Goal: Task Accomplishment & Management: Use online tool/utility

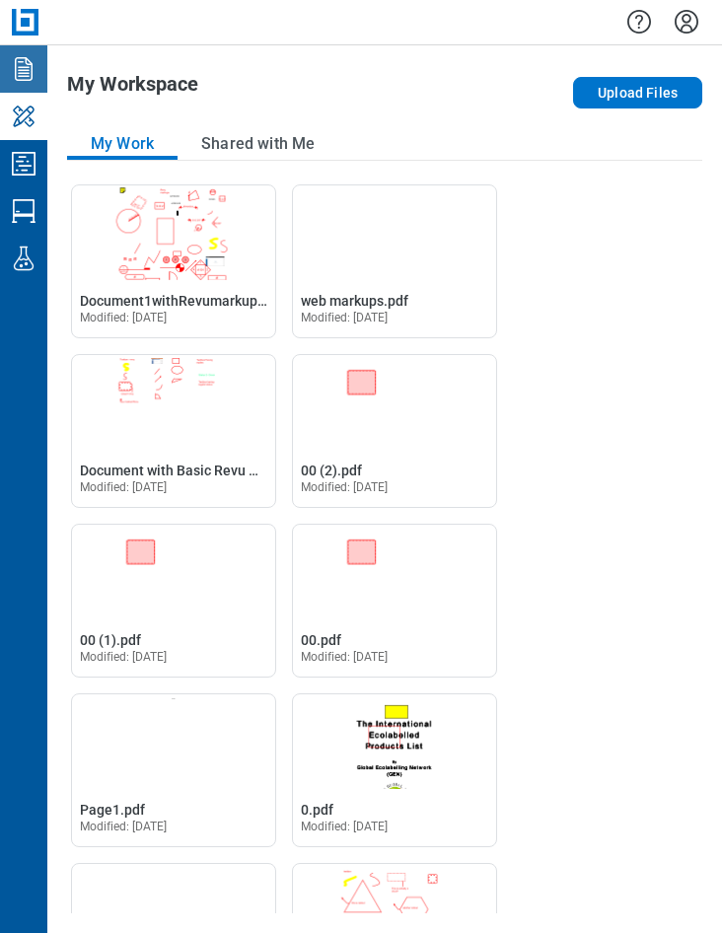
click at [36, 74] on icon "Documents" at bounding box center [24, 69] width 32 height 32
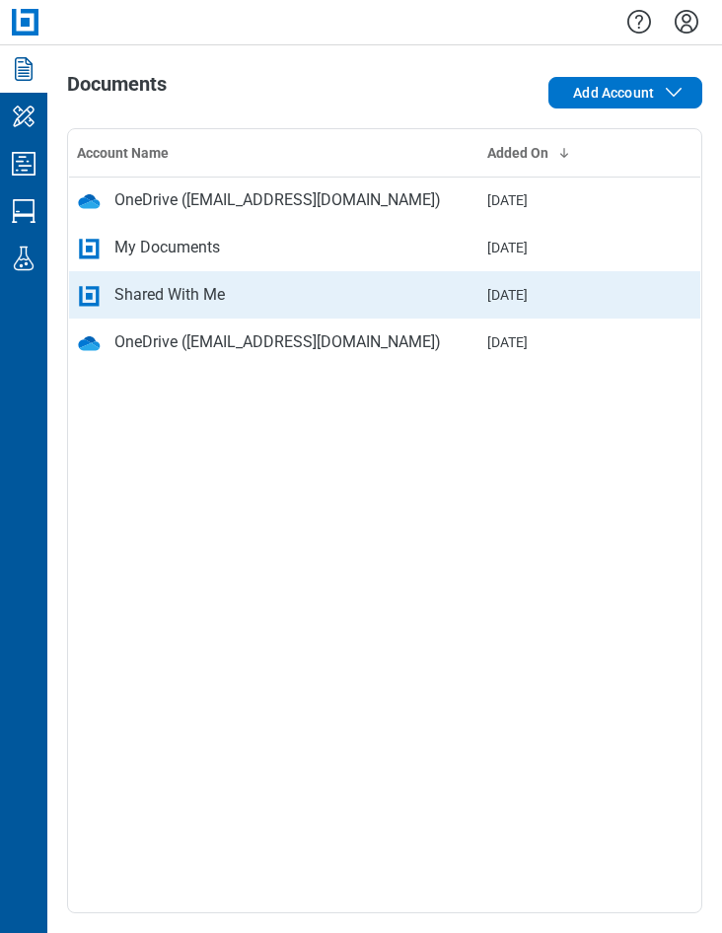
click at [236, 296] on div "Shared With Me" at bounding box center [274, 295] width 395 height 24
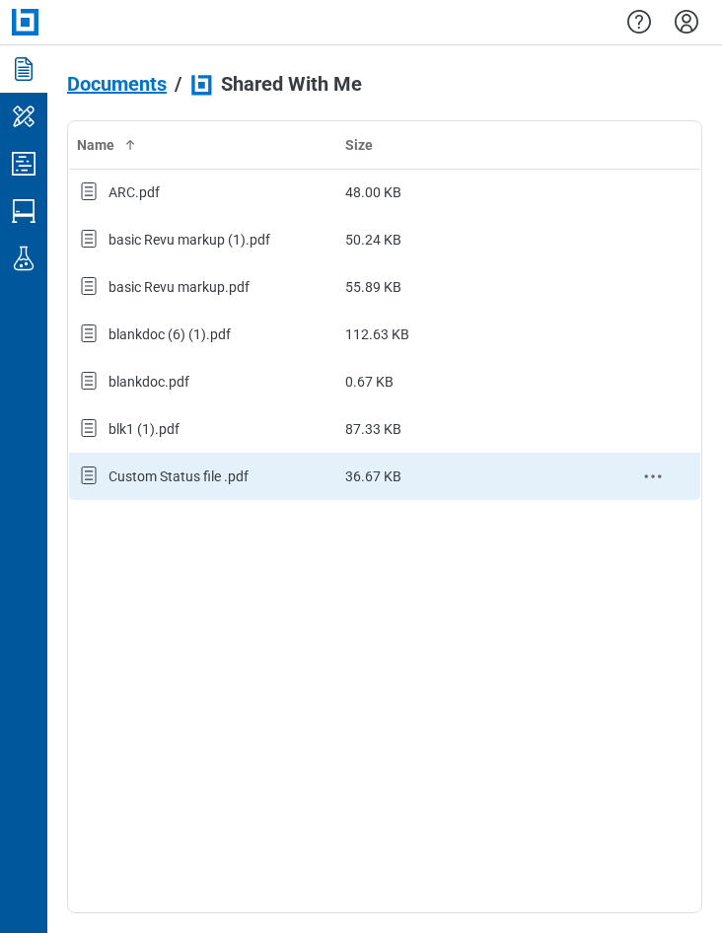
click at [164, 488] on div "Custom Status file .pdf" at bounding box center [203, 477] width 253 height 26
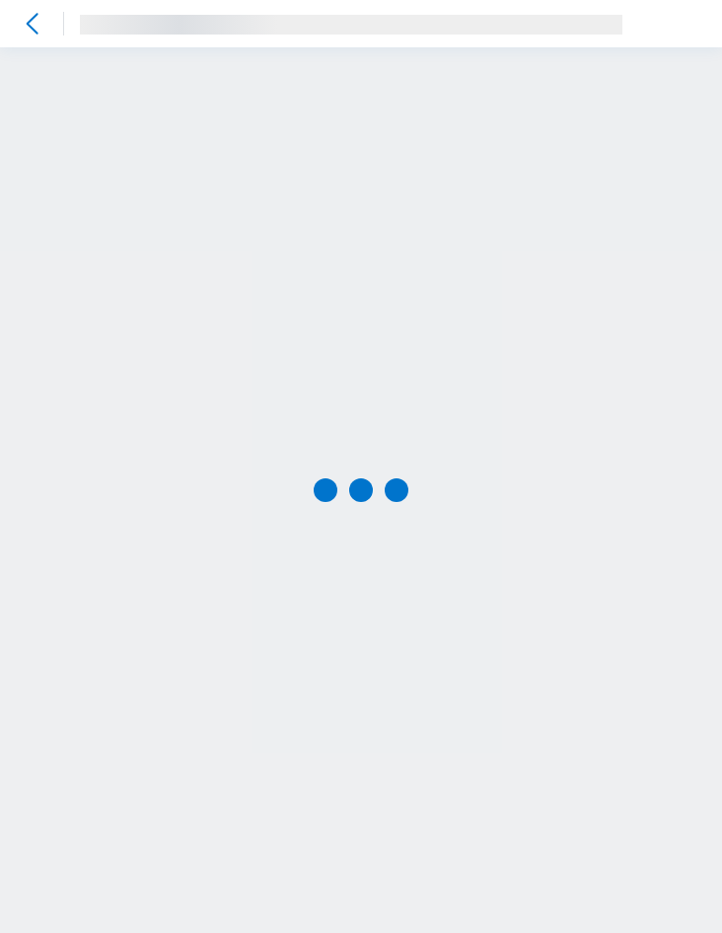
scroll to position [1, 0]
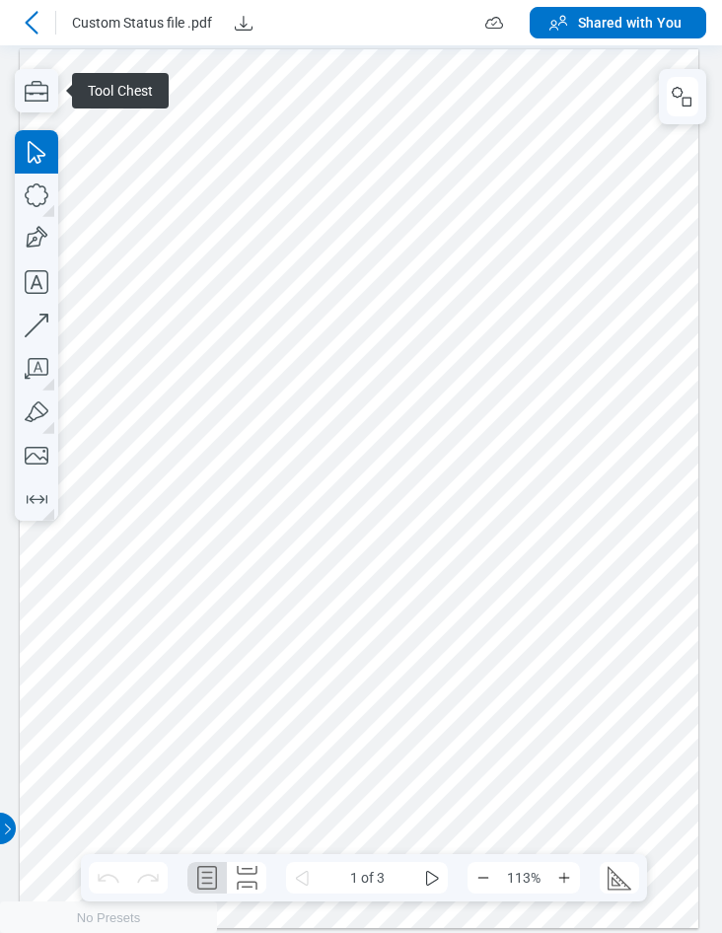
click at [38, 25] on icon at bounding box center [32, 23] width 24 height 24
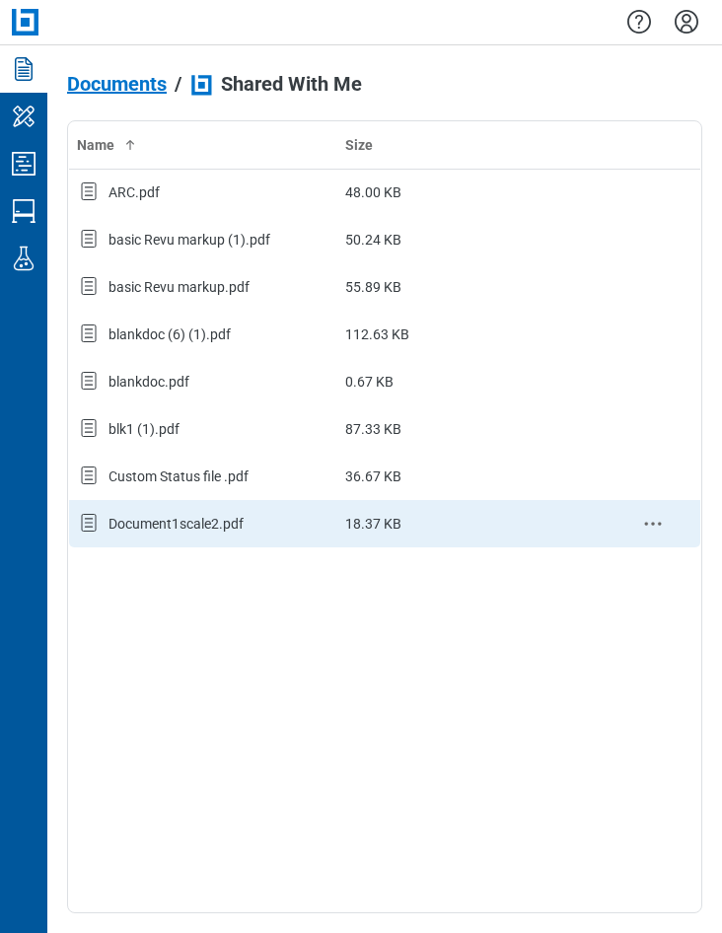
click at [230, 517] on div "Document1scale2.pdf" at bounding box center [175, 524] width 135 height 20
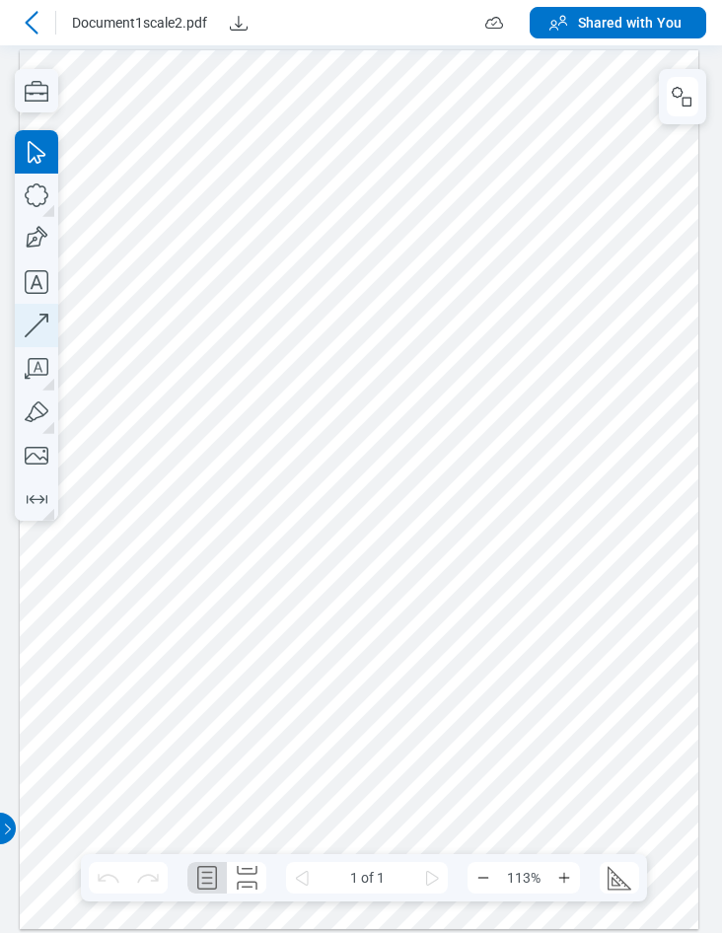
click at [35, 324] on icon "button" at bounding box center [36, 325] width 43 height 43
drag, startPoint x: 203, startPoint y: 606, endPoint x: 256, endPoint y: 529, distance: 93.6
click at [256, 529] on div at bounding box center [360, 488] width 680 height 879
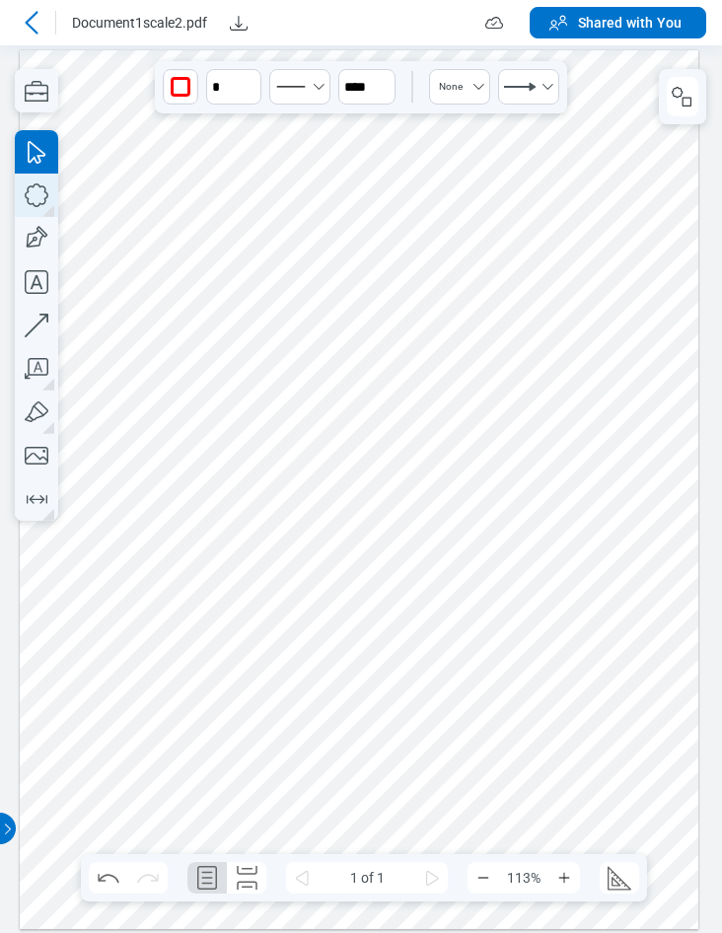
click at [34, 204] on icon "button" at bounding box center [37, 195] width 24 height 24
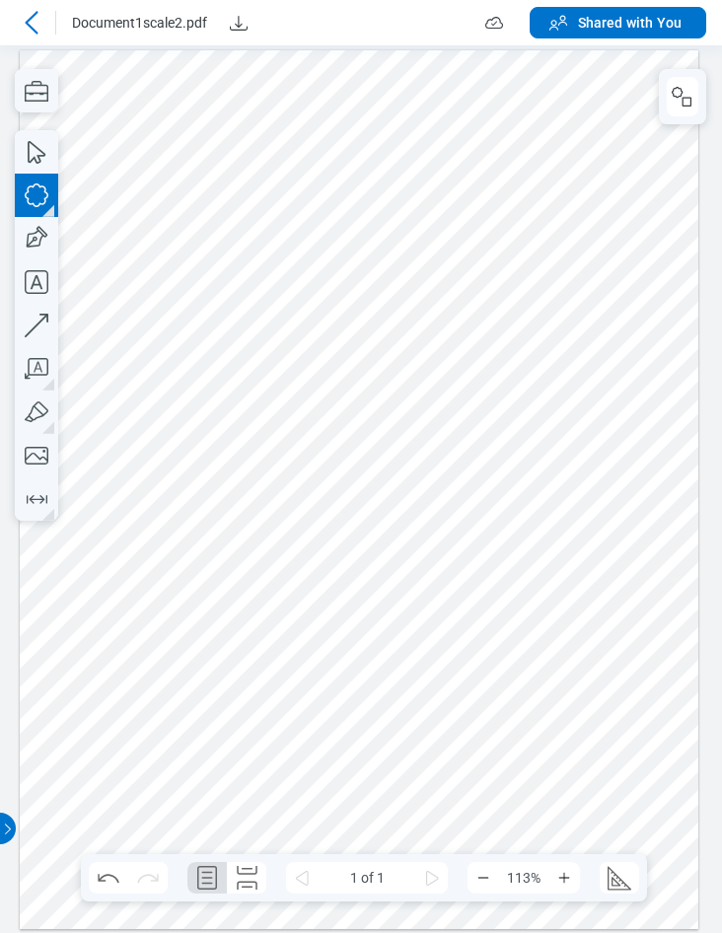
drag, startPoint x: 292, startPoint y: 628, endPoint x: 354, endPoint y: 522, distance: 123.3
click at [354, 522] on div at bounding box center [360, 488] width 680 height 879
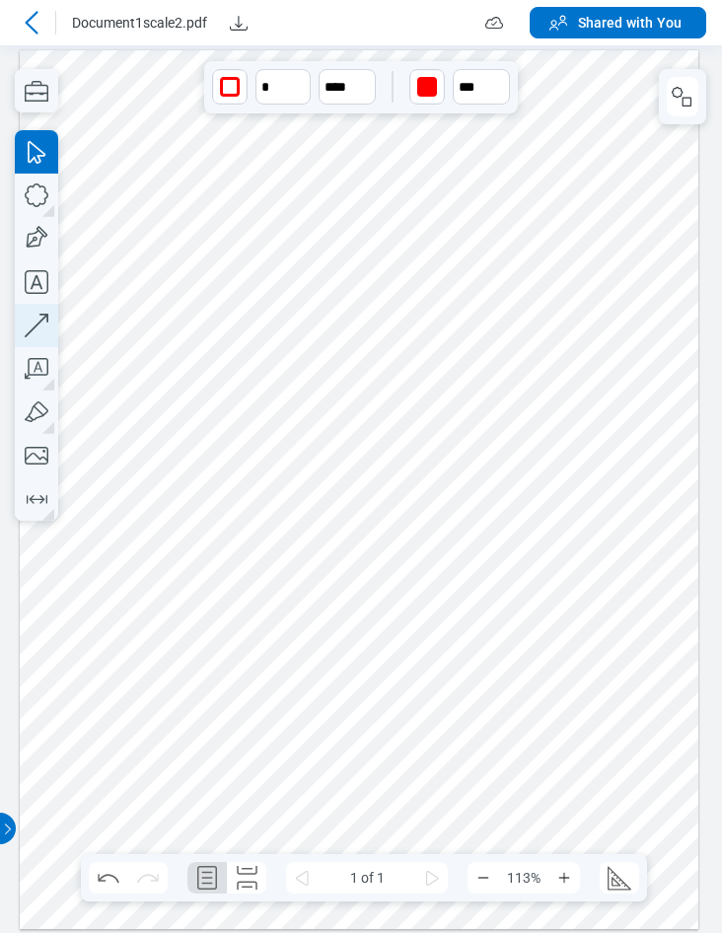
click at [47, 329] on icon "button" at bounding box center [36, 325] width 43 height 43
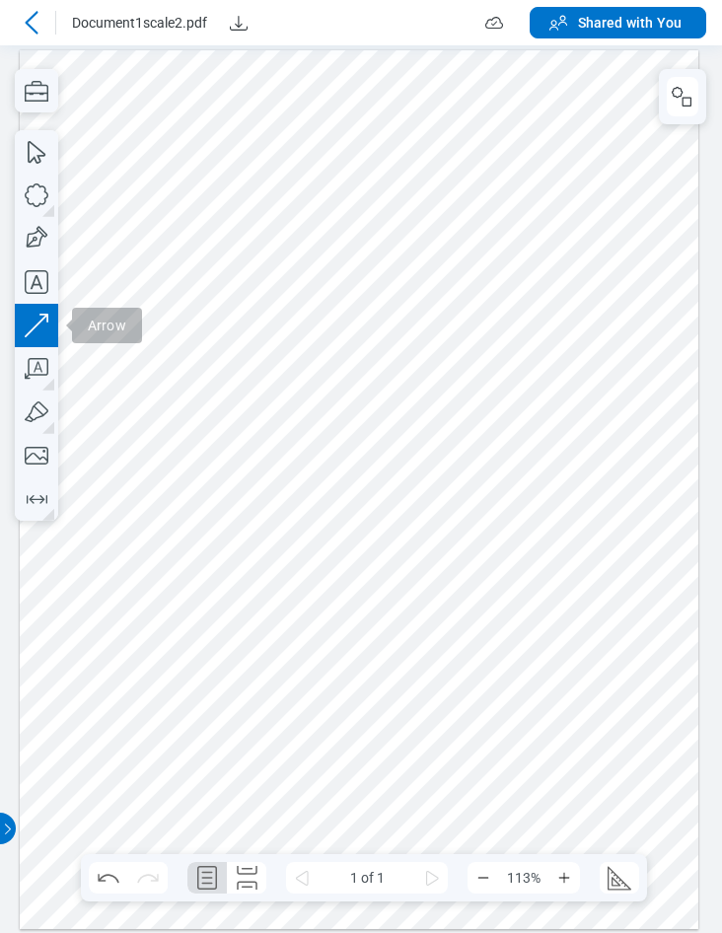
click at [177, 284] on div at bounding box center [360, 488] width 680 height 879
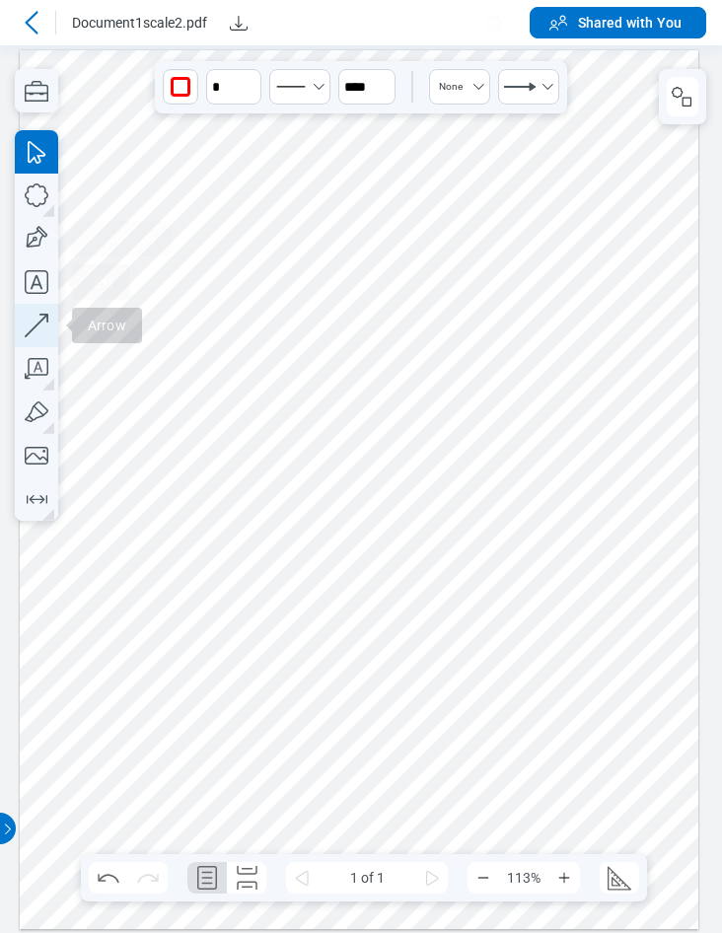
click at [45, 326] on icon "button" at bounding box center [36, 325] width 43 height 43
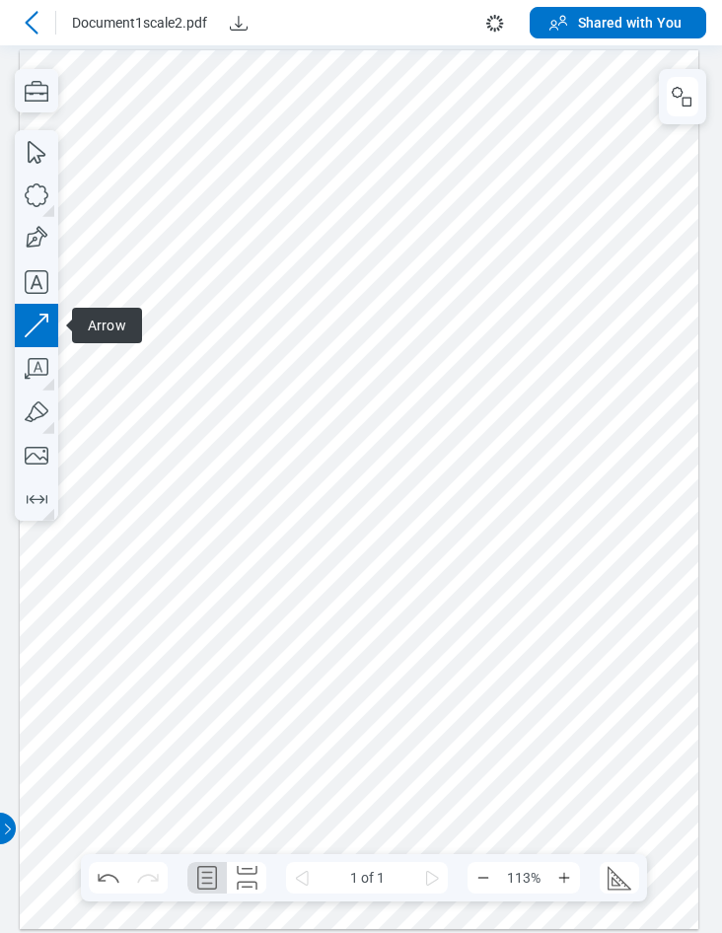
drag, startPoint x: 253, startPoint y: 378, endPoint x: 139, endPoint y: 276, distance: 152.3
click at [266, 312] on div at bounding box center [360, 488] width 680 height 879
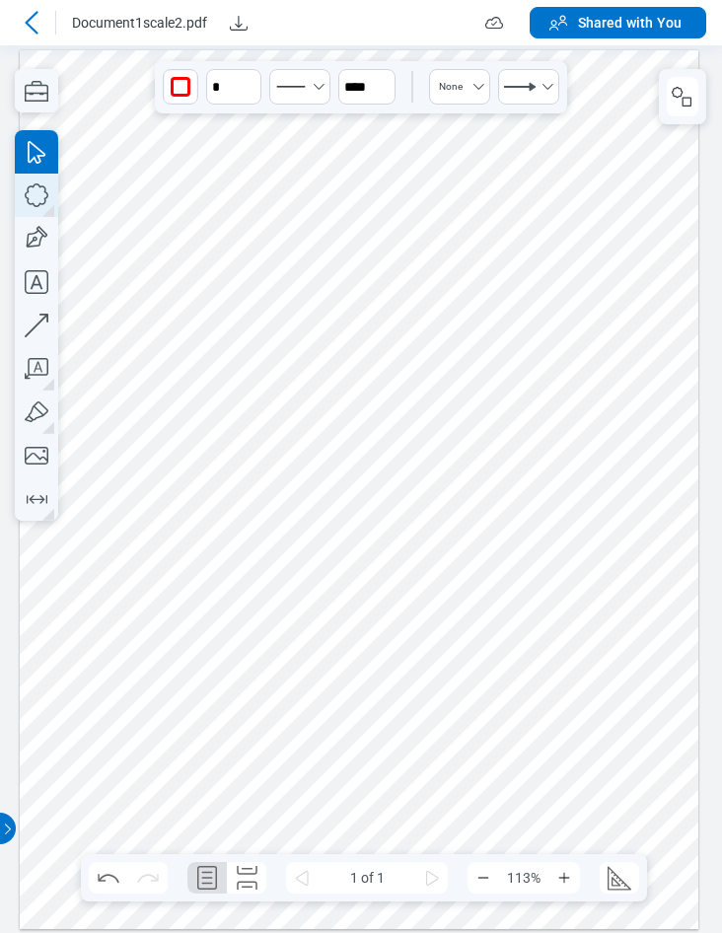
click at [30, 195] on icon "button" at bounding box center [36, 195] width 43 height 43
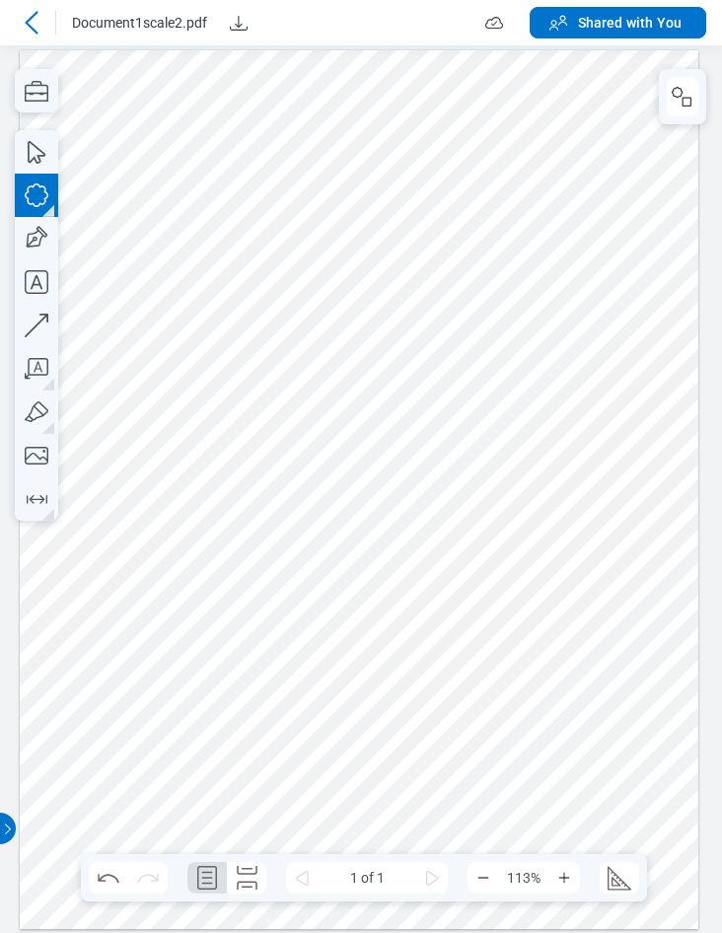
drag, startPoint x: 183, startPoint y: 196, endPoint x: 238, endPoint y: 253, distance: 78.1
click at [238, 253] on div at bounding box center [360, 488] width 680 height 879
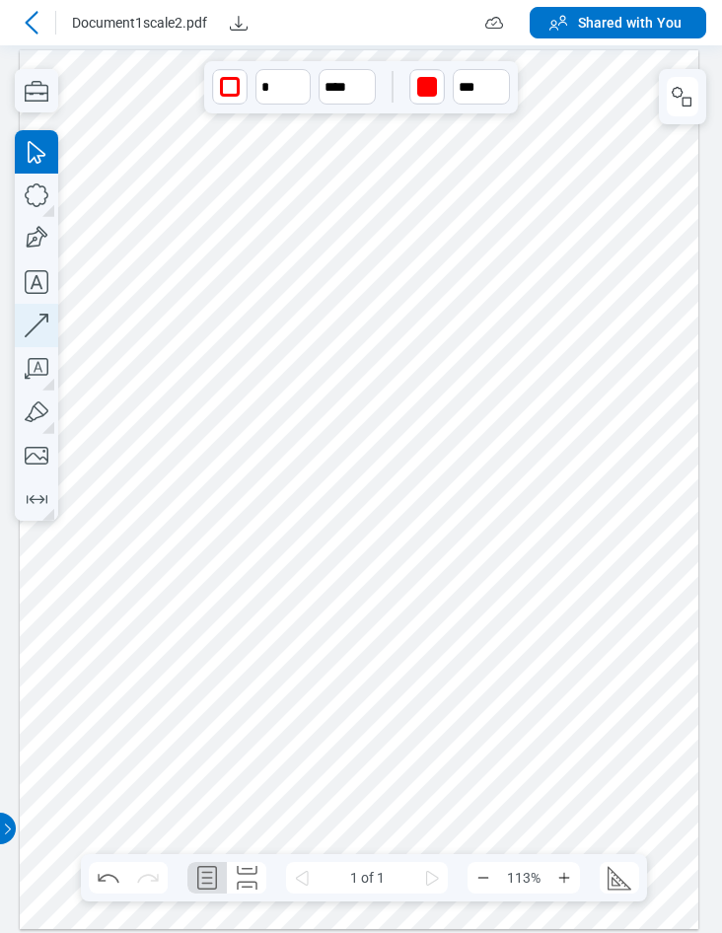
click at [35, 324] on icon "button" at bounding box center [36, 325] width 43 height 43
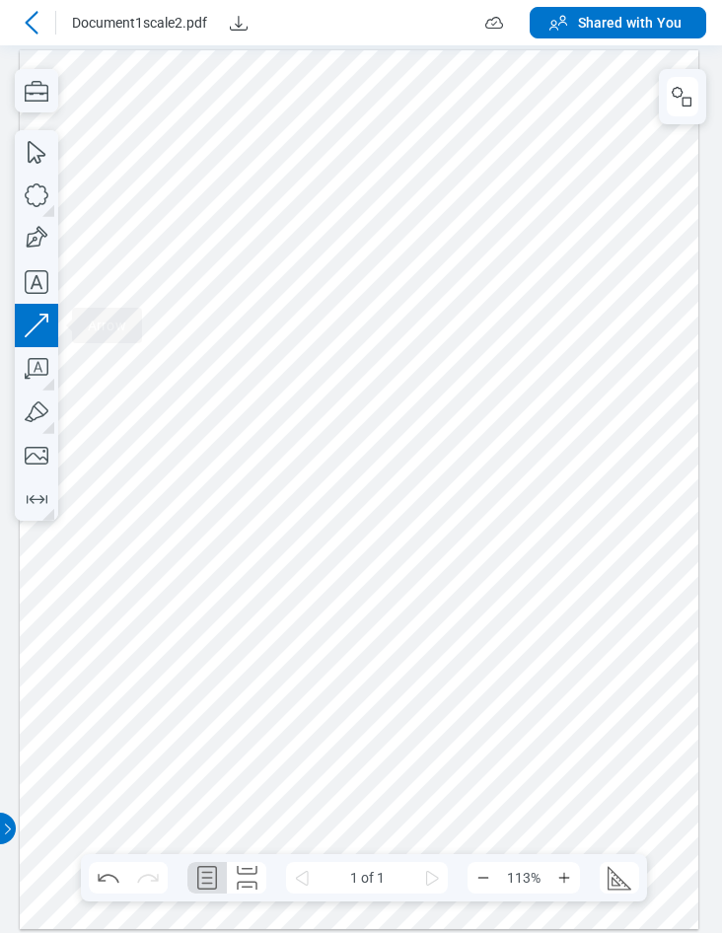
drag, startPoint x: 207, startPoint y: 728, endPoint x: 407, endPoint y: 720, distance: 200.4
click at [407, 720] on div at bounding box center [360, 488] width 680 height 879
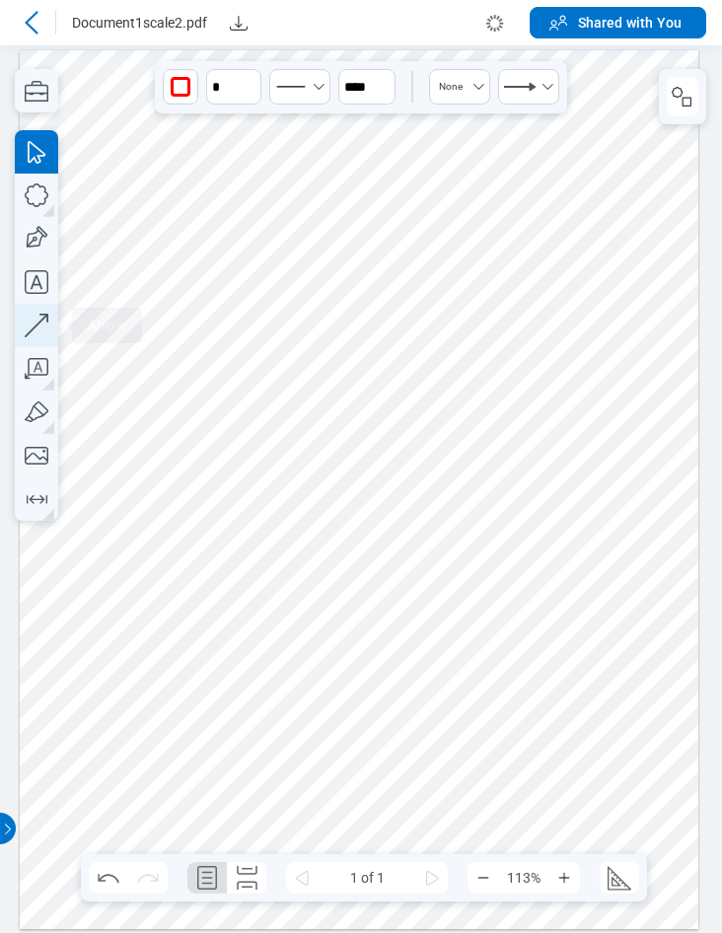
click at [43, 325] on icon "button" at bounding box center [36, 325] width 43 height 43
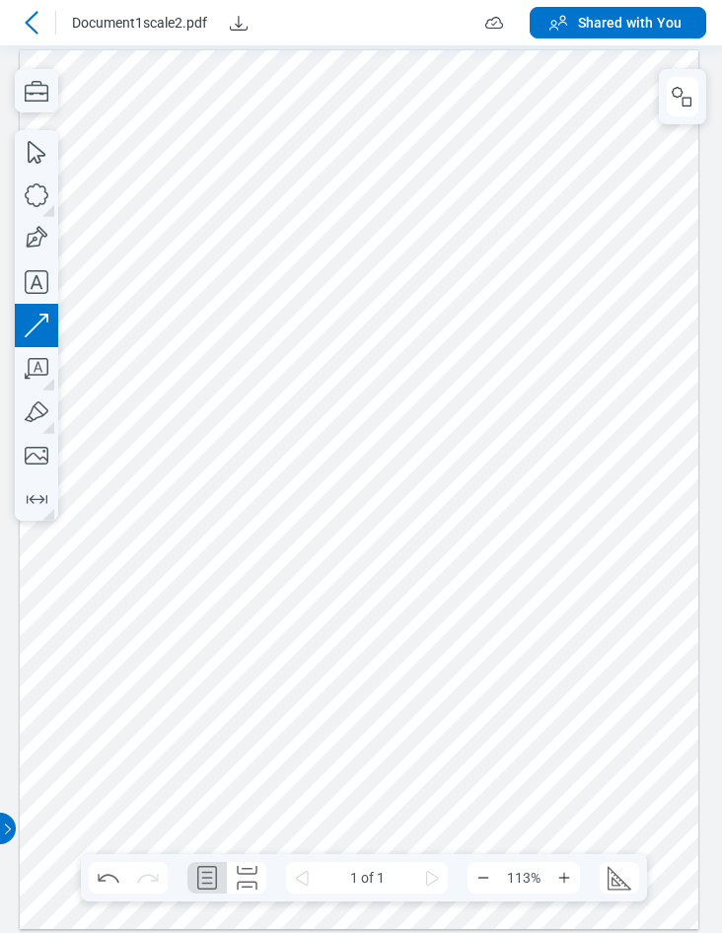
drag, startPoint x: 365, startPoint y: 771, endPoint x: 488, endPoint y: 703, distance: 140.8
click at [488, 703] on div at bounding box center [360, 488] width 680 height 879
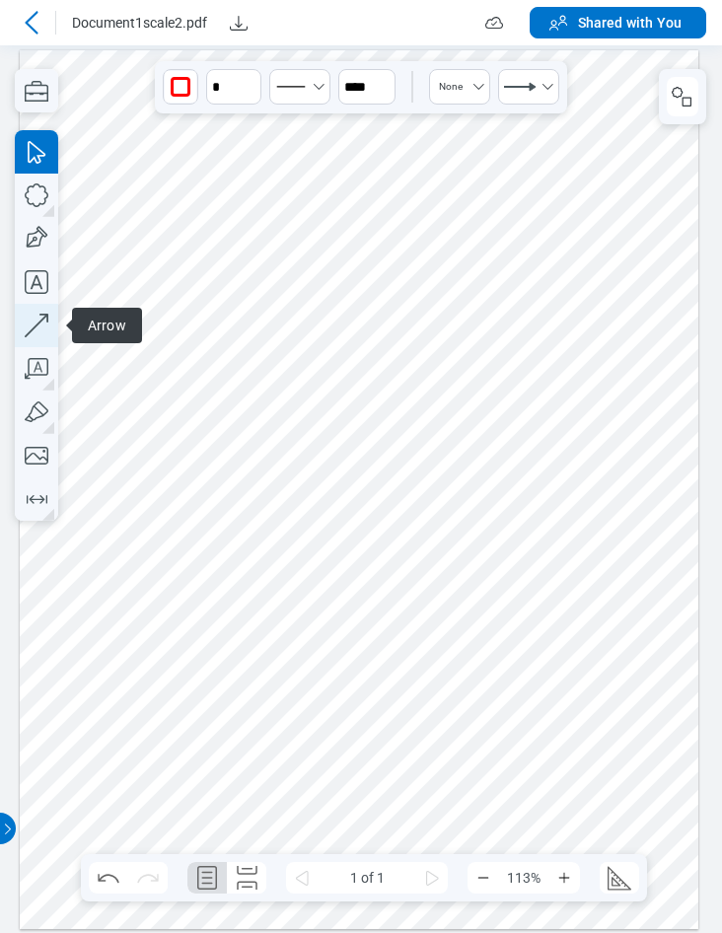
click at [36, 324] on icon "button" at bounding box center [36, 325] width 43 height 43
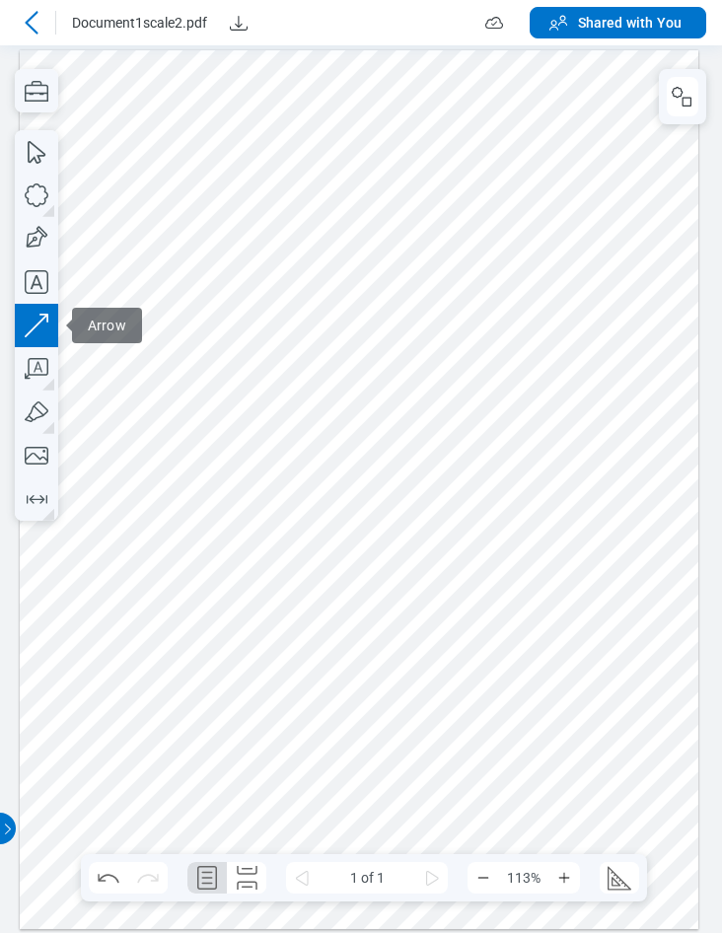
drag, startPoint x: 575, startPoint y: 507, endPoint x: 480, endPoint y: 625, distance: 151.6
click at [480, 625] on div at bounding box center [360, 488] width 680 height 879
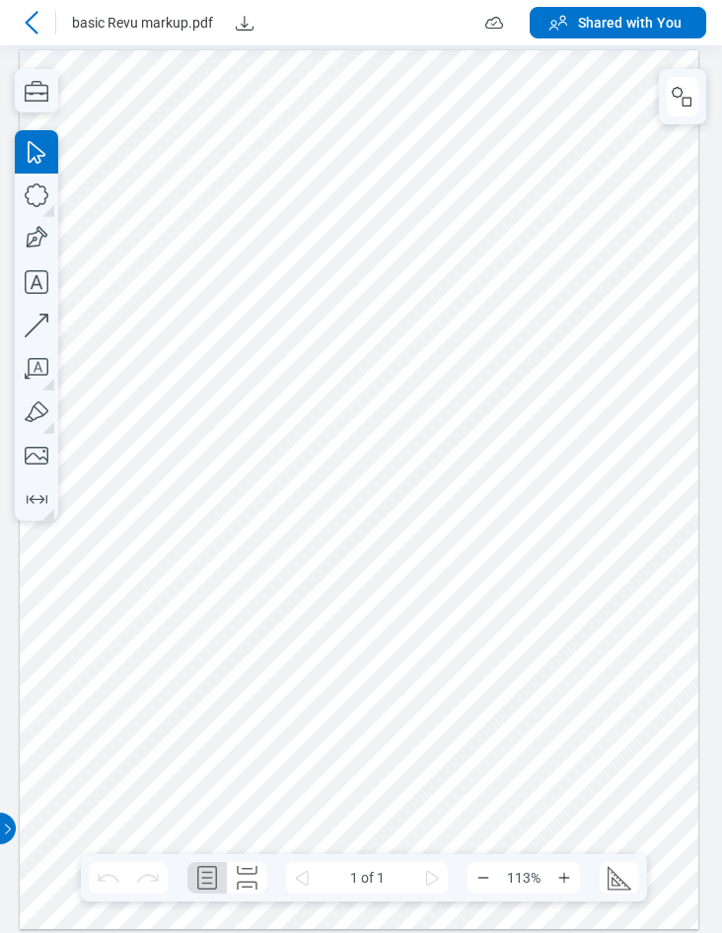
click at [36, 30] on icon at bounding box center [32, 23] width 24 height 24
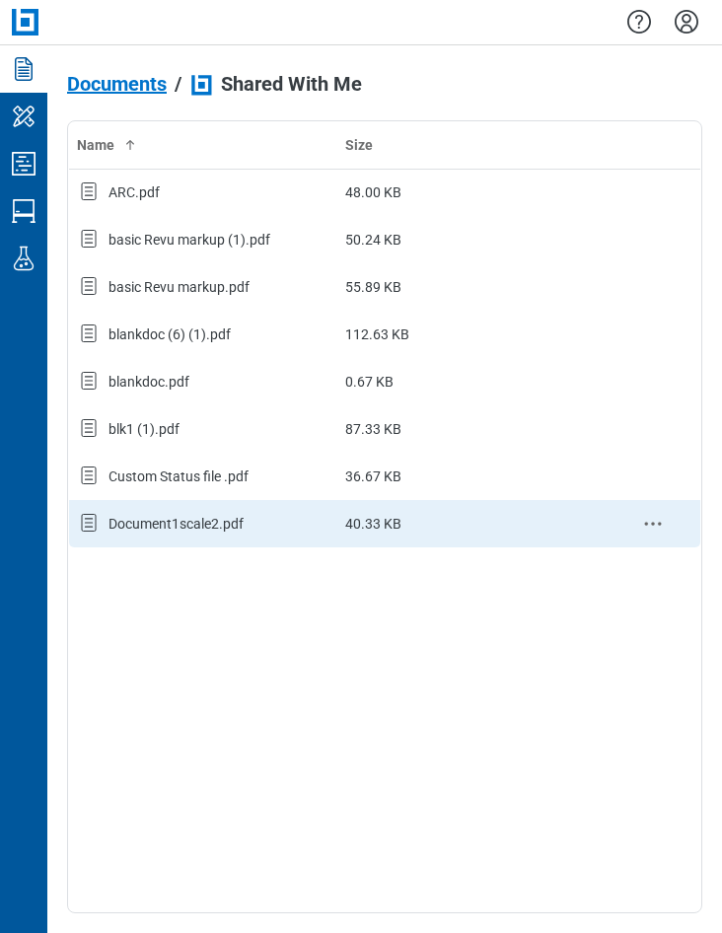
click at [190, 527] on div "Document1scale2.pdf" at bounding box center [175, 524] width 135 height 20
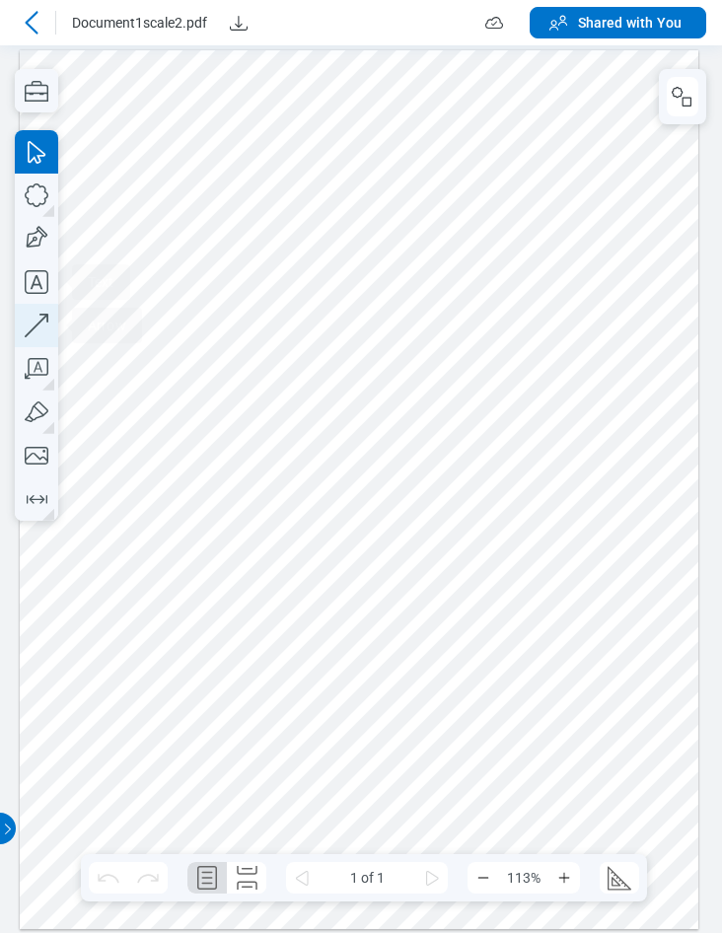
click at [41, 315] on icon "button" at bounding box center [37, 326] width 24 height 24
drag, startPoint x: 76, startPoint y: 381, endPoint x: 168, endPoint y: 450, distance: 114.8
click at [210, 437] on div at bounding box center [360, 488] width 680 height 879
click at [153, 642] on div at bounding box center [360, 488] width 680 height 879
click at [33, 329] on icon "button" at bounding box center [37, 326] width 24 height 24
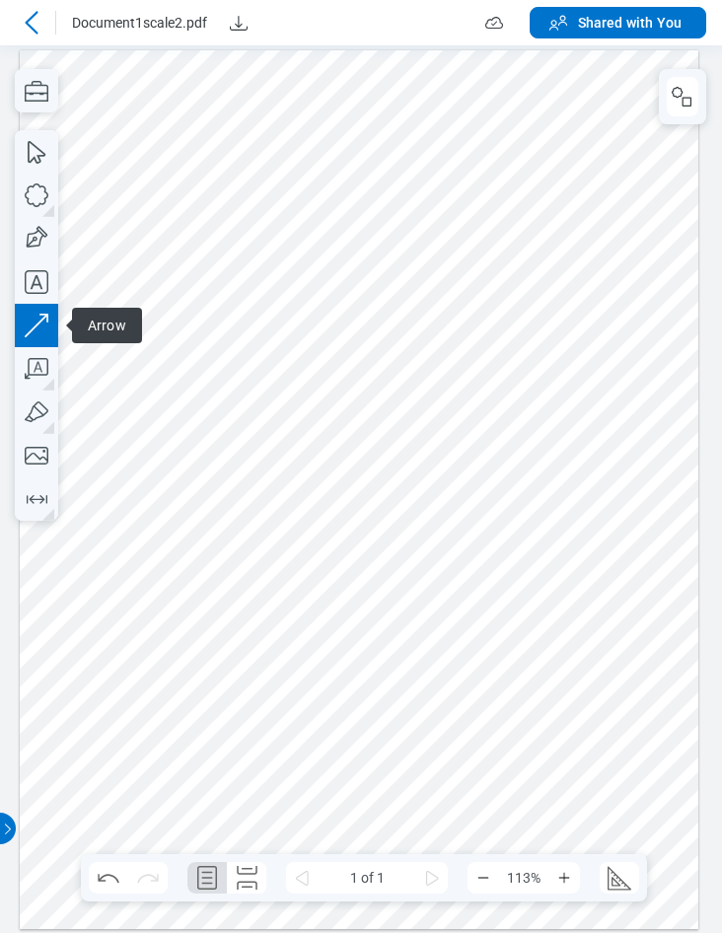
drag, startPoint x: 408, startPoint y: 241, endPoint x: 363, endPoint y: 290, distance: 67.0
click at [385, 268] on div at bounding box center [360, 488] width 680 height 879
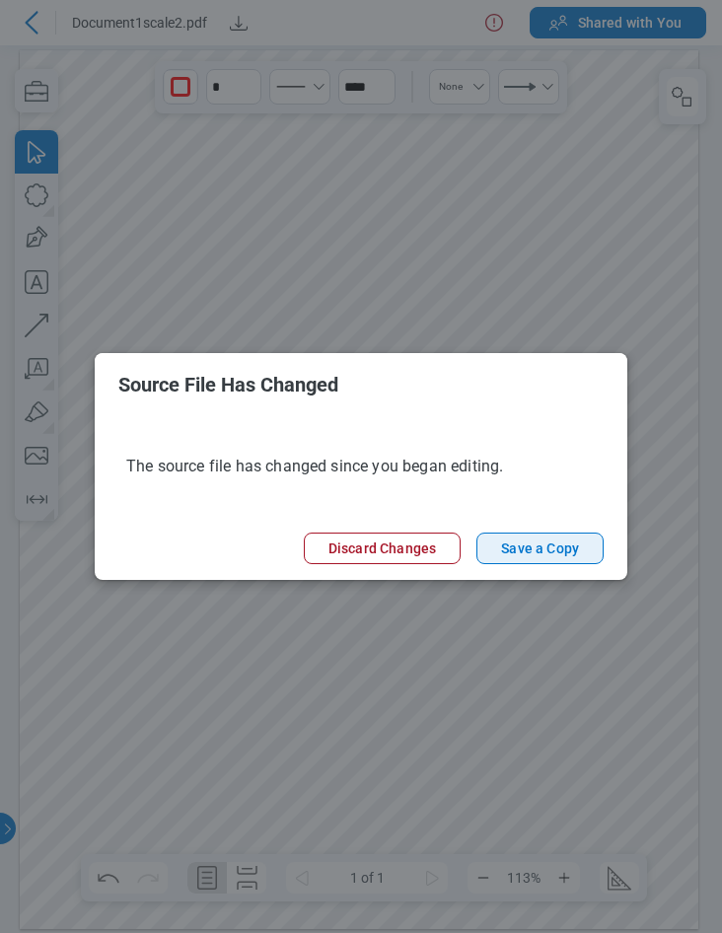
click at [531, 546] on button "Save a Copy" at bounding box center [539, 549] width 127 height 32
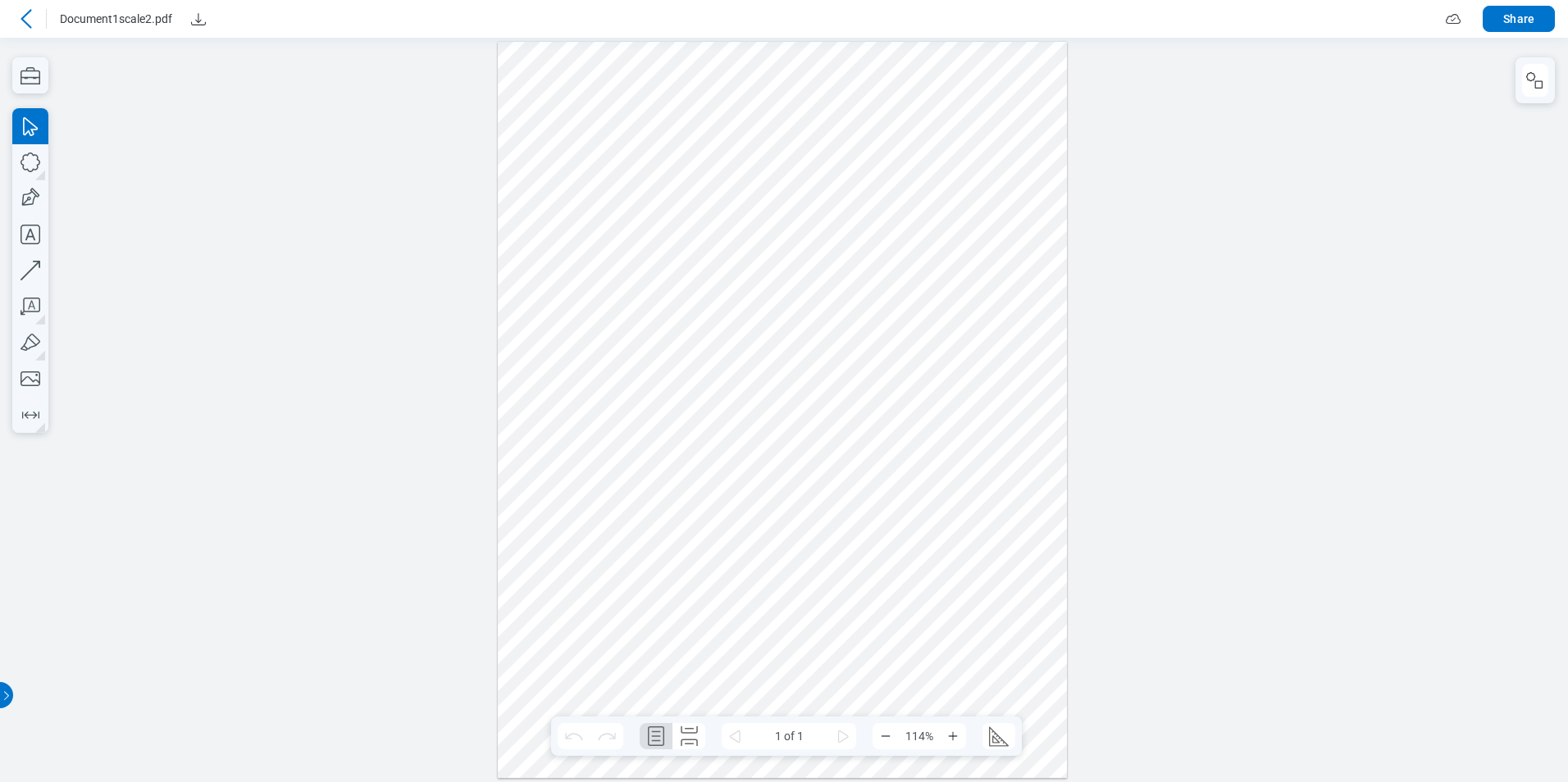
click at [25, 19] on icon at bounding box center [27, 19] width 20 height 20
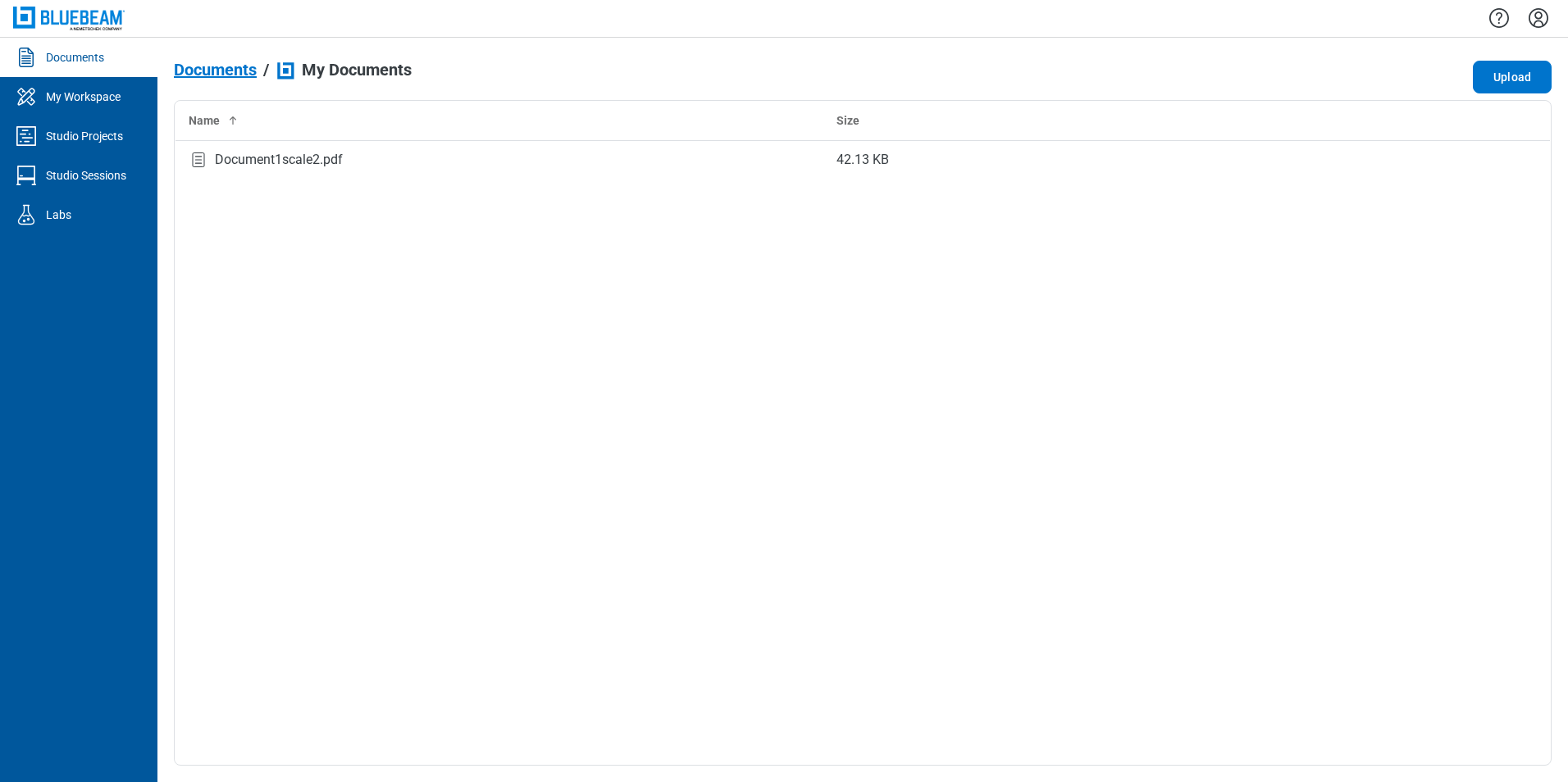
click at [599, 20] on icon "Settings" at bounding box center [1539, 18] width 27 height 27
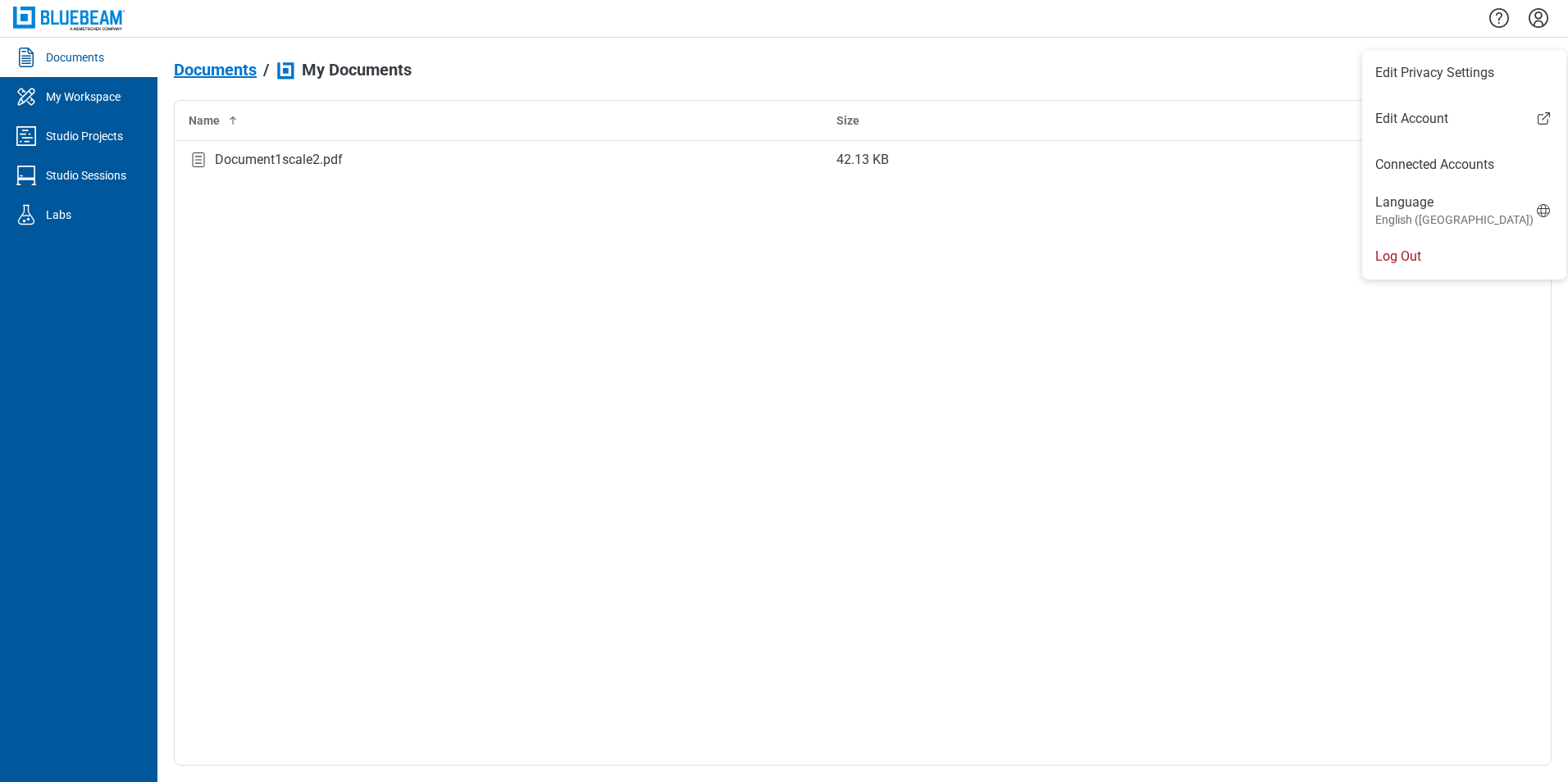
click at [599, 564] on div "Name Size Document1scale2.pdf 42.13 KB" at bounding box center [862, 432] width 1378 height 666
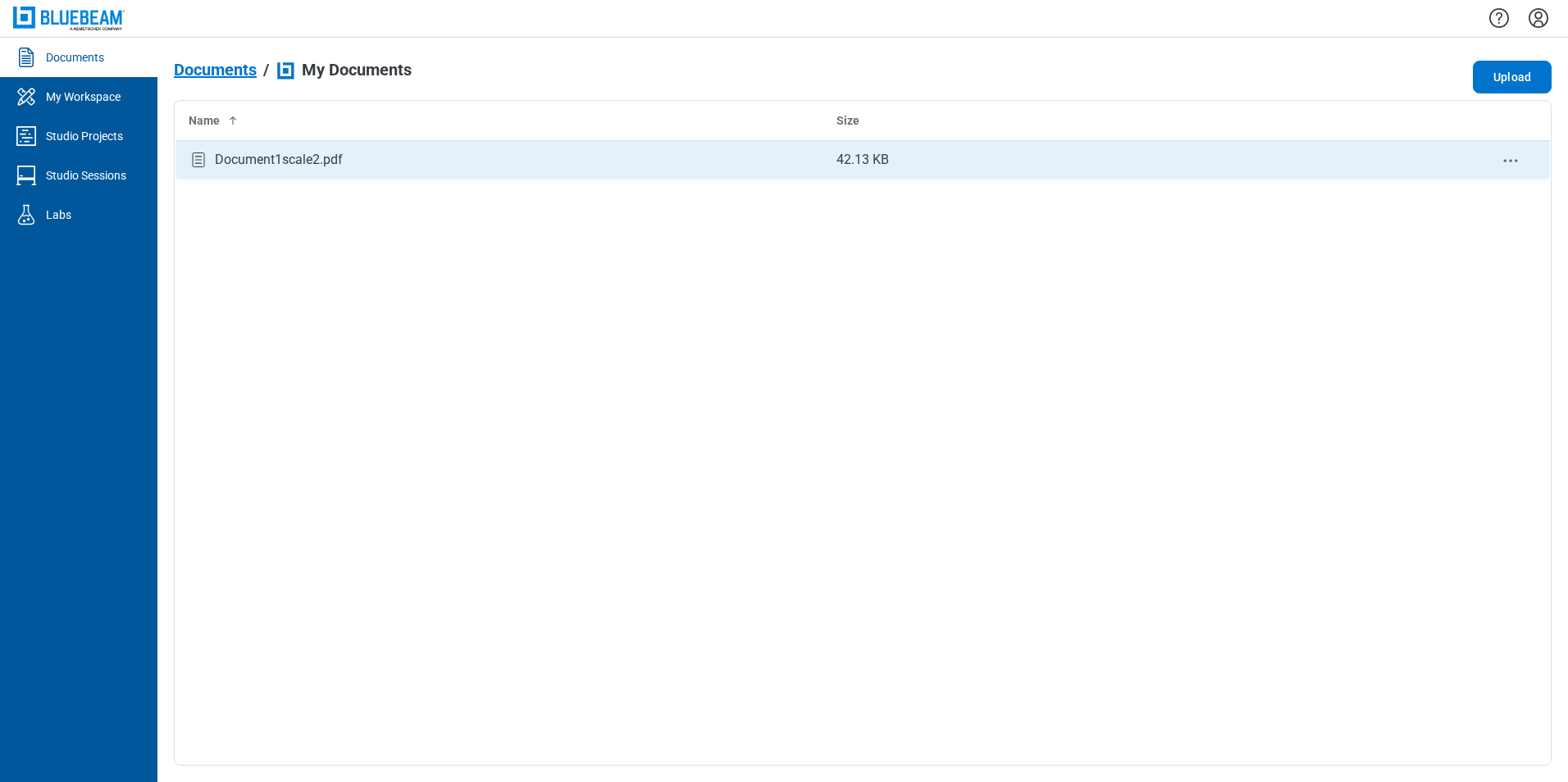
click at [248, 162] on div "Document1scale2.pdf" at bounding box center [279, 160] width 128 height 20
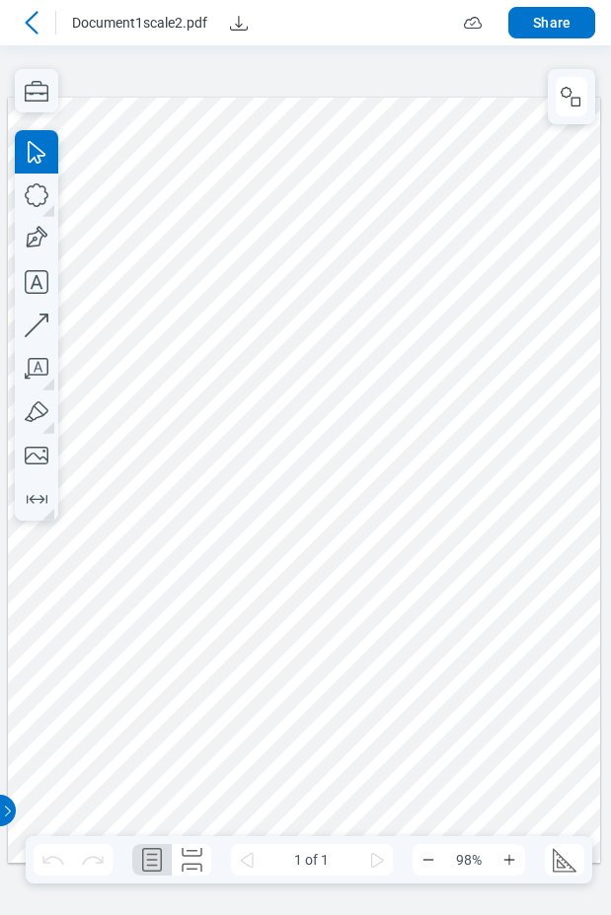
click at [30, 24] on icon at bounding box center [32, 23] width 24 height 24
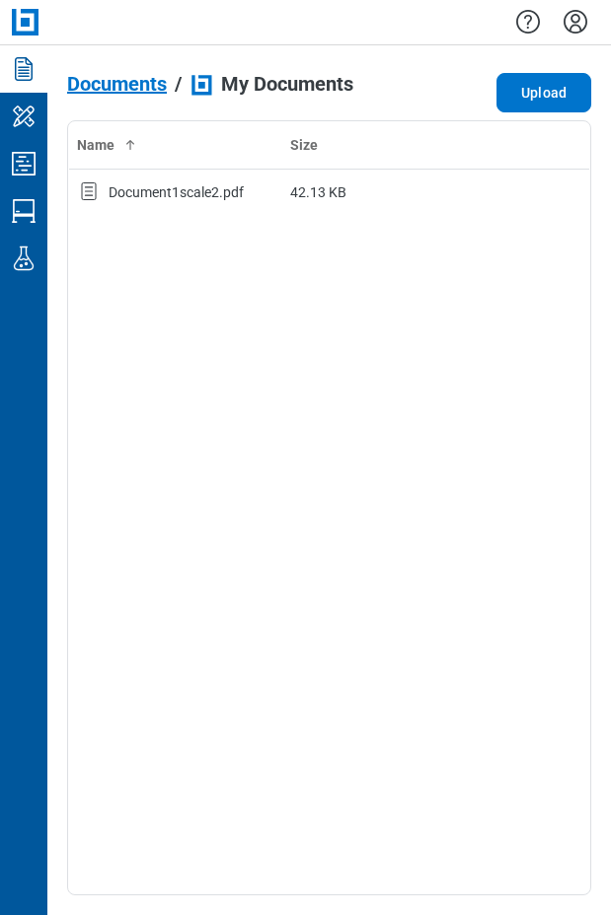
click at [131, 86] on span "Documents" at bounding box center [117, 84] width 100 height 22
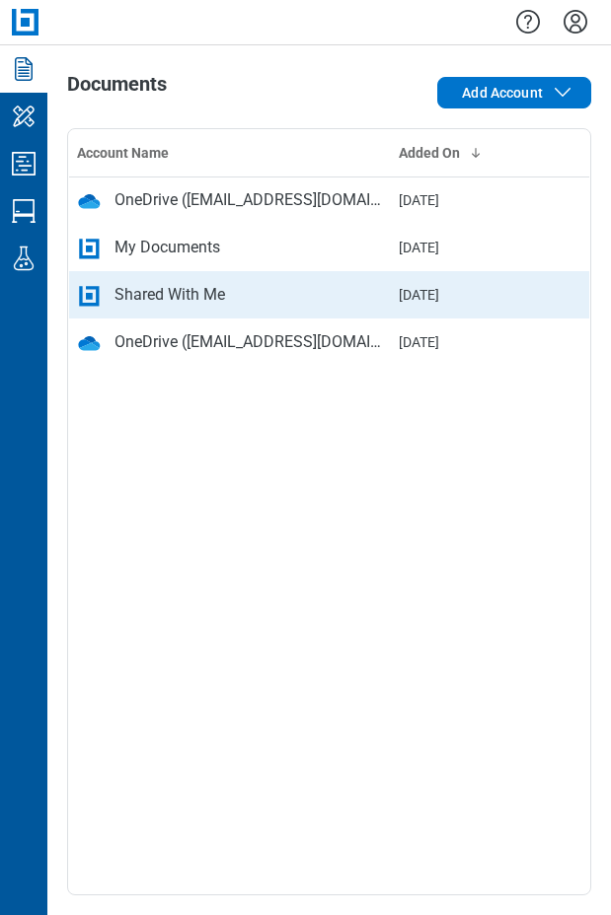
click at [156, 309] on td "Shared With Me" at bounding box center [230, 294] width 322 height 47
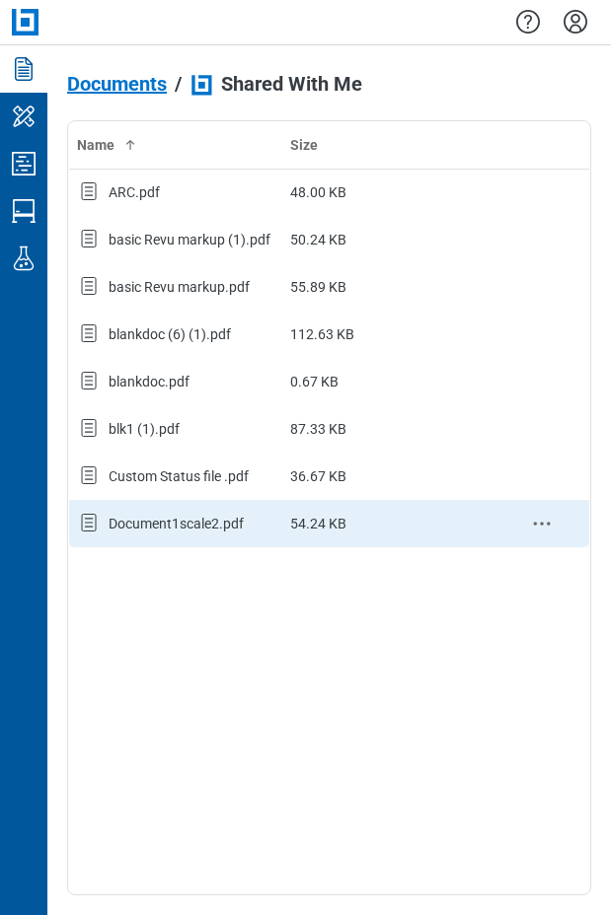
click at [203, 528] on div "Document1scale2.pdf" at bounding box center [175, 524] width 135 height 20
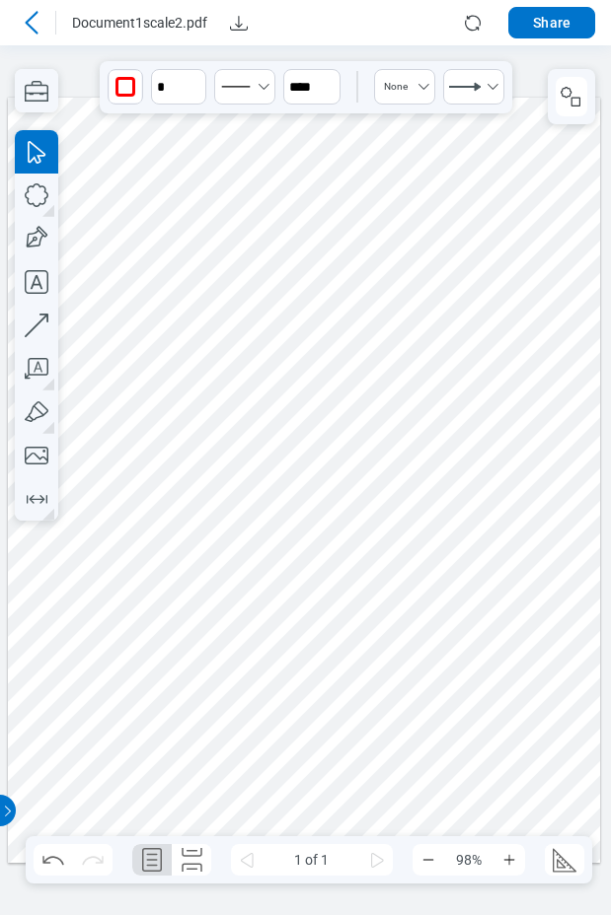
click at [36, 23] on icon at bounding box center [32, 23] width 24 height 24
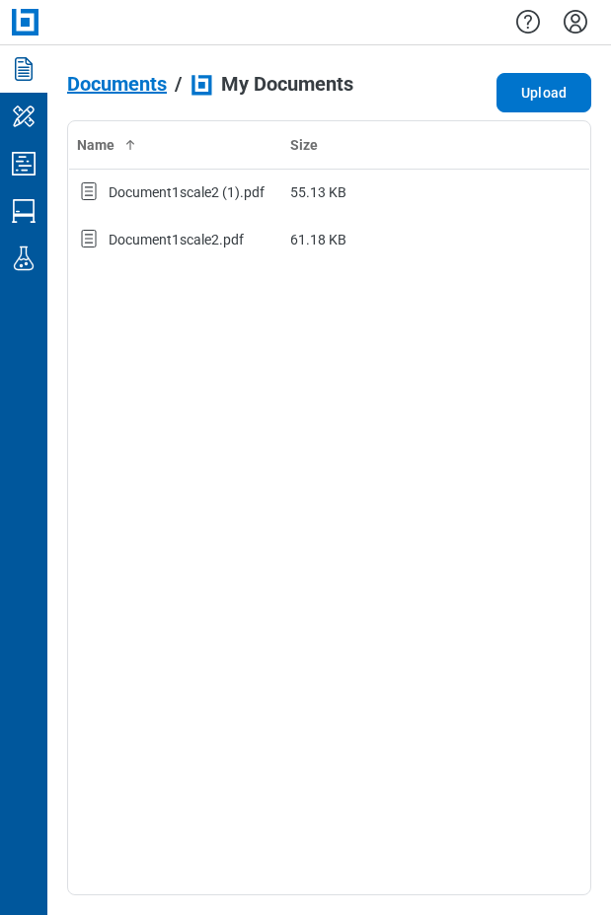
click at [133, 91] on span "Documents" at bounding box center [117, 84] width 100 height 22
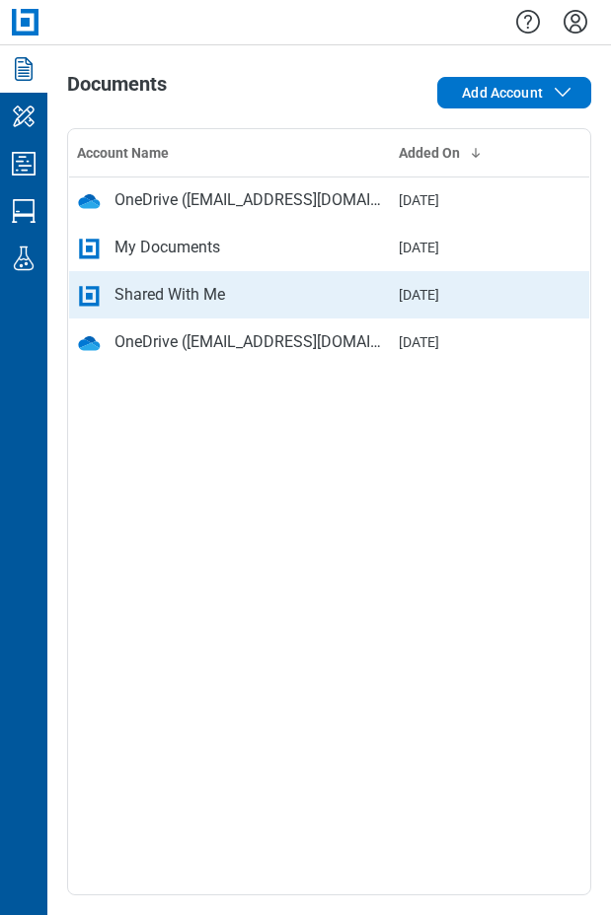
click at [154, 291] on div "Shared With Me" at bounding box center [169, 295] width 110 height 24
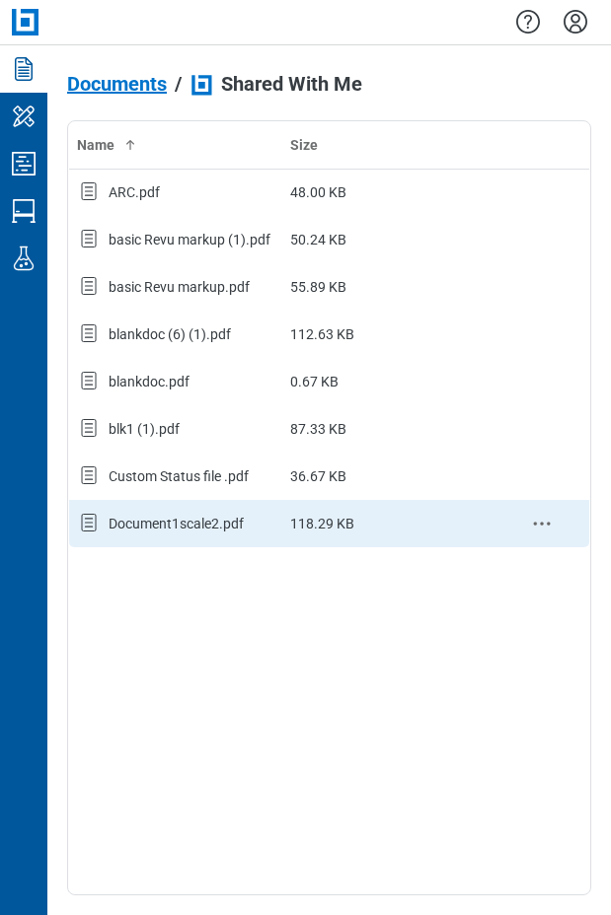
click at [181, 516] on div "Document1scale2.pdf" at bounding box center [175, 524] width 135 height 20
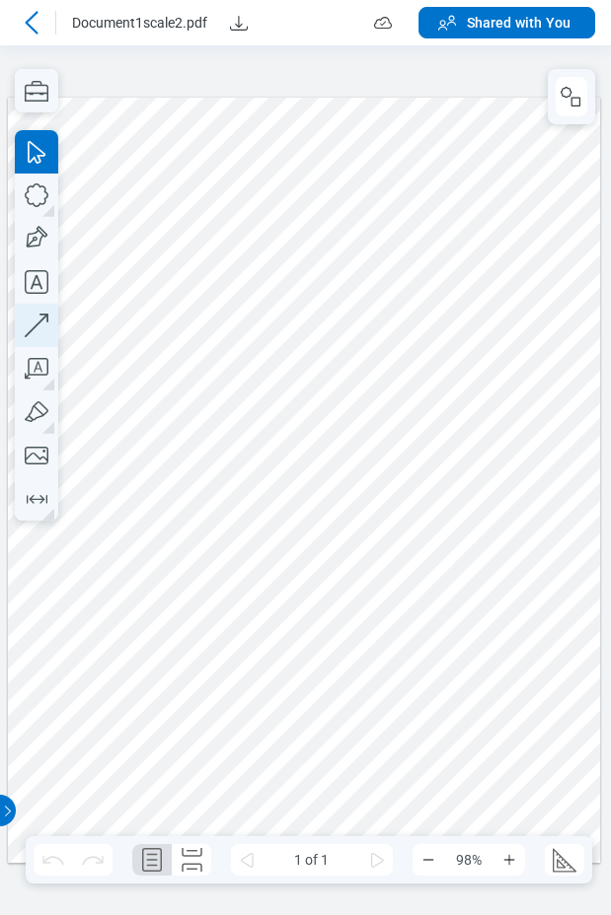
click at [36, 319] on icon "button" at bounding box center [36, 325] width 43 height 43
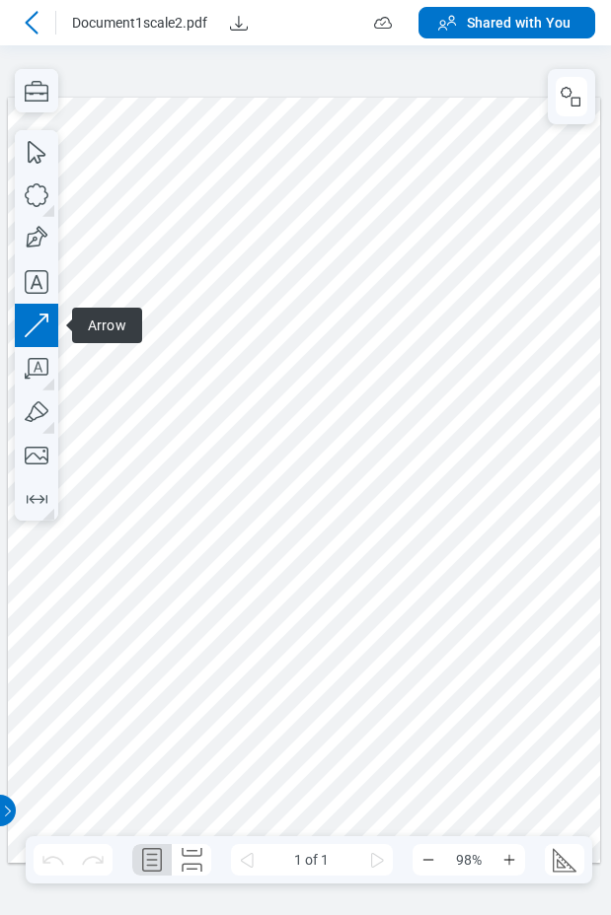
drag, startPoint x: 367, startPoint y: 217, endPoint x: 328, endPoint y: 247, distance: 48.5
click at [328, 247] on div at bounding box center [304, 480] width 592 height 766
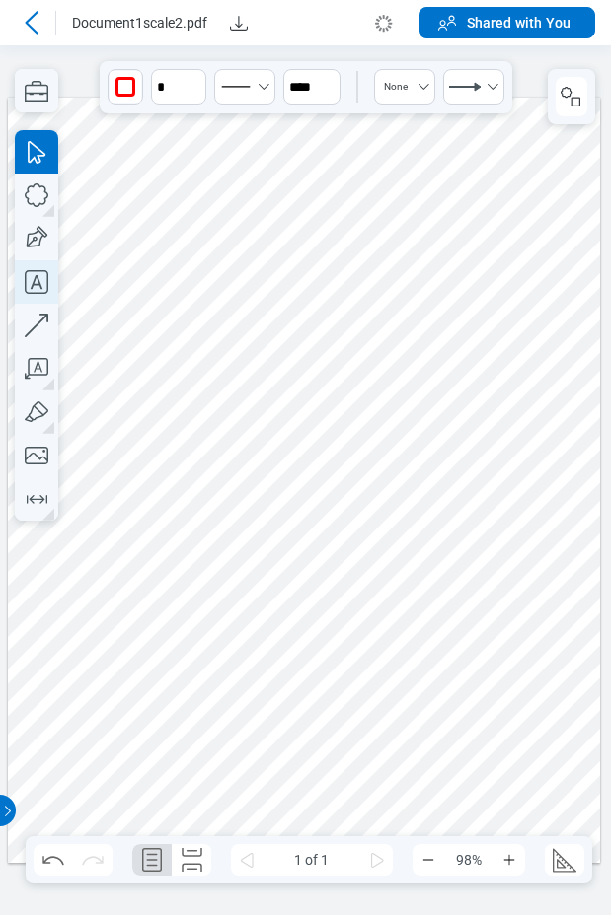
click at [39, 278] on icon "button" at bounding box center [36, 281] width 43 height 43
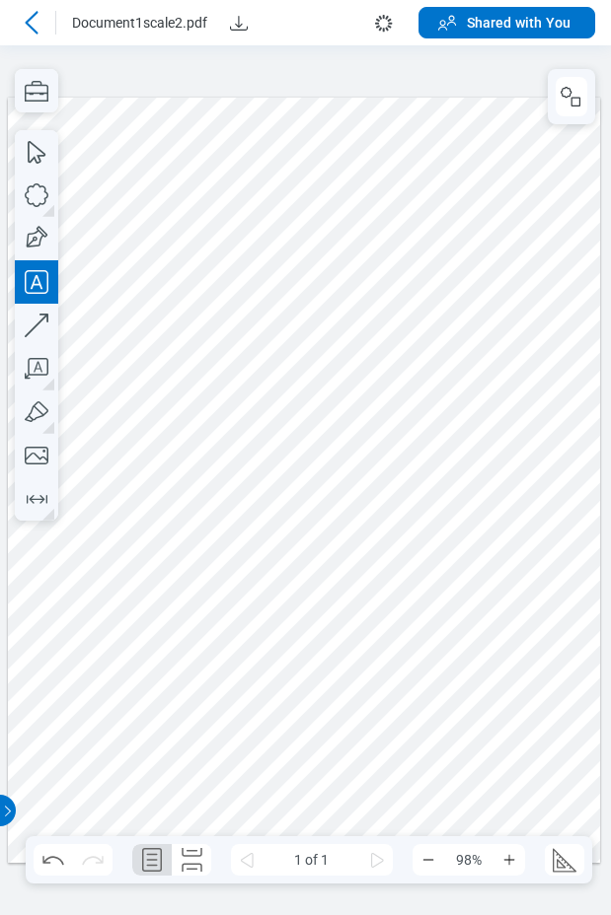
click at [466, 272] on div at bounding box center [304, 480] width 592 height 766
click at [487, 346] on div at bounding box center [304, 480] width 592 height 766
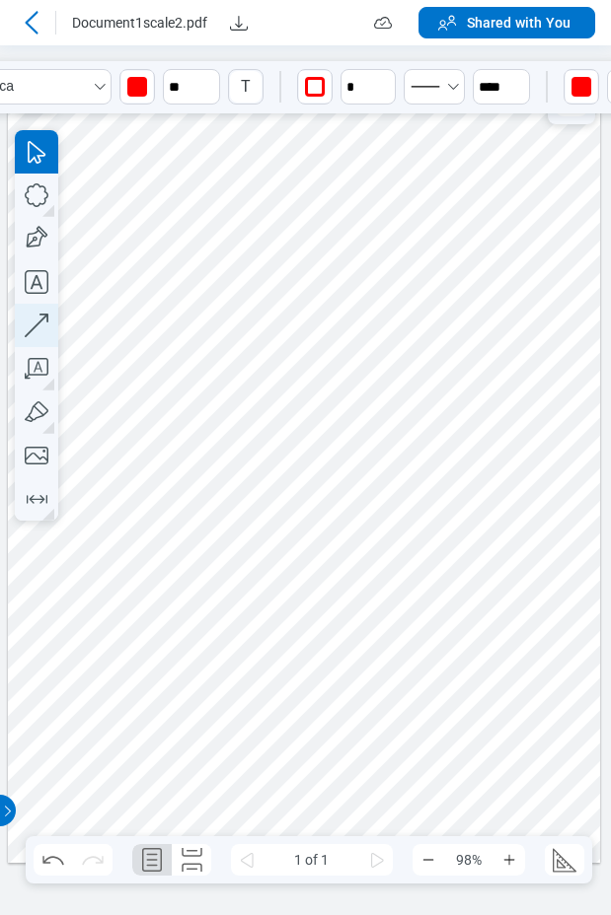
click at [39, 327] on icon "button" at bounding box center [36, 325] width 43 height 43
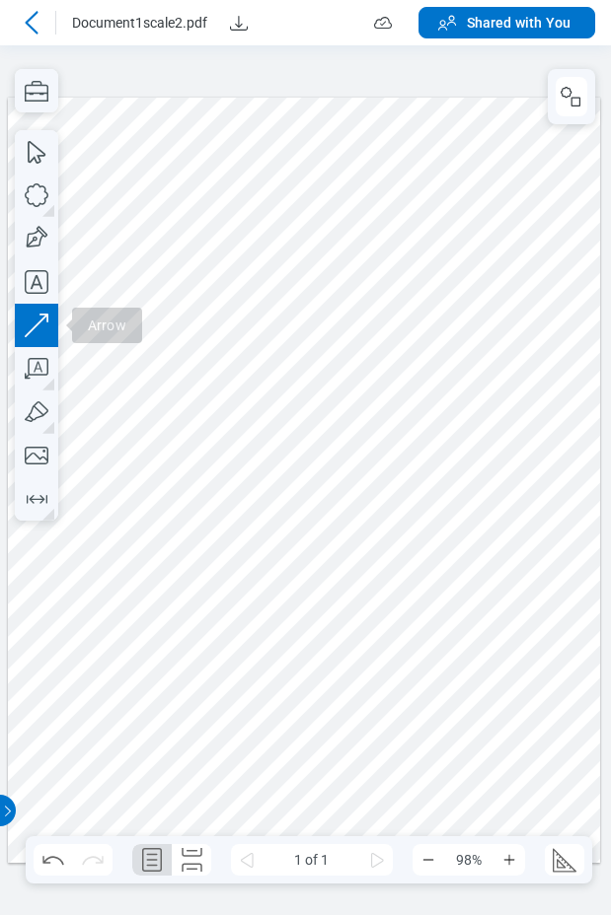
drag, startPoint x: 375, startPoint y: 784, endPoint x: 467, endPoint y: 701, distance: 123.6
click at [467, 701] on div at bounding box center [304, 480] width 592 height 766
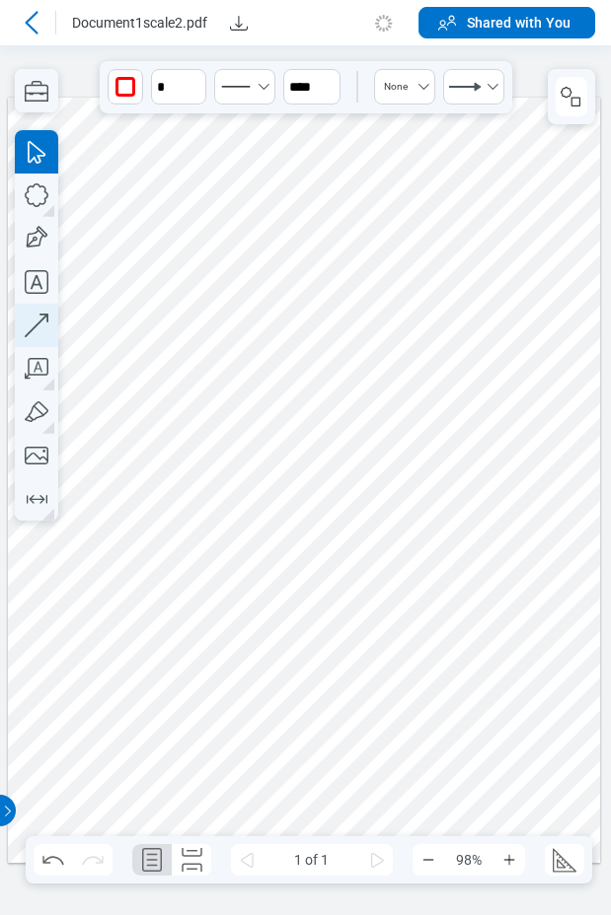
click at [37, 327] on icon "button" at bounding box center [36, 325] width 43 height 43
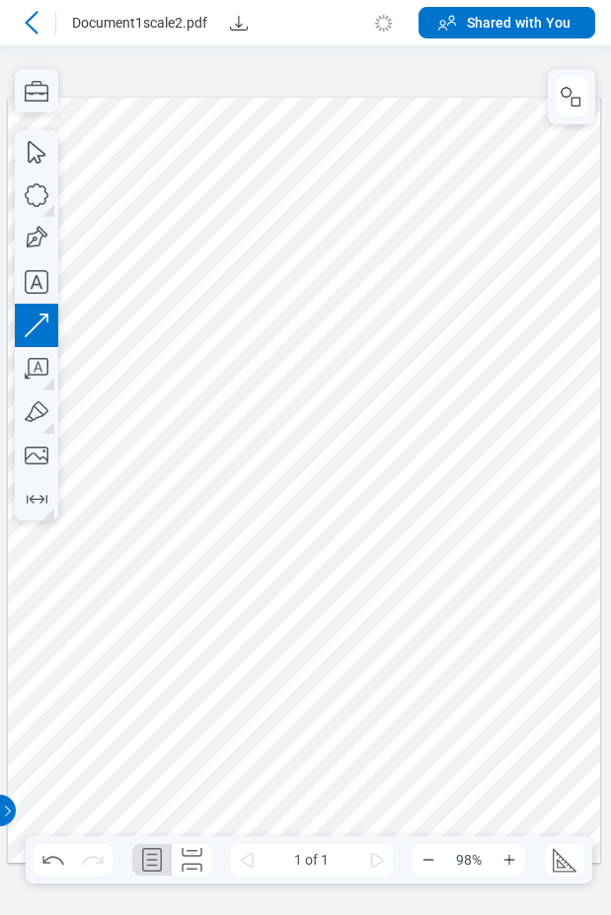
drag, startPoint x: 534, startPoint y: 561, endPoint x: 459, endPoint y: 704, distance: 161.5
click at [459, 704] on div at bounding box center [304, 480] width 592 height 766
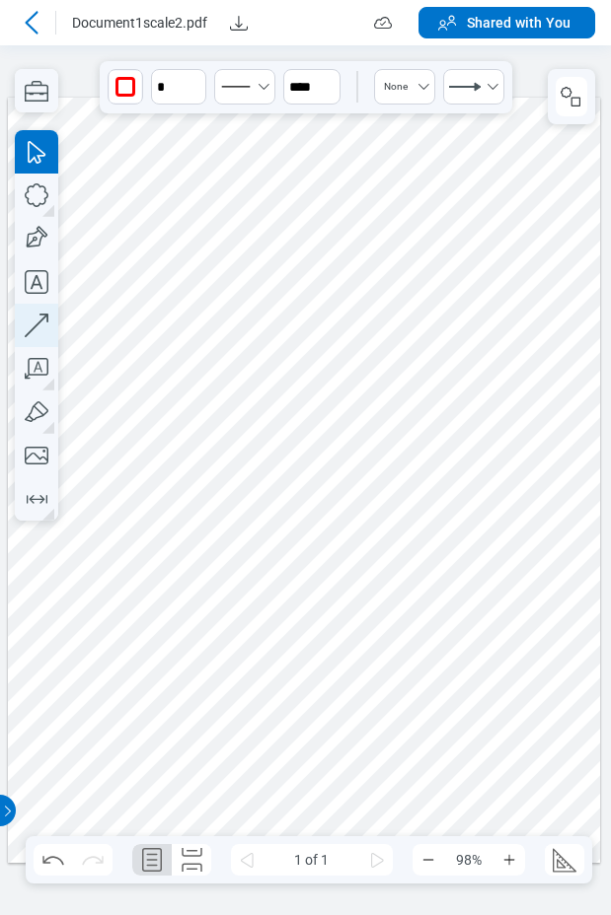
click at [49, 323] on icon "button" at bounding box center [36, 325] width 43 height 43
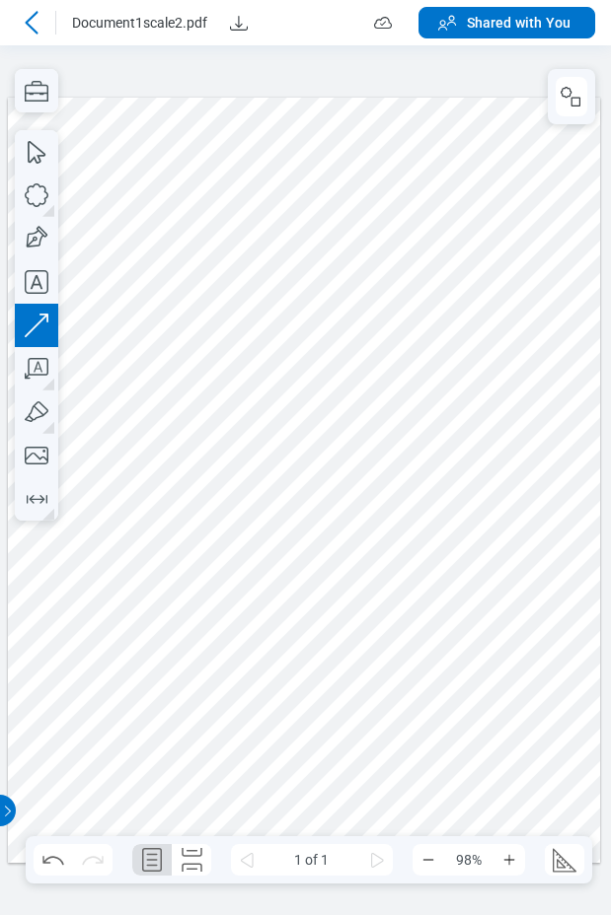
drag, startPoint x: 445, startPoint y: 411, endPoint x: 400, endPoint y: 538, distance: 133.8
click at [400, 538] on div at bounding box center [304, 480] width 592 height 766
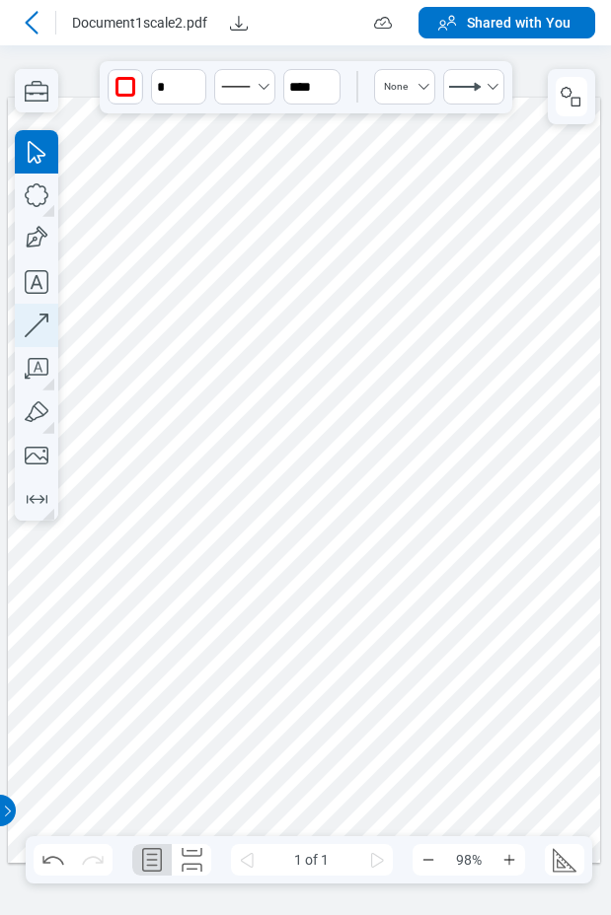
click at [47, 326] on icon "button" at bounding box center [36, 325] width 43 height 43
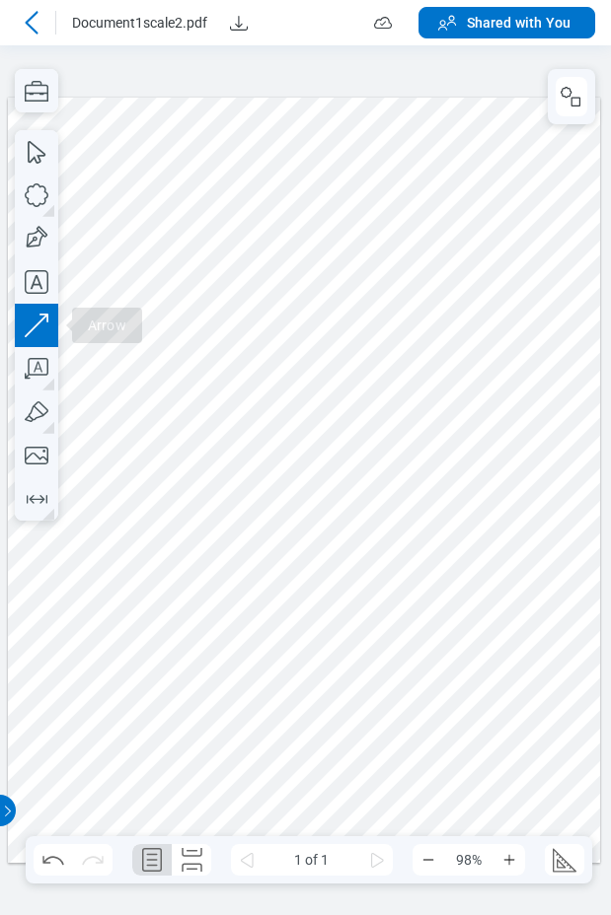
drag, startPoint x: 348, startPoint y: 211, endPoint x: 79, endPoint y: 281, distance: 278.2
click at [256, 283] on div at bounding box center [304, 480] width 592 height 766
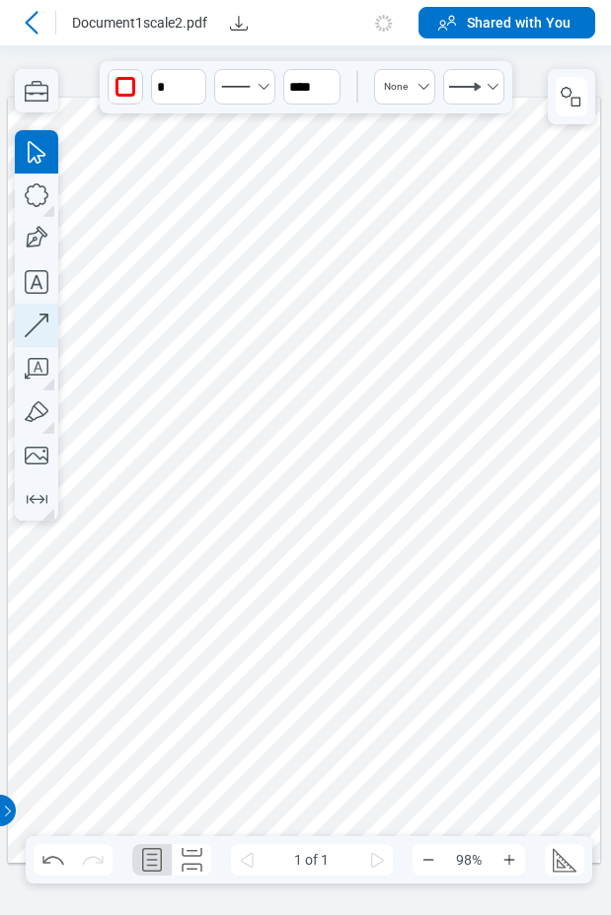
click at [38, 316] on icon "button" at bounding box center [36, 325] width 43 height 43
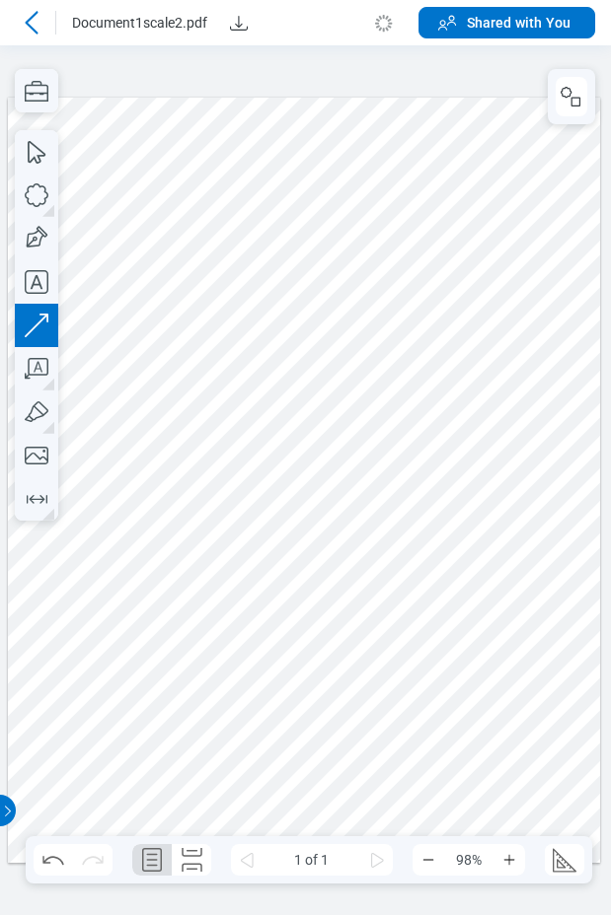
drag, startPoint x: 161, startPoint y: 274, endPoint x: 100, endPoint y: 320, distance: 76.1
click at [100, 320] on div at bounding box center [304, 480] width 592 height 766
click at [38, 329] on icon "button" at bounding box center [36, 325] width 43 height 43
drag, startPoint x: 268, startPoint y: 303, endPoint x: 1, endPoint y: 373, distance: 276.3
click at [209, 355] on div at bounding box center [304, 480] width 592 height 766
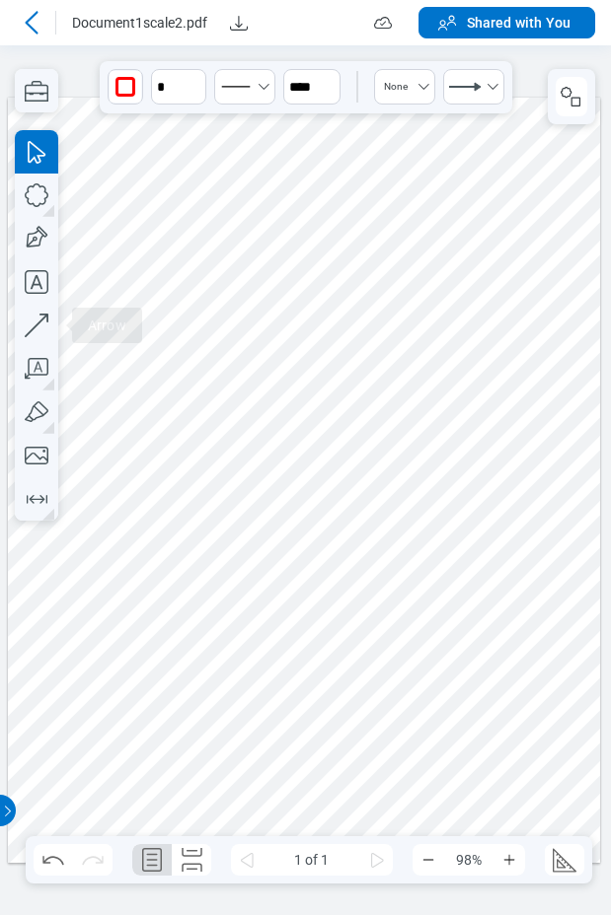
click at [42, 325] on icon "button" at bounding box center [36, 325] width 43 height 43
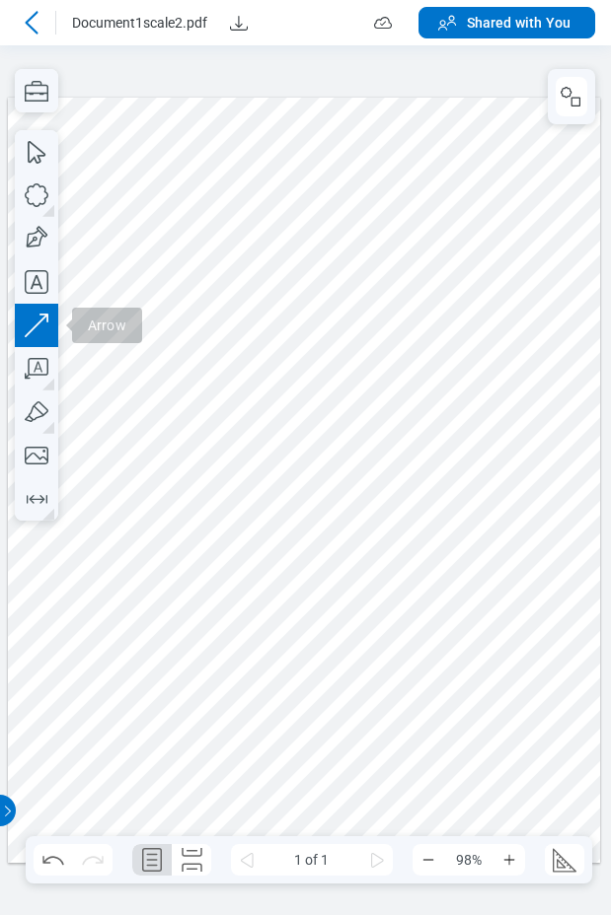
click at [480, 413] on div at bounding box center [304, 480] width 592 height 766
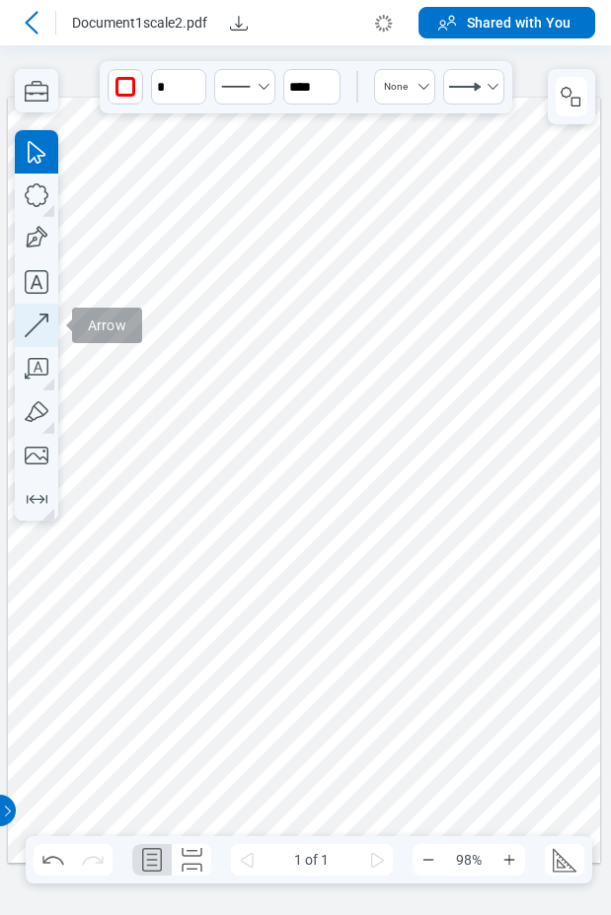
click at [34, 322] on icon "button" at bounding box center [36, 325] width 43 height 43
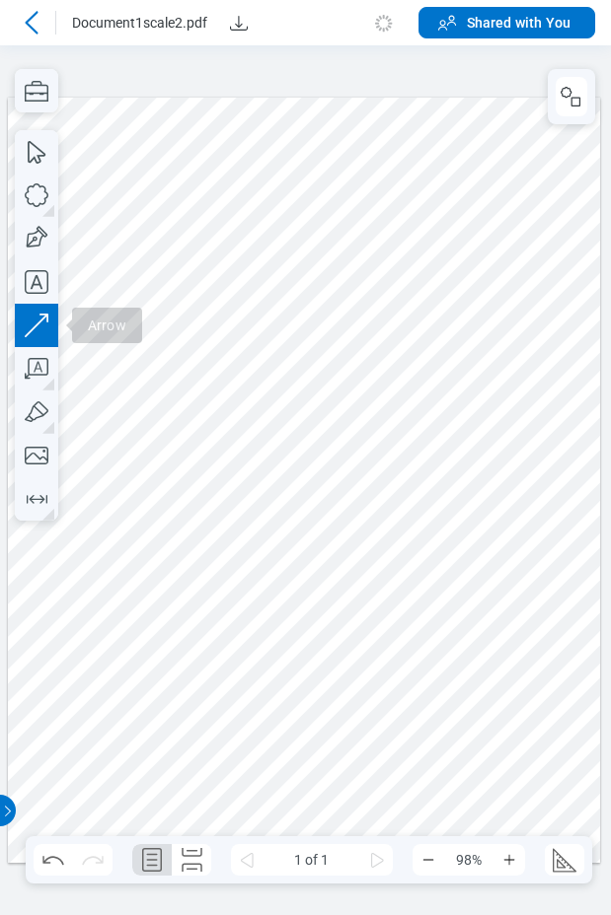
drag, startPoint x: 461, startPoint y: 240, endPoint x: 351, endPoint y: 344, distance: 151.4
click at [365, 346] on div at bounding box center [304, 480] width 592 height 766
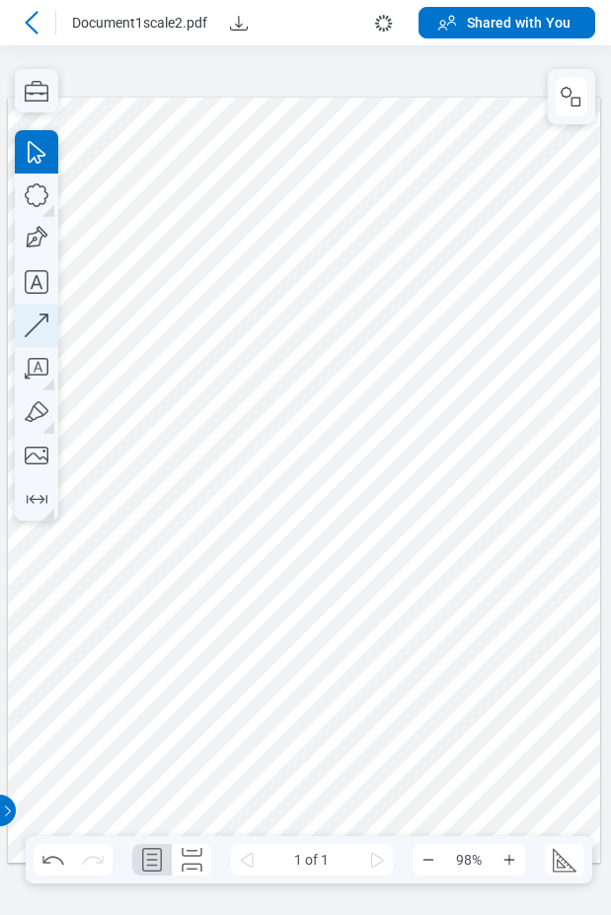
click at [28, 325] on icon "button" at bounding box center [36, 325] width 43 height 43
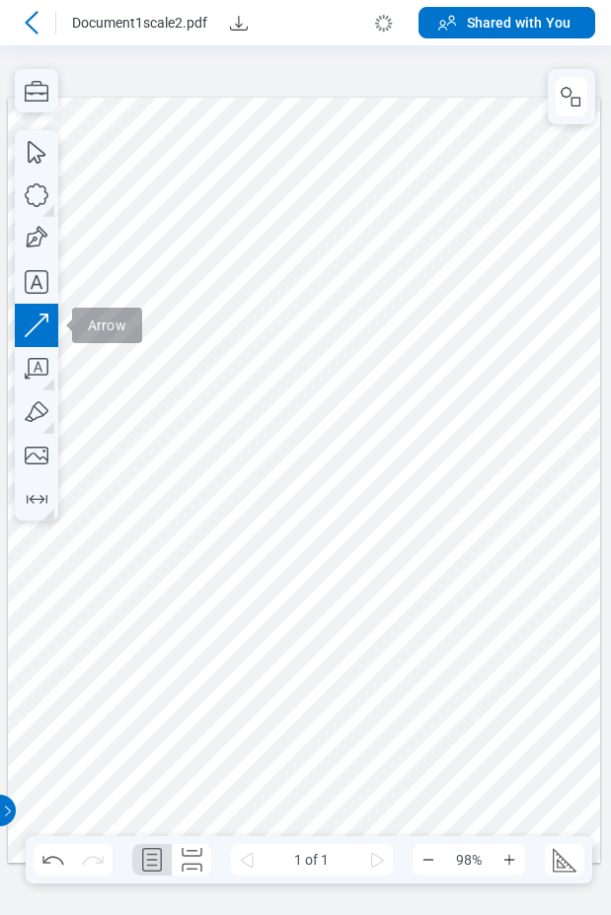
drag, startPoint x: 255, startPoint y: 236, endPoint x: 167, endPoint y: 270, distance: 95.2
click at [219, 255] on div at bounding box center [304, 480] width 592 height 766
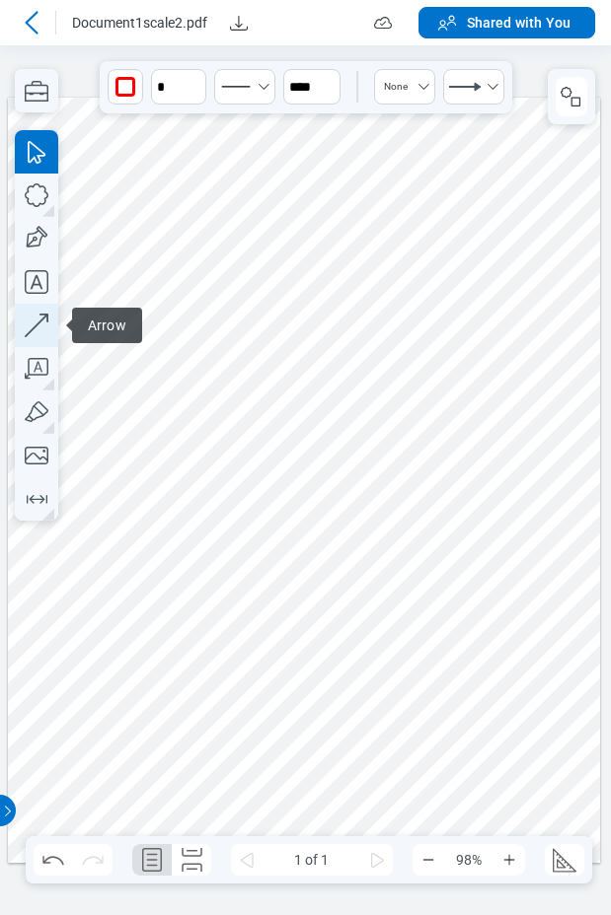
click at [42, 324] on icon "button" at bounding box center [36, 325] width 43 height 43
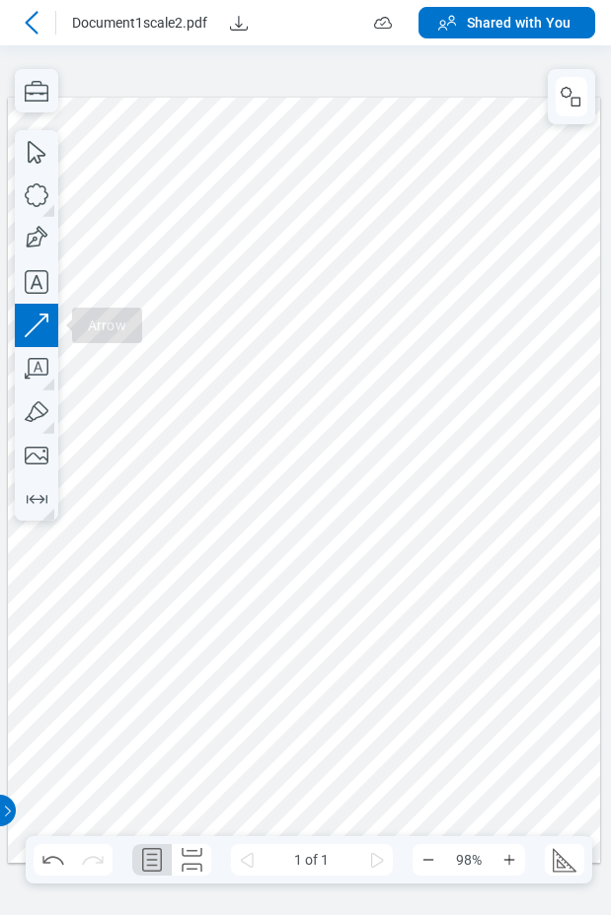
drag, startPoint x: 366, startPoint y: 762, endPoint x: 399, endPoint y: 696, distance: 74.1
click at [420, 713] on div at bounding box center [304, 480] width 592 height 766
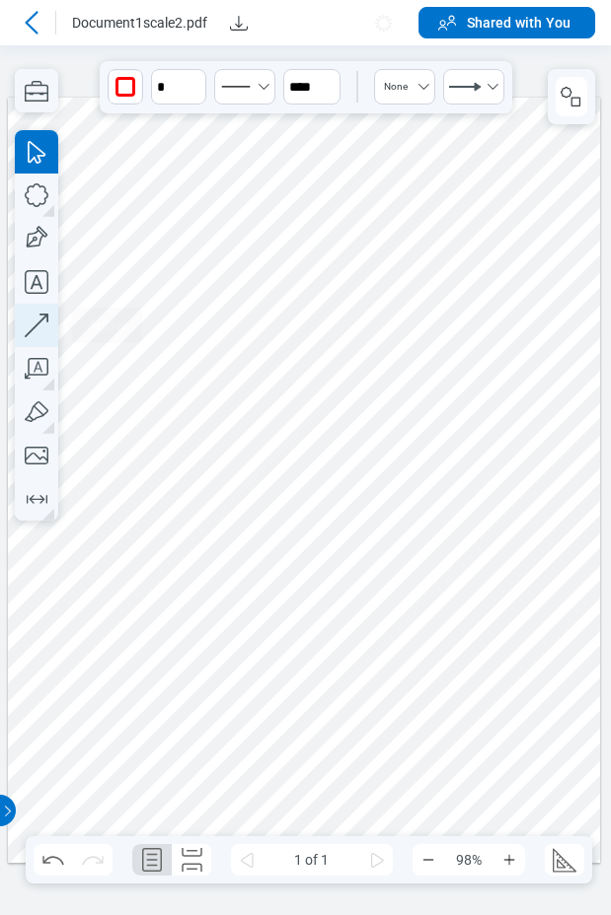
click at [46, 328] on icon "button" at bounding box center [36, 325] width 43 height 43
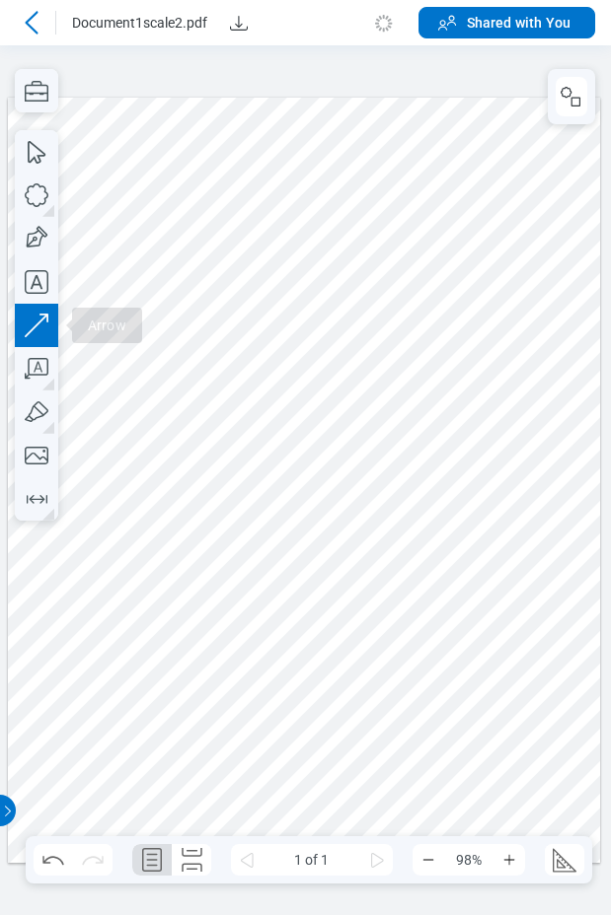
drag, startPoint x: 315, startPoint y: 758, endPoint x: 365, endPoint y: 683, distance: 90.3
click at [392, 711] on div at bounding box center [304, 480] width 592 height 766
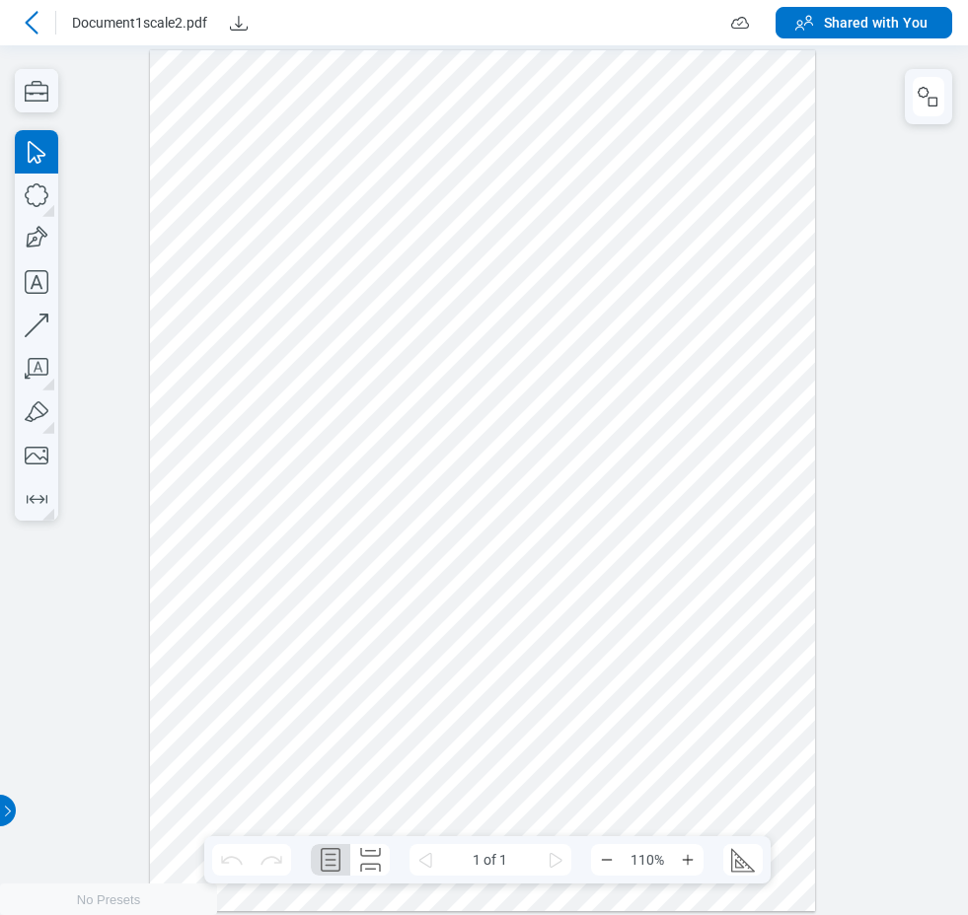
click at [32, 17] on icon at bounding box center [31, 22] width 13 height 23
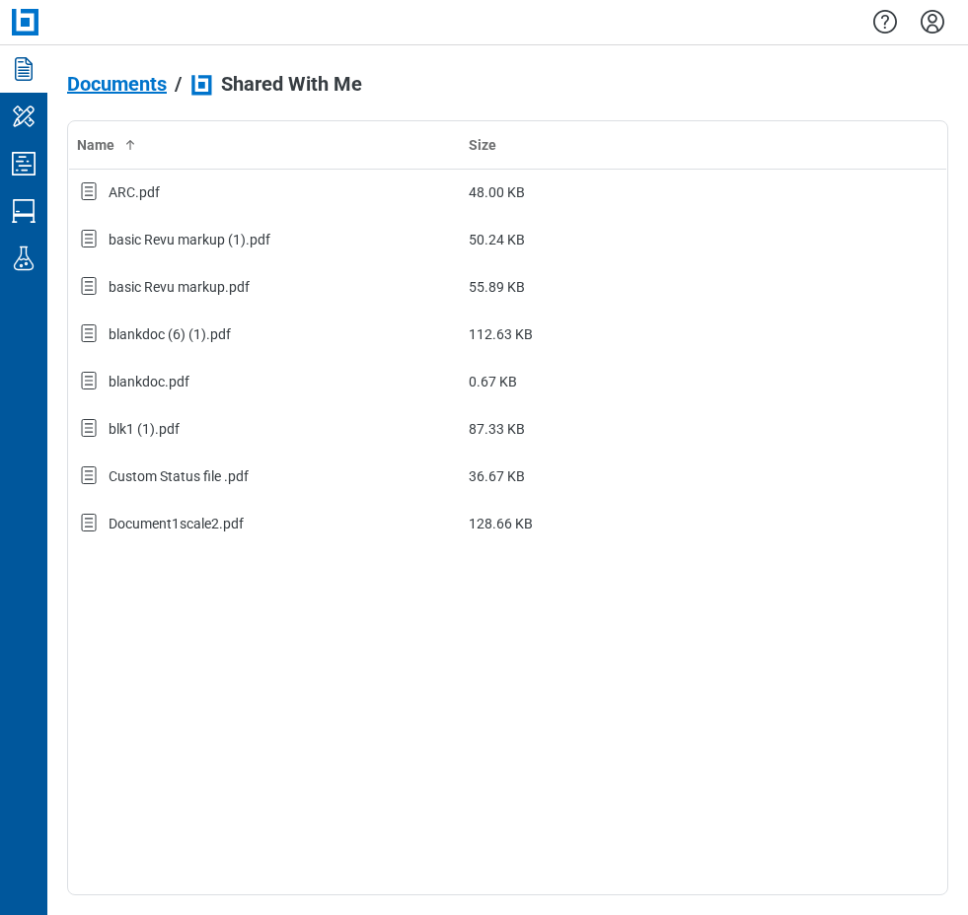
click at [110, 86] on span "Documents" at bounding box center [117, 84] width 100 height 22
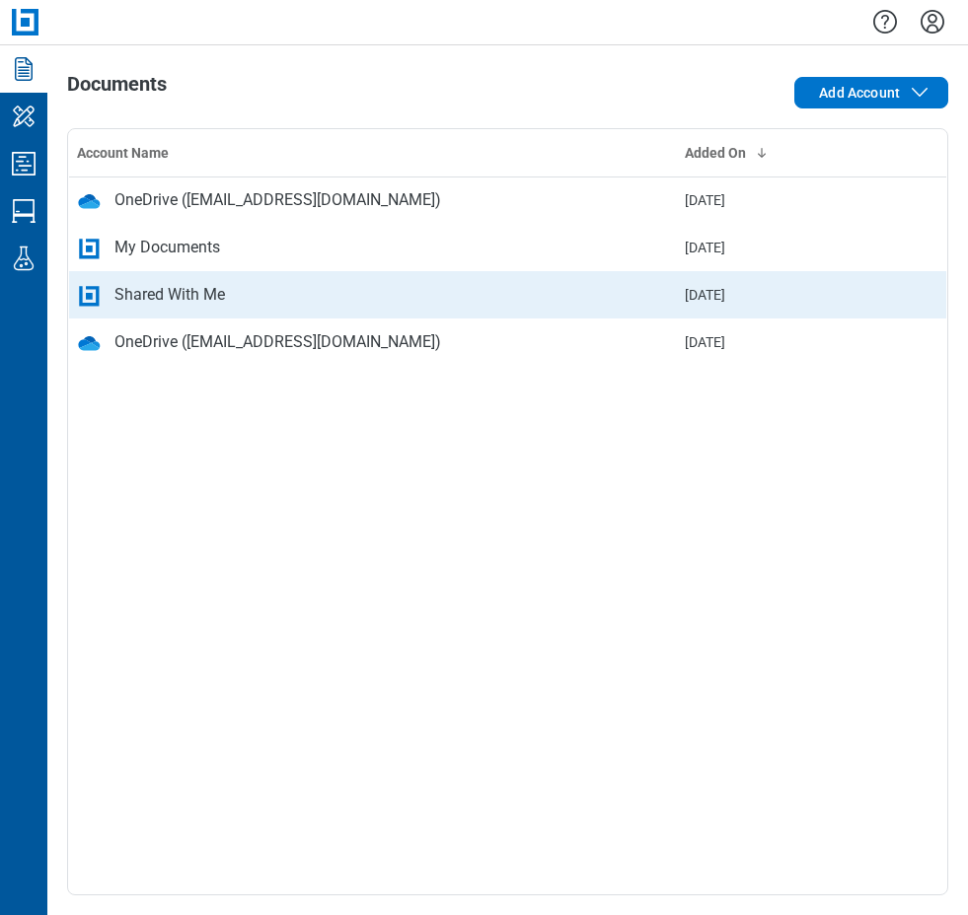
click at [169, 287] on div "Shared With Me" at bounding box center [169, 295] width 110 height 24
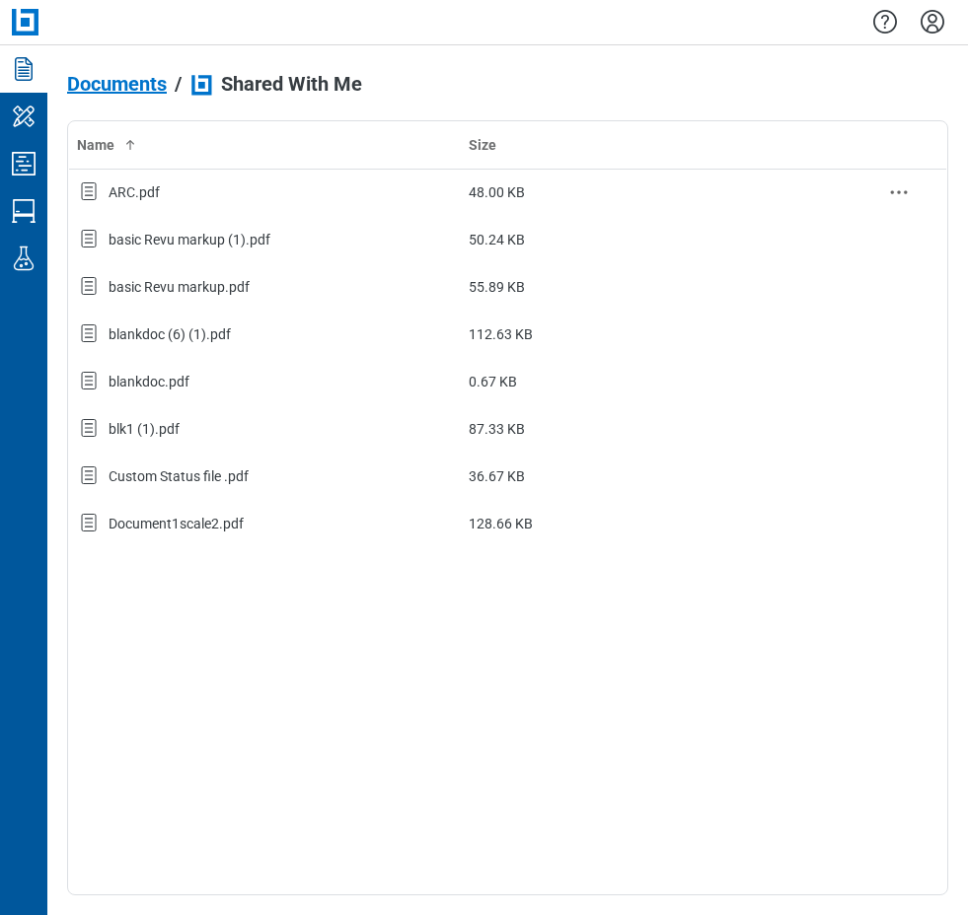
click at [173, 193] on div "ARC.pdf" at bounding box center [265, 193] width 376 height 26
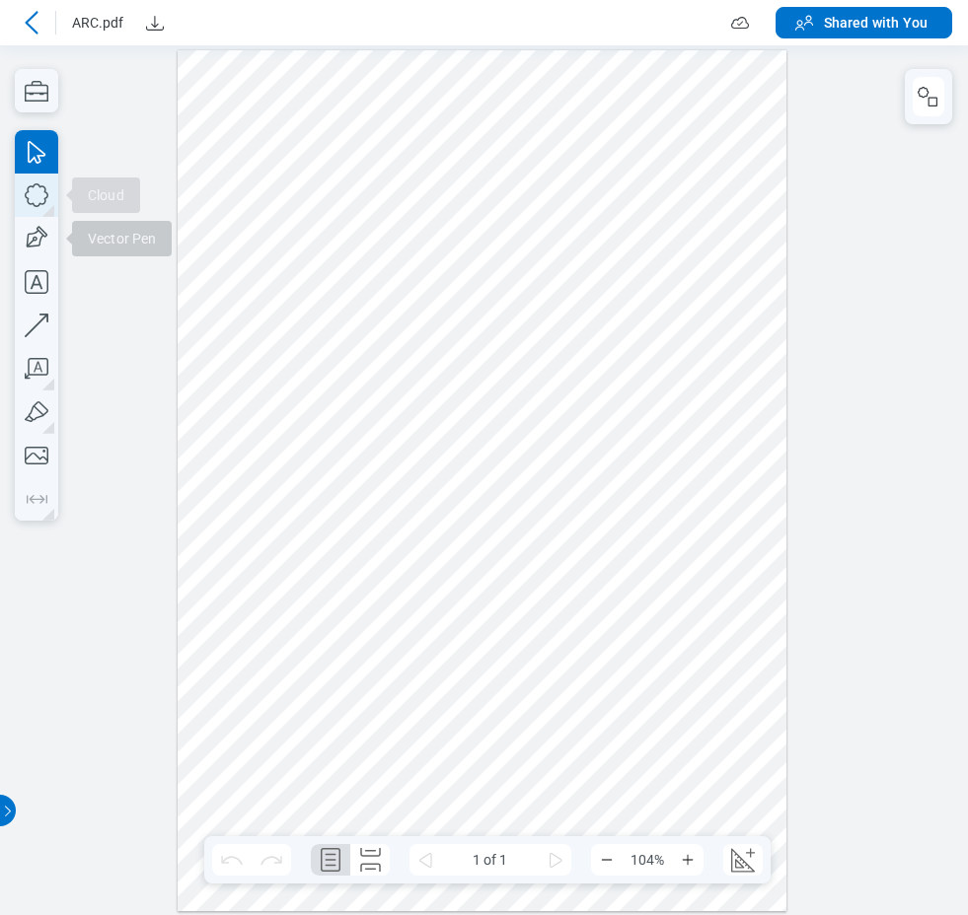
click at [40, 197] on icon "button" at bounding box center [36, 195] width 43 height 43
drag, startPoint x: 344, startPoint y: 129, endPoint x: 492, endPoint y: 252, distance: 192.0
click at [492, 252] on div at bounding box center [482, 480] width 609 height 862
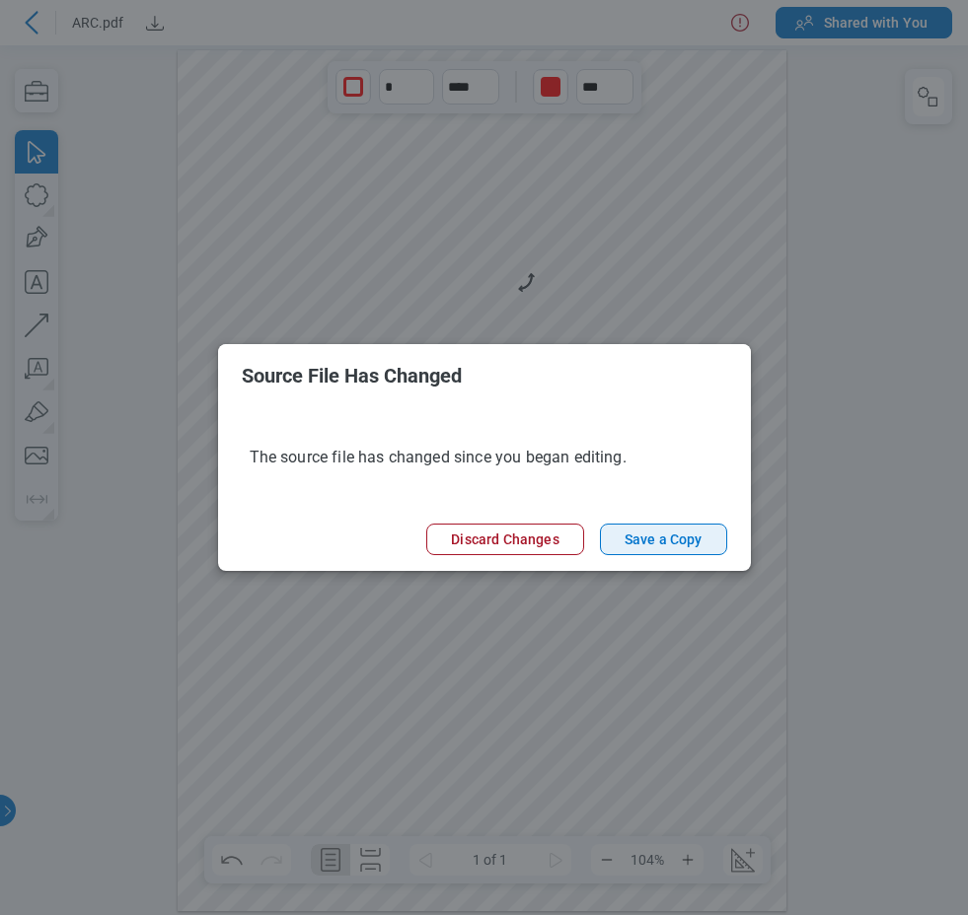
click at [642, 542] on button "Save a Copy" at bounding box center [663, 540] width 127 height 32
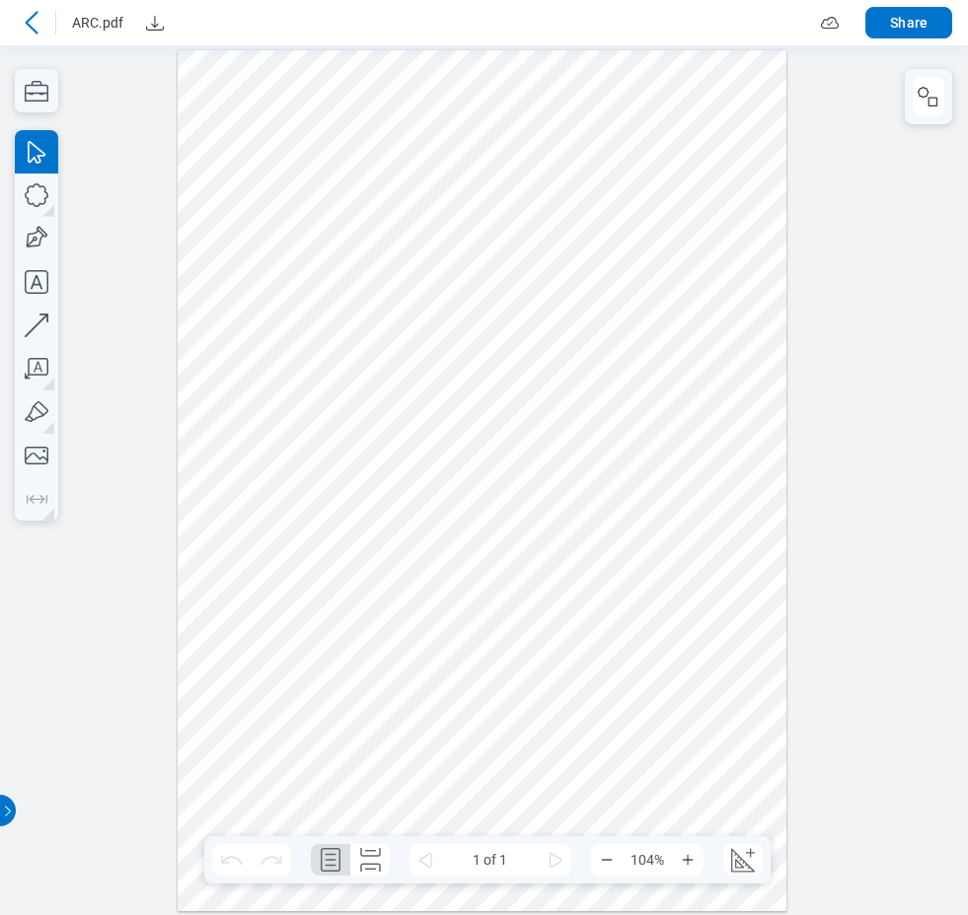
click at [29, 23] on icon at bounding box center [32, 23] width 24 height 24
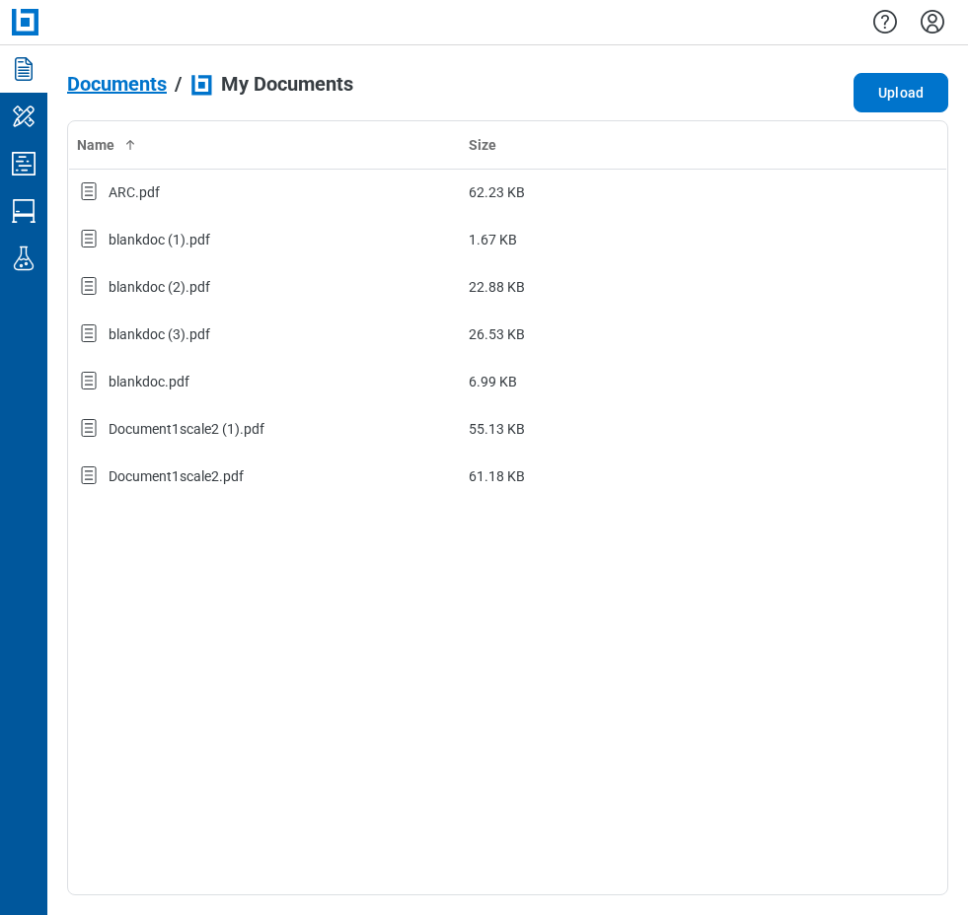
click at [146, 85] on span "Documents" at bounding box center [117, 84] width 100 height 22
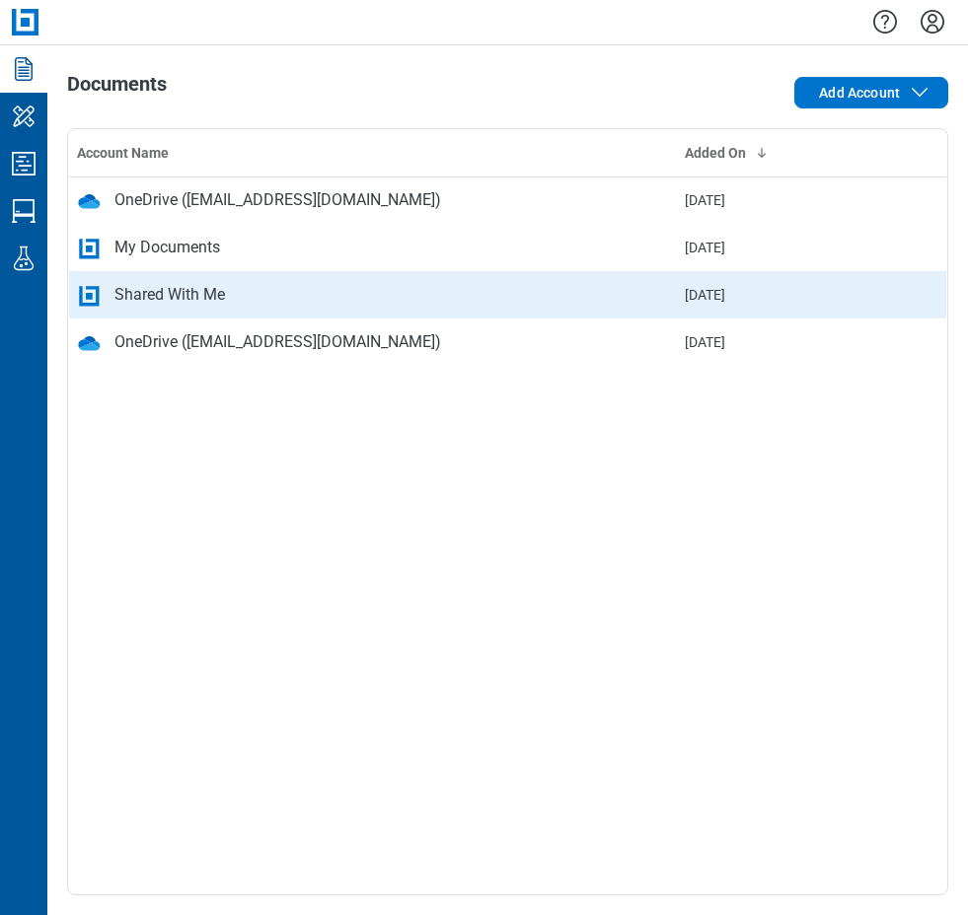
click at [179, 295] on div "Shared With Me" at bounding box center [169, 295] width 110 height 24
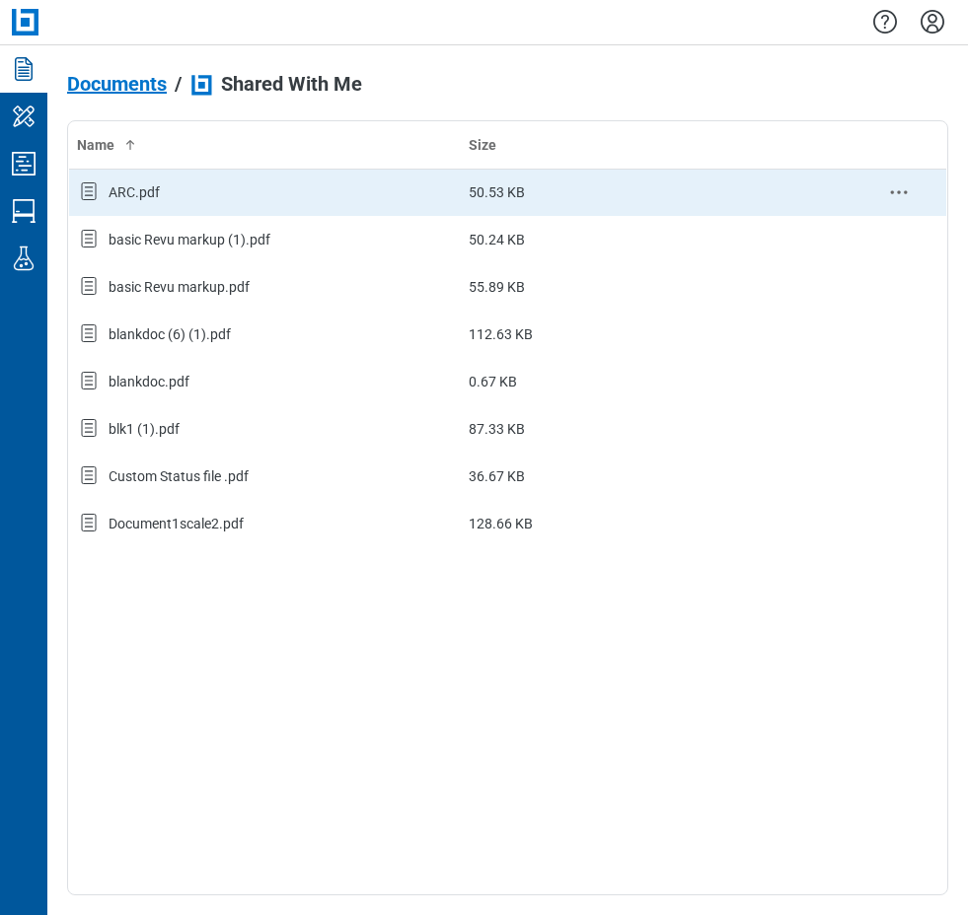
click at [126, 204] on div "ARC.pdf" at bounding box center [265, 193] width 376 height 26
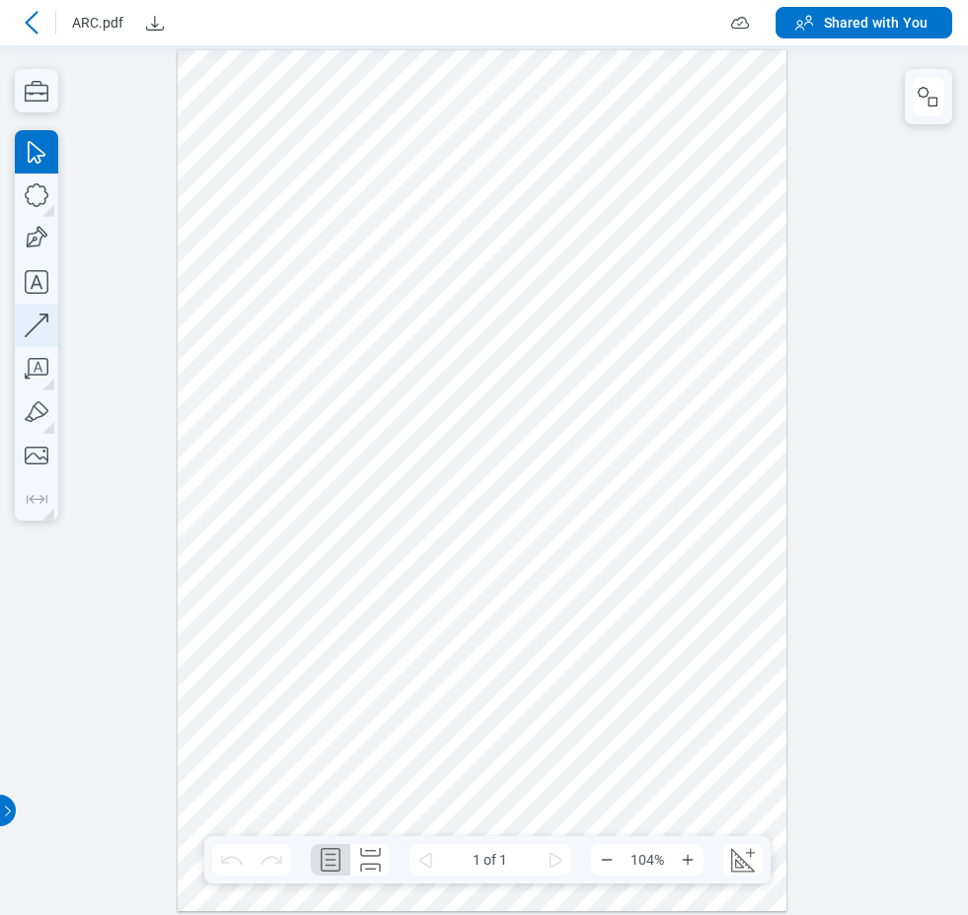
click at [37, 319] on icon "button" at bounding box center [36, 325] width 43 height 43
drag, startPoint x: 378, startPoint y: 159, endPoint x: 304, endPoint y: 280, distance: 142.1
click at [301, 237] on div at bounding box center [482, 480] width 609 height 862
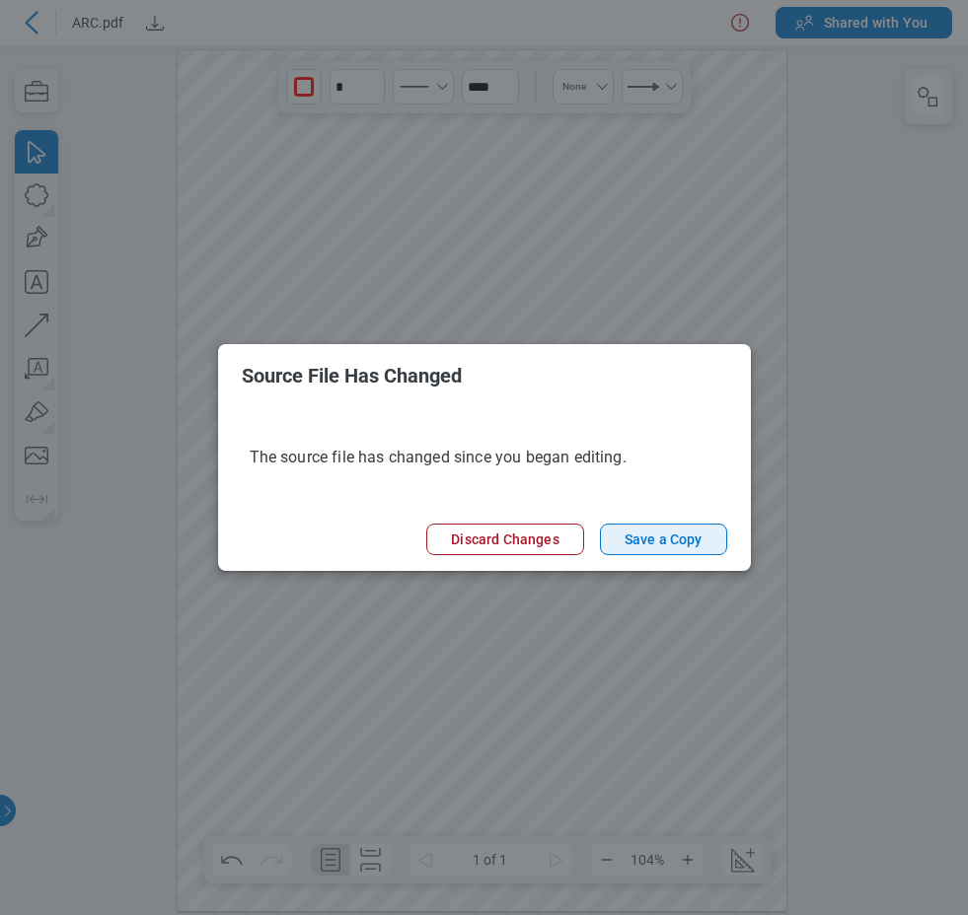
click at [665, 539] on button "Save a Copy" at bounding box center [663, 540] width 127 height 32
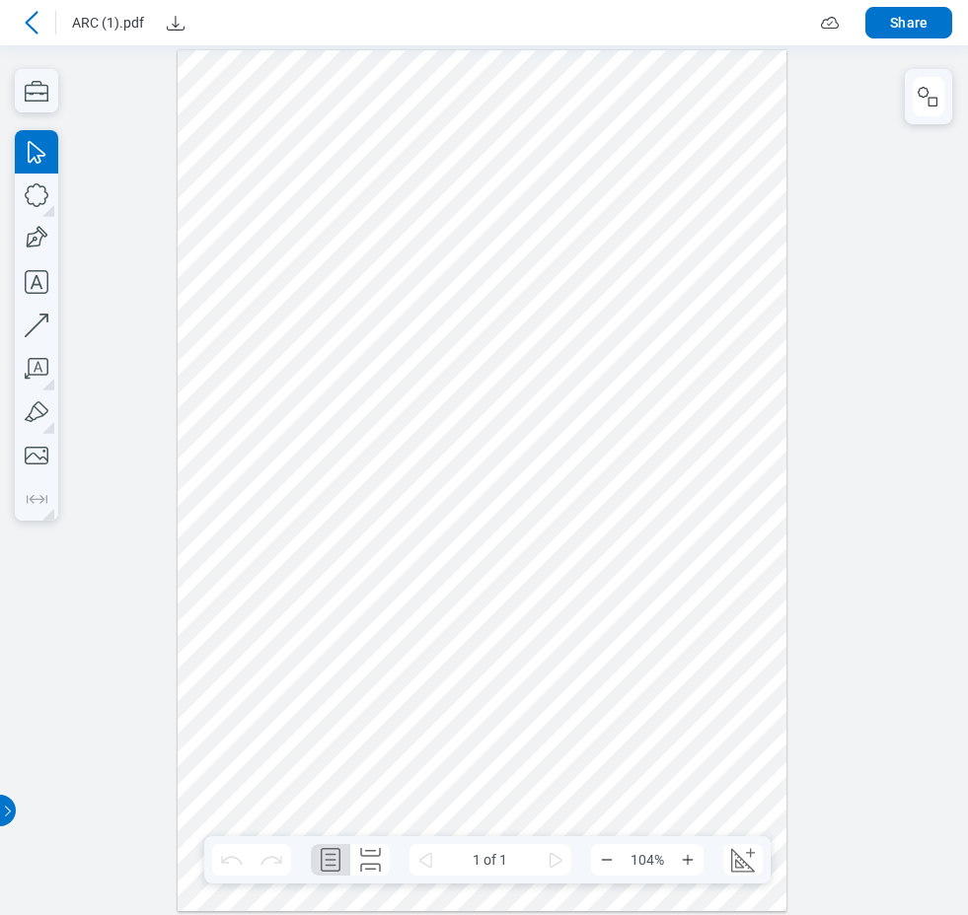
click at [30, 24] on icon at bounding box center [32, 23] width 24 height 24
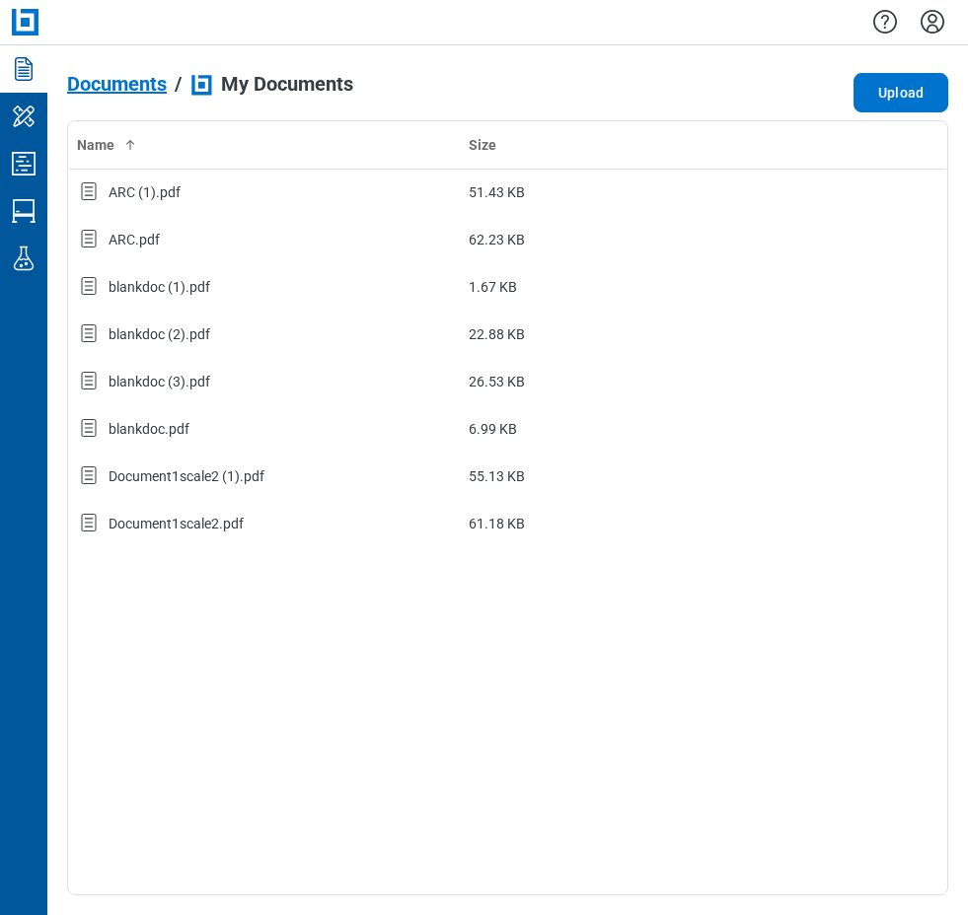
click at [140, 76] on span "Documents" at bounding box center [117, 84] width 100 height 22
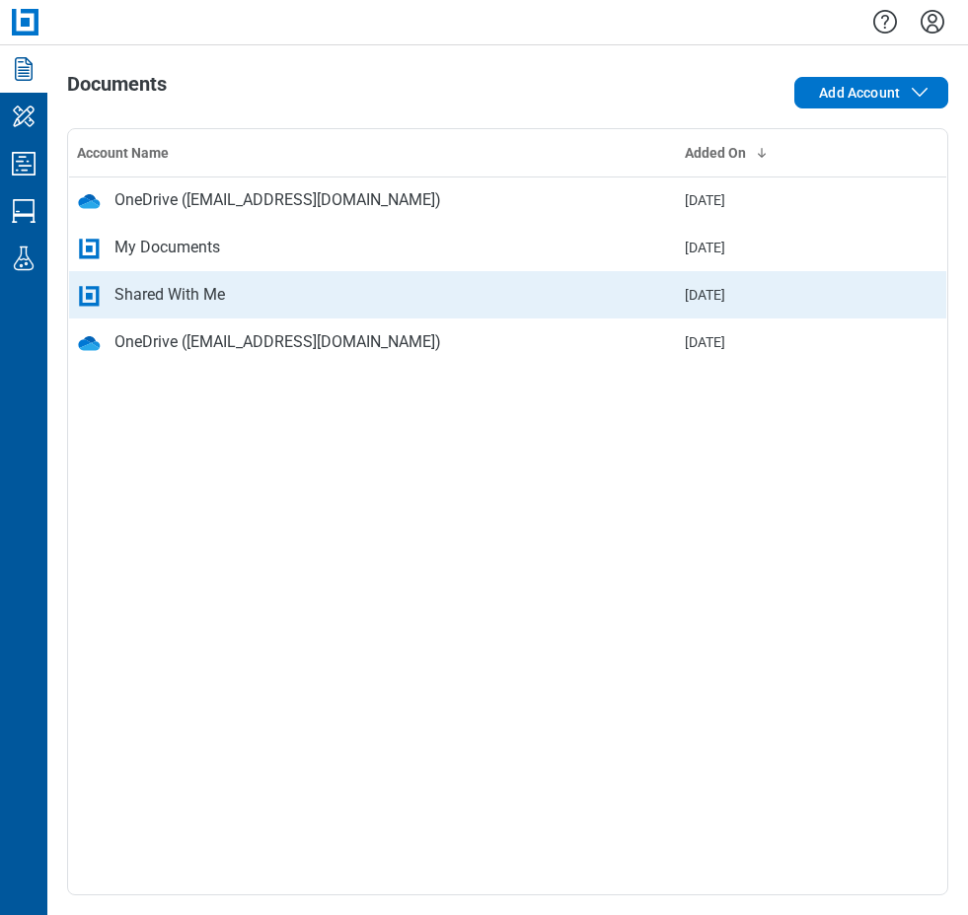
click at [170, 291] on div "Shared With Me" at bounding box center [169, 295] width 110 height 24
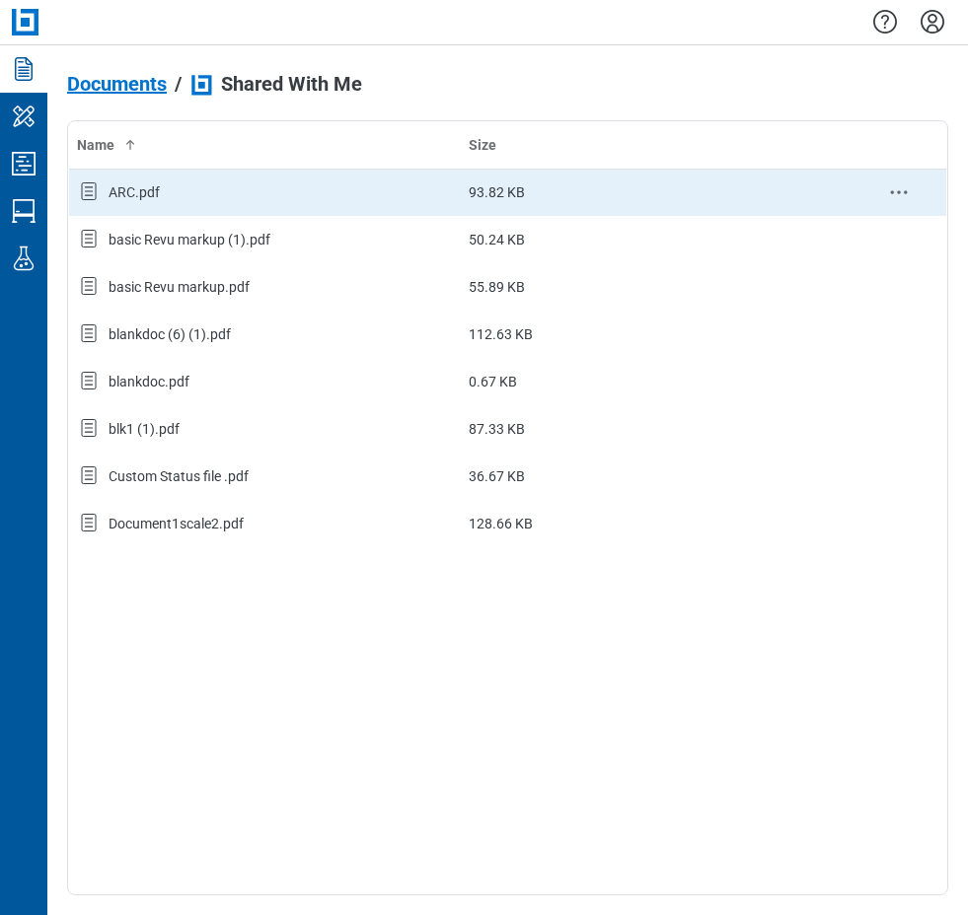
click at [125, 196] on div "ARC.pdf" at bounding box center [133, 192] width 51 height 20
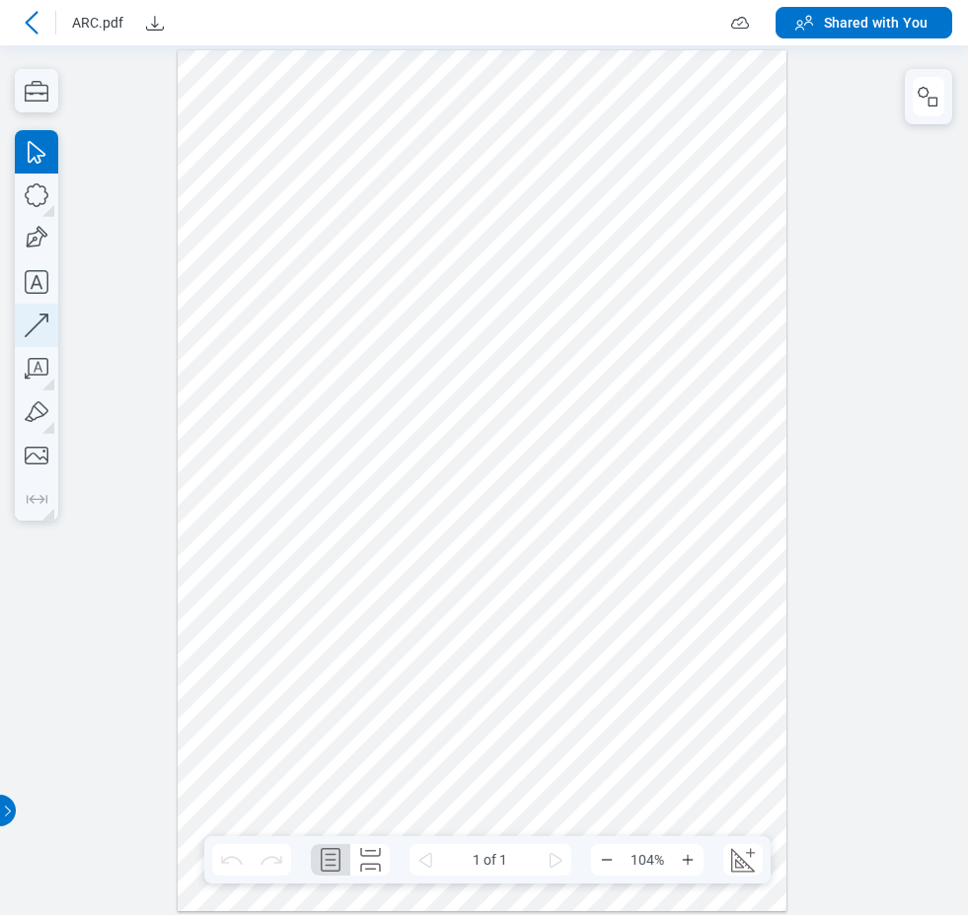
click at [38, 324] on icon "button" at bounding box center [37, 326] width 24 height 24
drag, startPoint x: 364, startPoint y: 201, endPoint x: 290, endPoint y: 265, distance: 97.9
click at [290, 265] on div at bounding box center [482, 480] width 609 height 862
click at [44, 326] on icon "button" at bounding box center [36, 325] width 43 height 43
drag, startPoint x: 378, startPoint y: 321, endPoint x: 354, endPoint y: 321, distance: 23.7
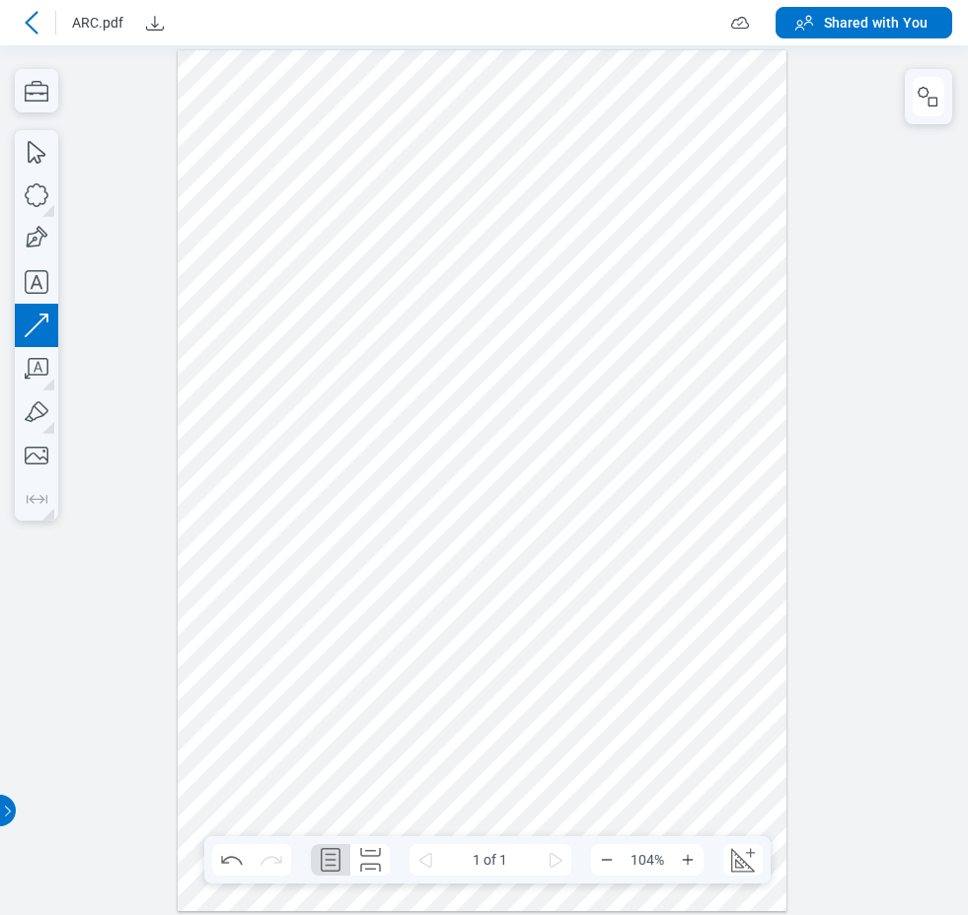
click at [374, 322] on div at bounding box center [482, 480] width 609 height 862
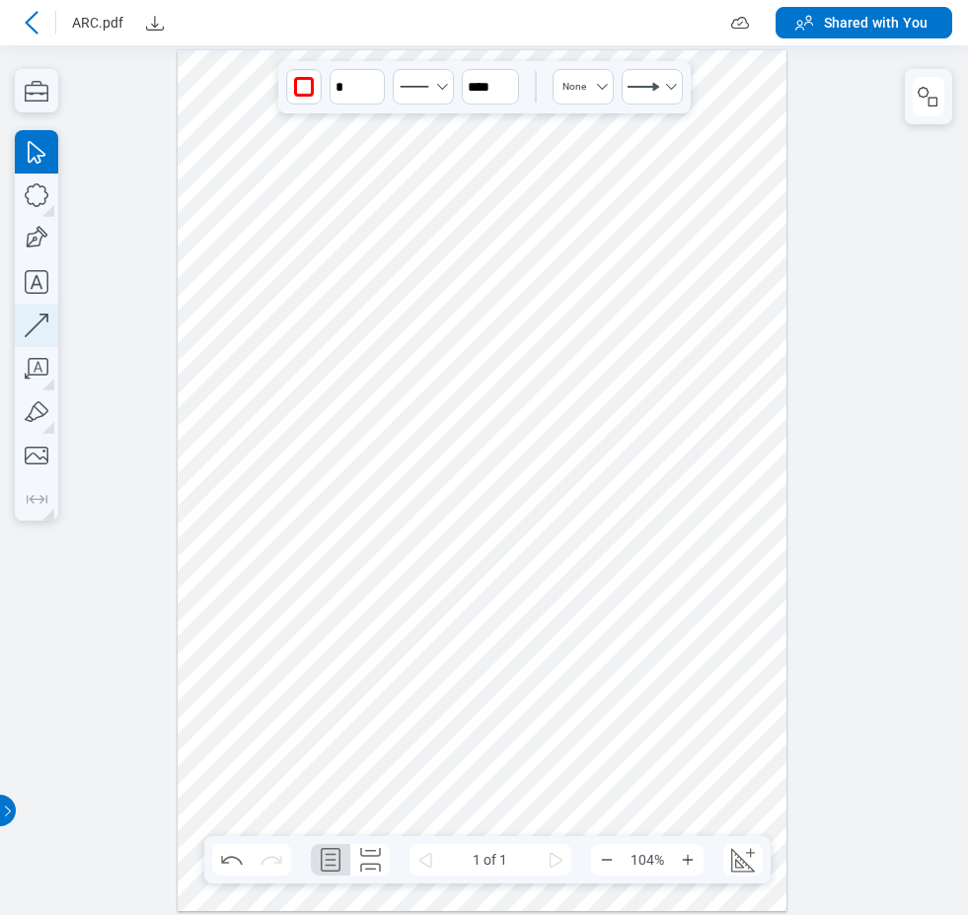
click at [34, 335] on icon "button" at bounding box center [36, 325] width 43 height 43
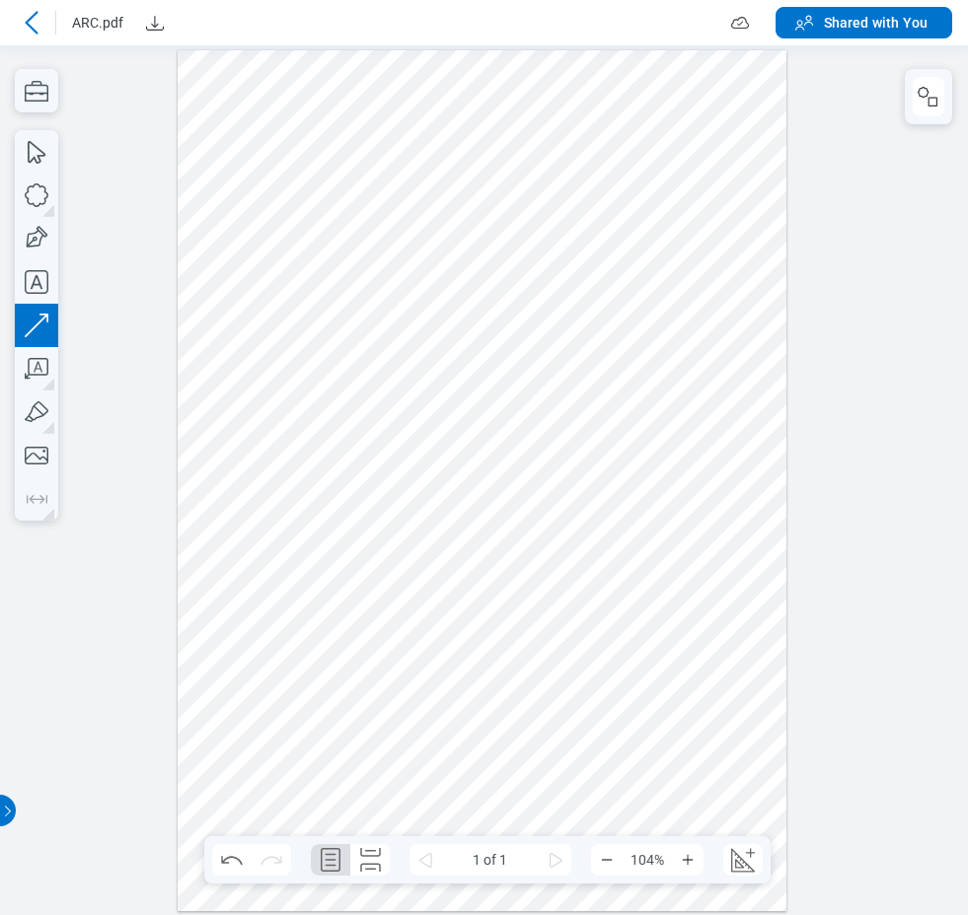
click at [298, 284] on div at bounding box center [482, 480] width 609 height 862
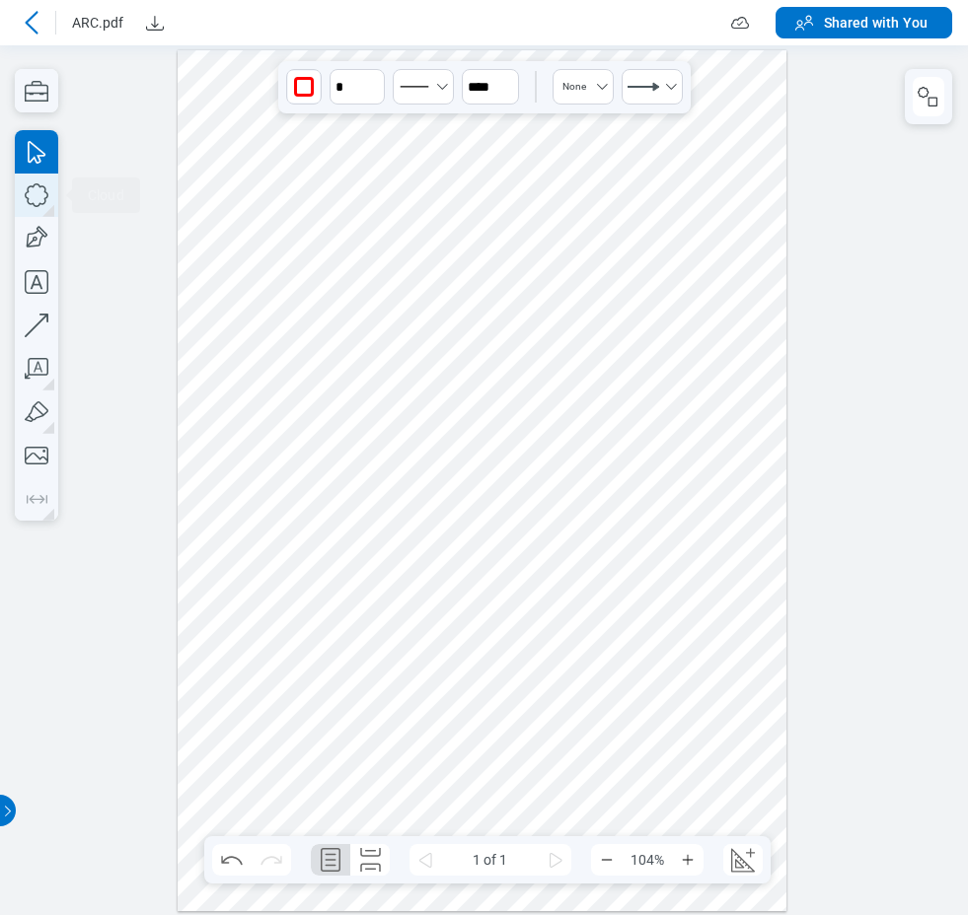
click at [41, 202] on icon "button" at bounding box center [36, 195] width 43 height 43
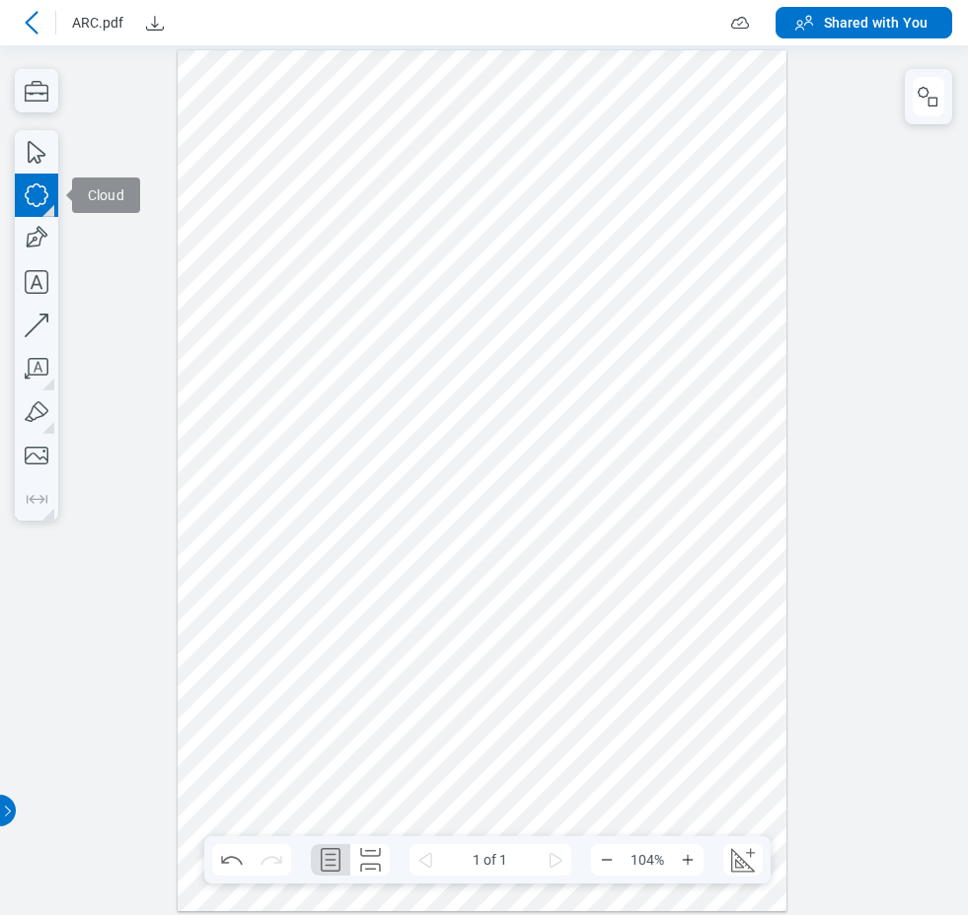
click at [519, 459] on div at bounding box center [482, 480] width 609 height 862
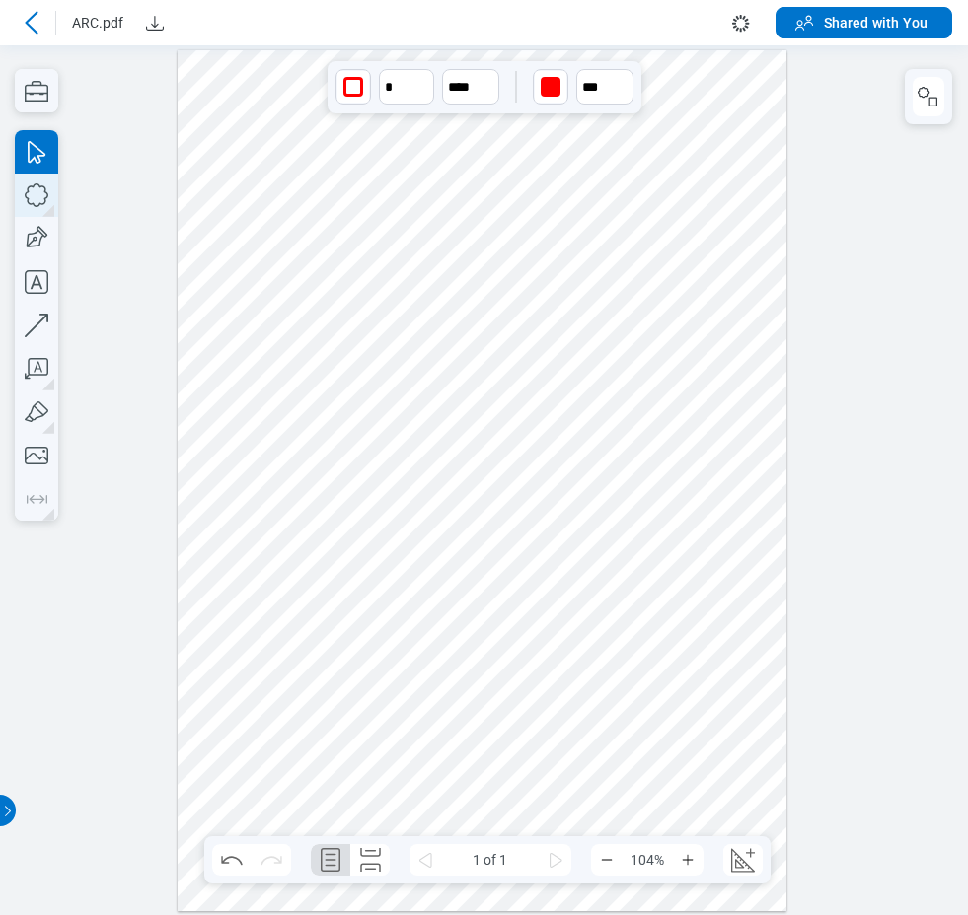
click at [43, 199] on icon "button" at bounding box center [36, 195] width 43 height 43
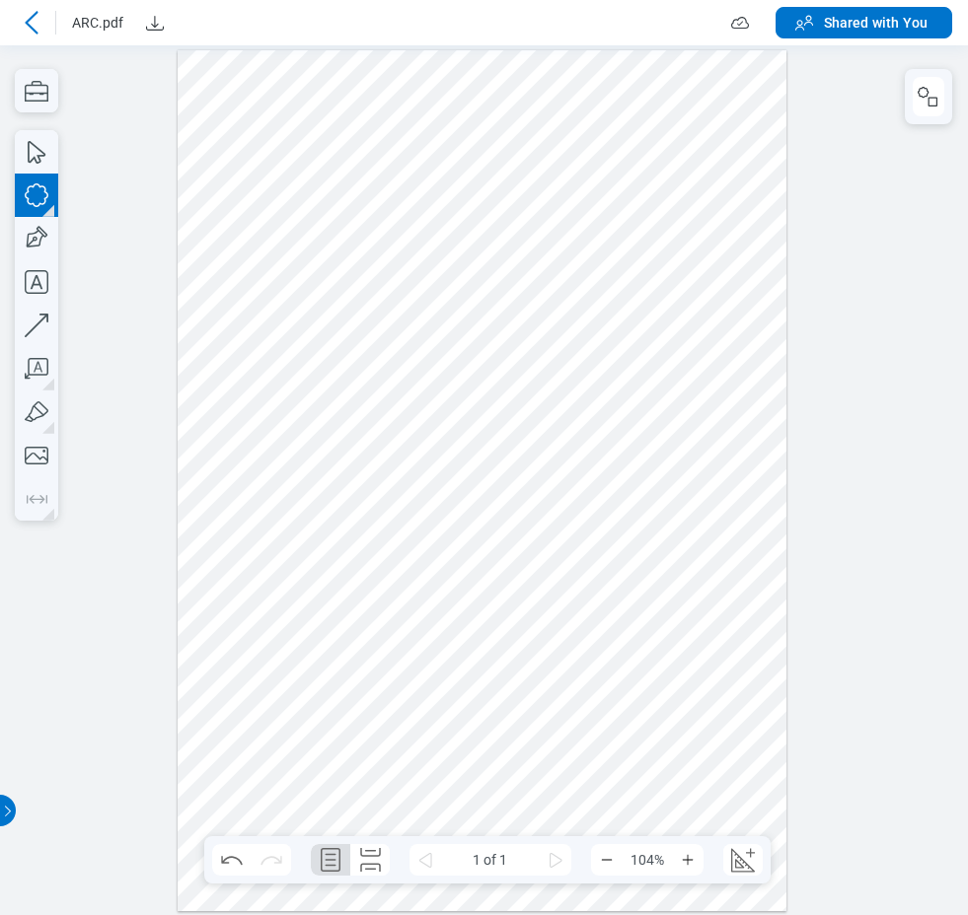
drag, startPoint x: 480, startPoint y: 403, endPoint x: 477, endPoint y: 429, distance: 25.8
click at [529, 453] on div at bounding box center [482, 480] width 609 height 862
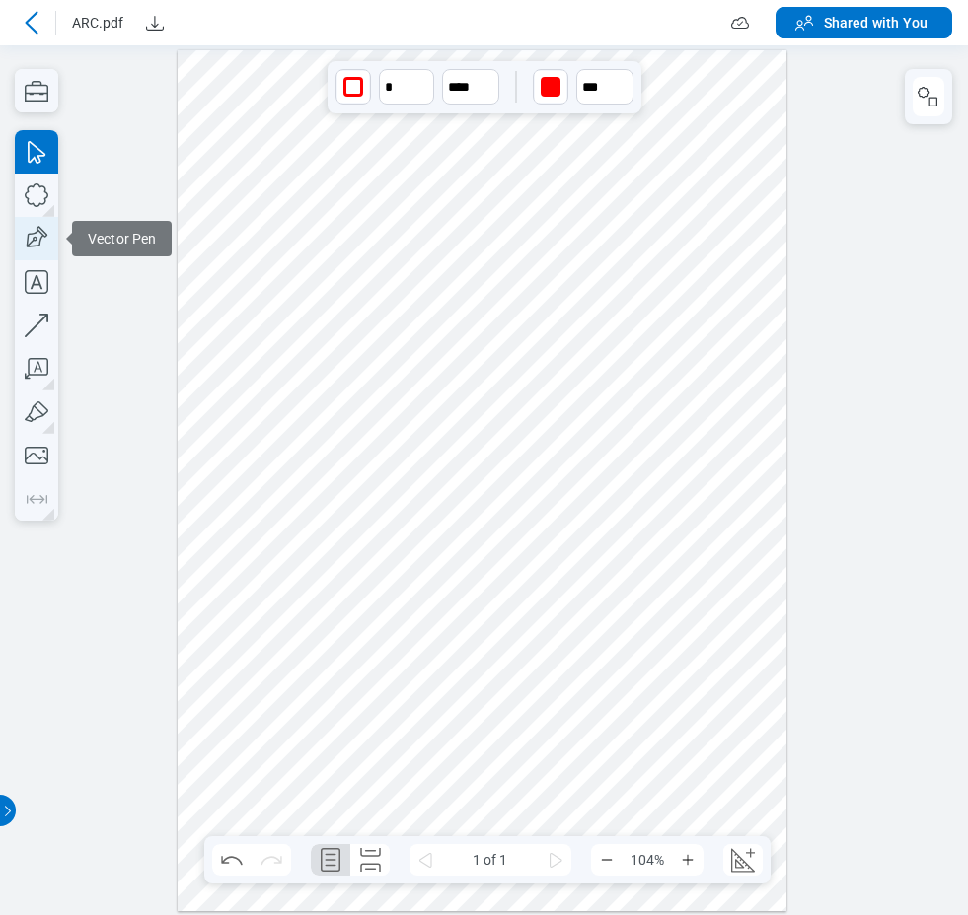
click at [30, 236] on icon "button" at bounding box center [36, 238] width 43 height 43
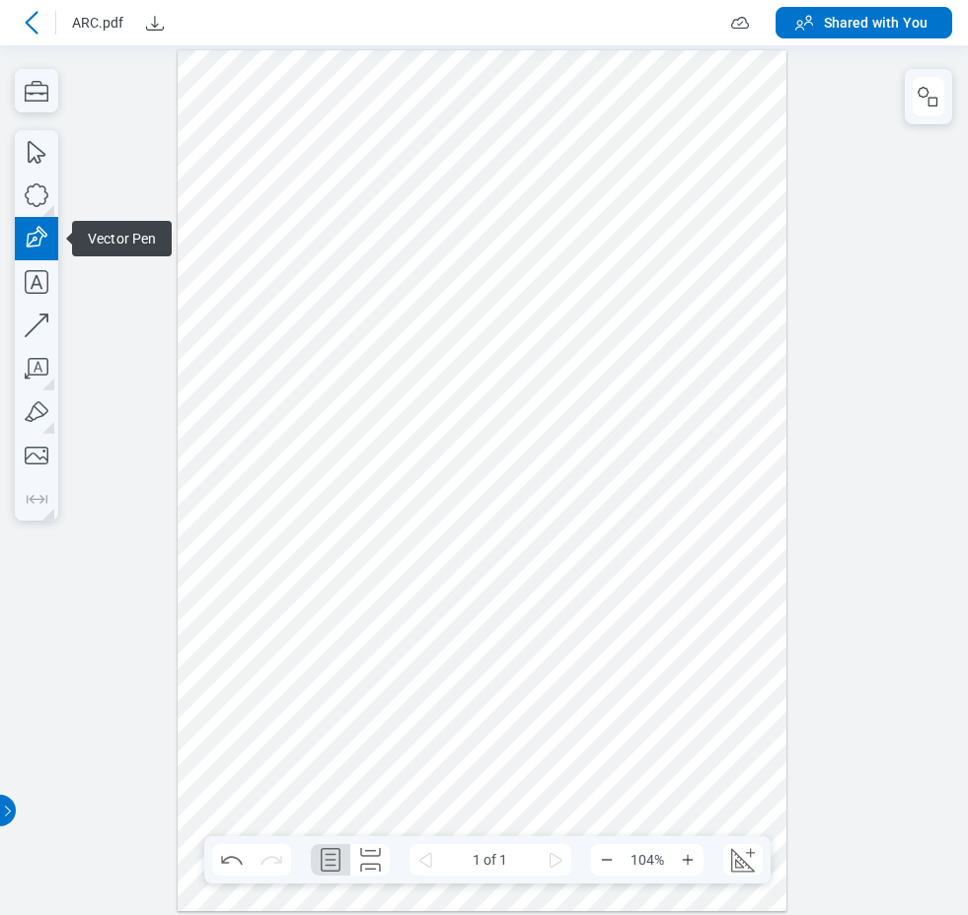
drag, startPoint x: 489, startPoint y: 356, endPoint x: 518, endPoint y: 406, distance: 57.9
click at [517, 406] on div at bounding box center [482, 480] width 609 height 862
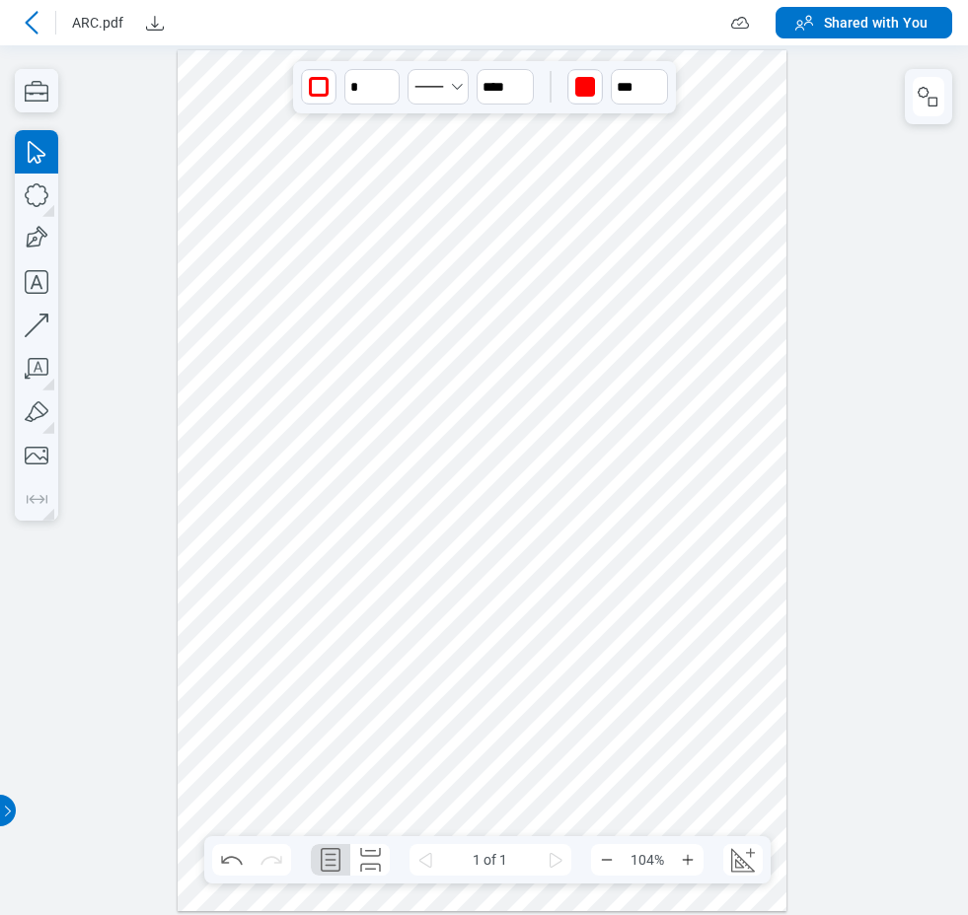
drag, startPoint x: 639, startPoint y: 370, endPoint x: 623, endPoint y: 370, distance: 15.8
click at [639, 370] on div at bounding box center [482, 480] width 609 height 862
click at [39, 325] on icon "button" at bounding box center [36, 325] width 43 height 43
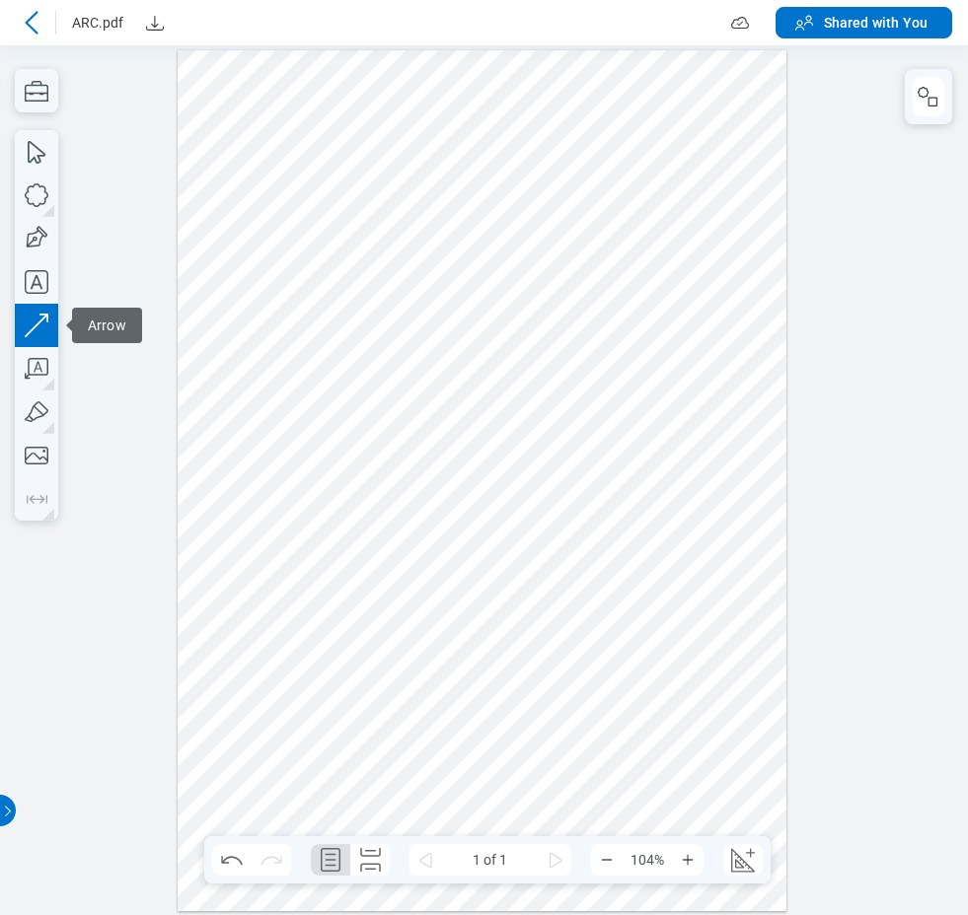
drag, startPoint x: 234, startPoint y: 266, endPoint x: 323, endPoint y: 419, distance: 176.8
click at [306, 367] on div at bounding box center [482, 480] width 609 height 862
drag, startPoint x: 311, startPoint y: 151, endPoint x: 336, endPoint y: 222, distance: 75.5
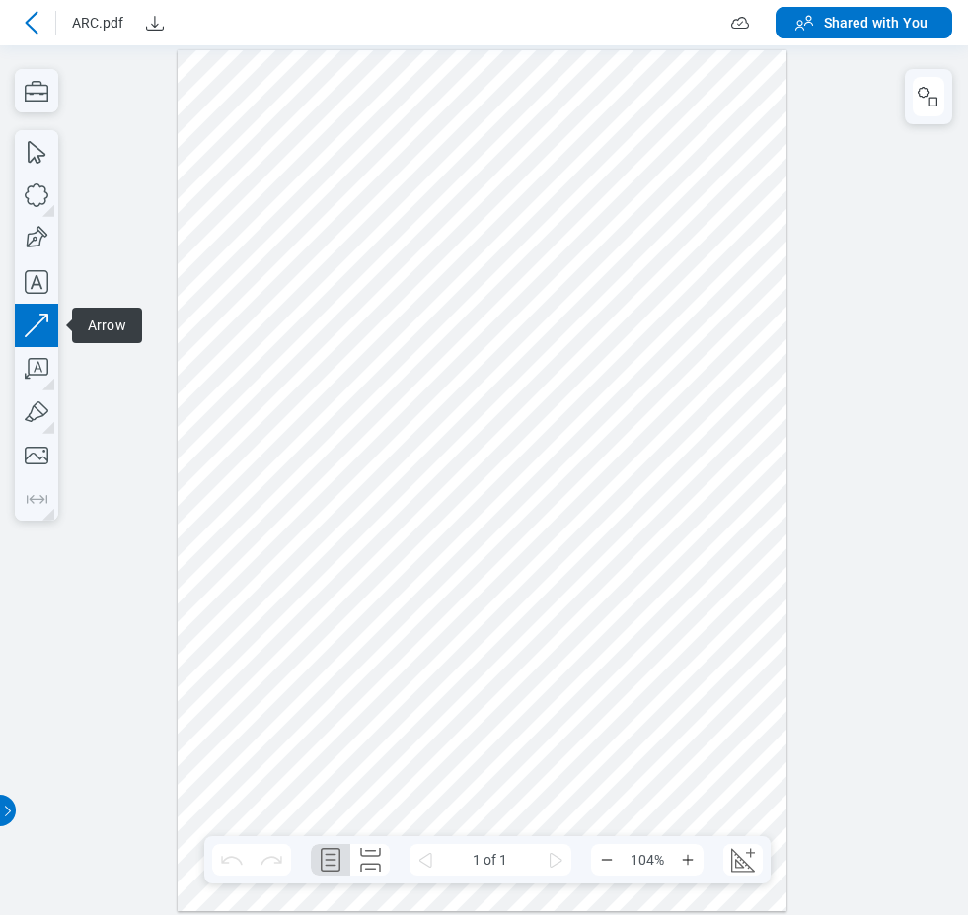
click at [253, 209] on div at bounding box center [482, 480] width 609 height 862
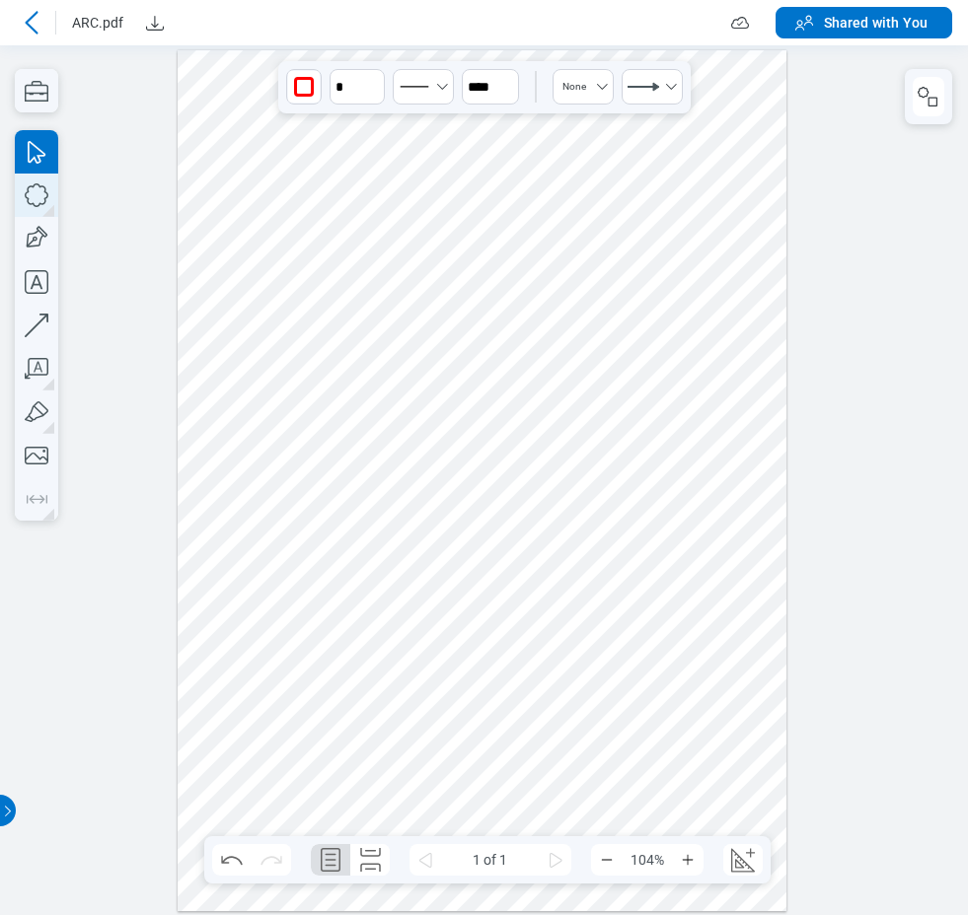
click at [45, 187] on icon "button" at bounding box center [37, 195] width 24 height 24
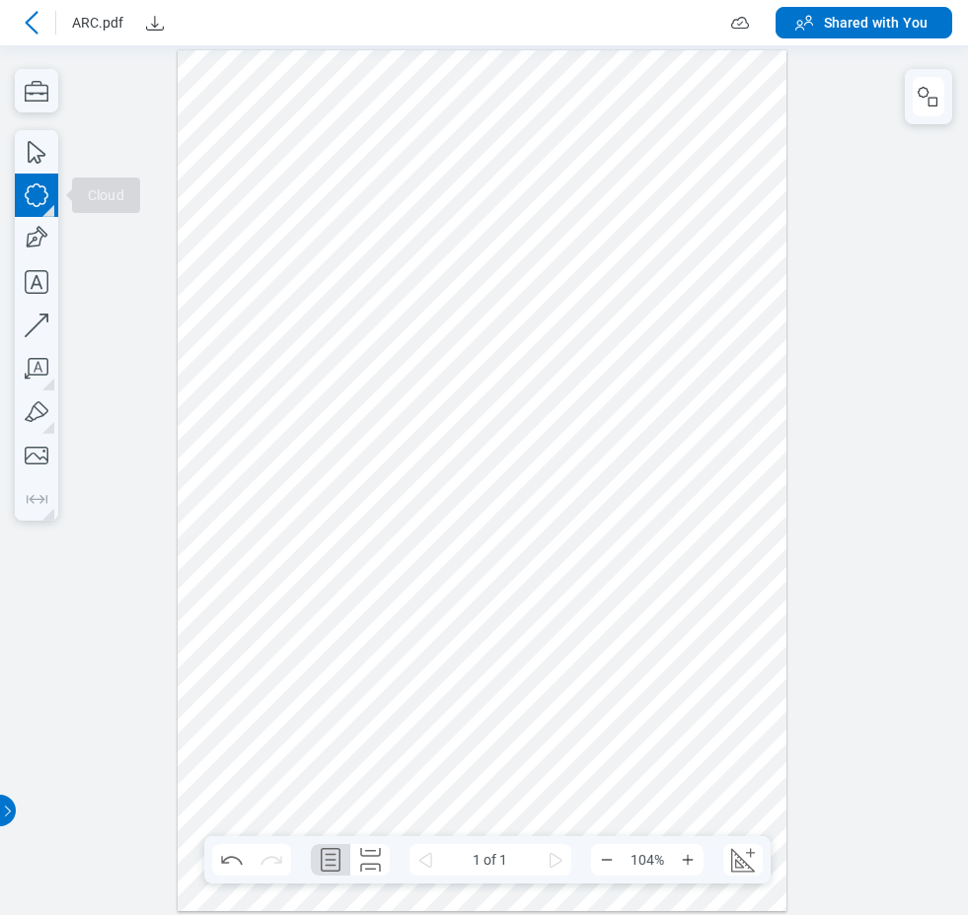
click at [480, 244] on div at bounding box center [482, 480] width 609 height 862
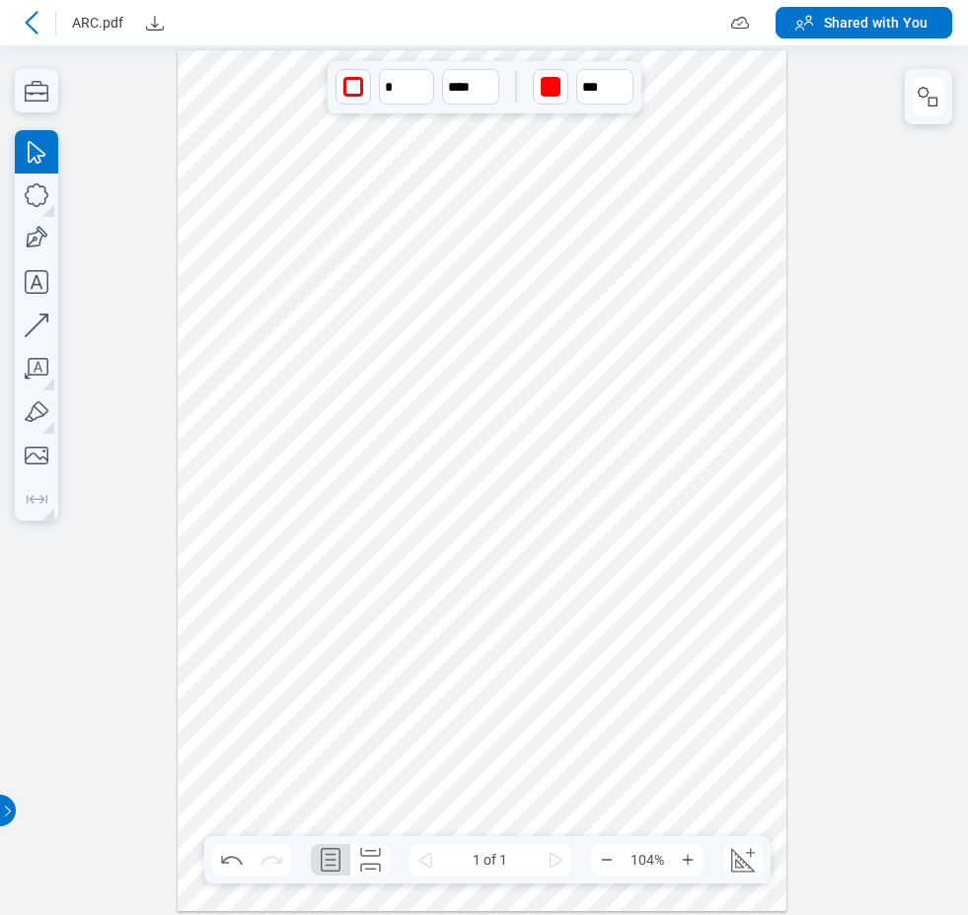
click at [36, 28] on icon at bounding box center [32, 23] width 24 height 24
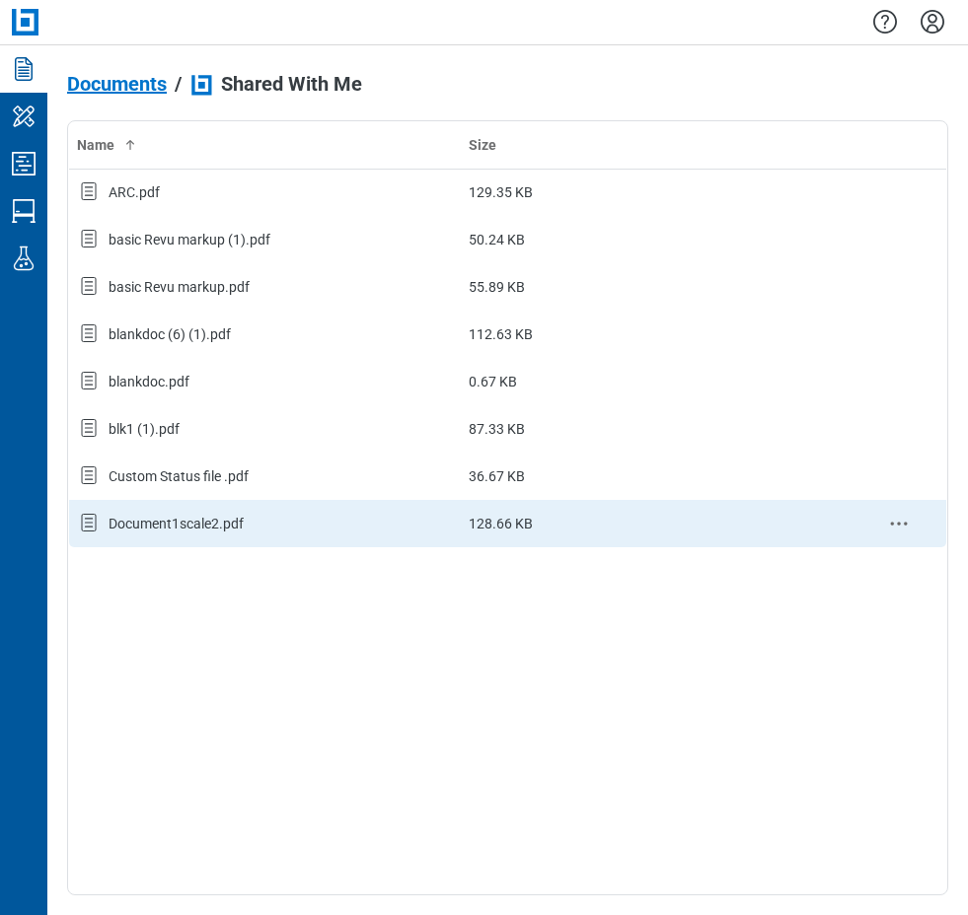
click at [216, 534] on div "Document1scale2.pdf" at bounding box center [265, 524] width 376 height 26
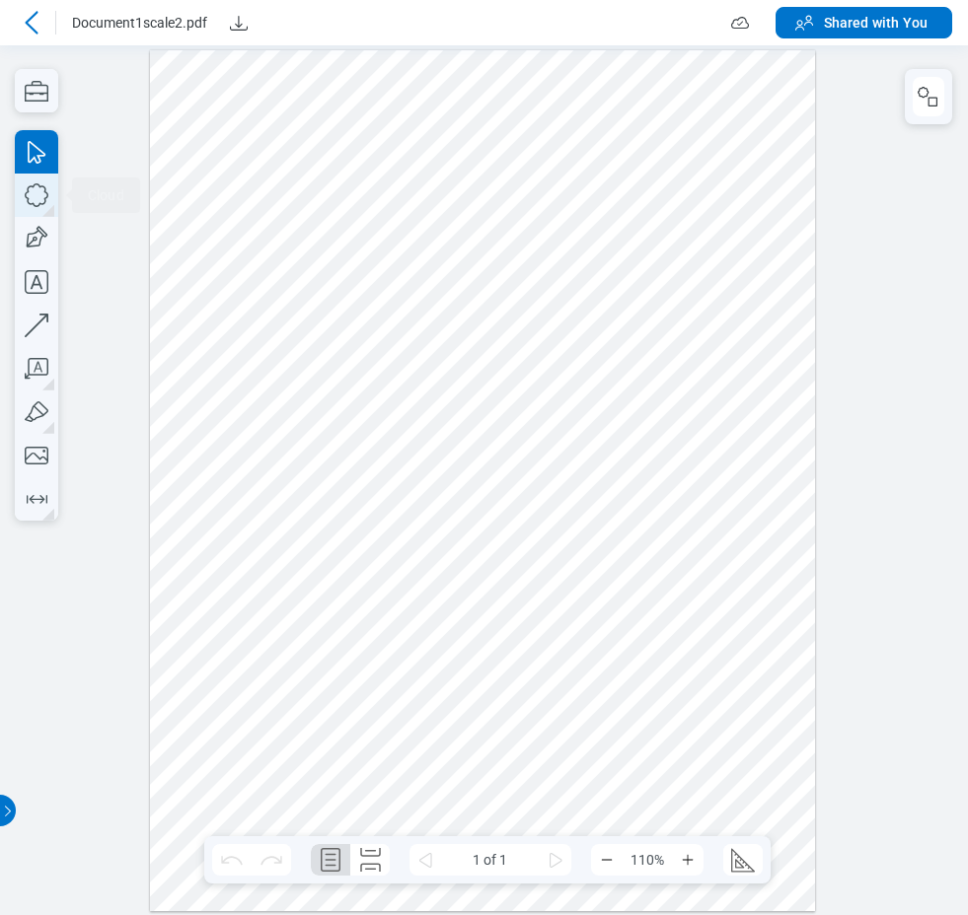
click at [47, 205] on icon "button" at bounding box center [36, 195] width 43 height 43
click at [254, 166] on div at bounding box center [483, 479] width 666 height 861
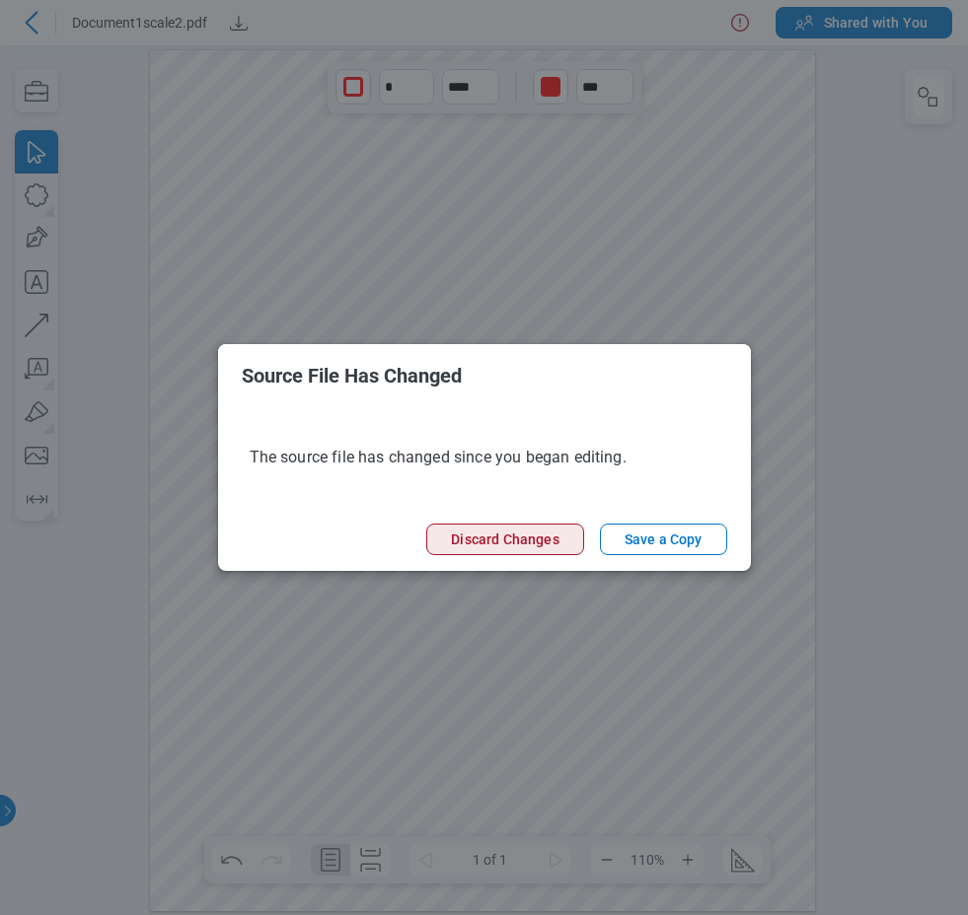
click at [547, 534] on button "Discard Changes" at bounding box center [504, 540] width 157 height 32
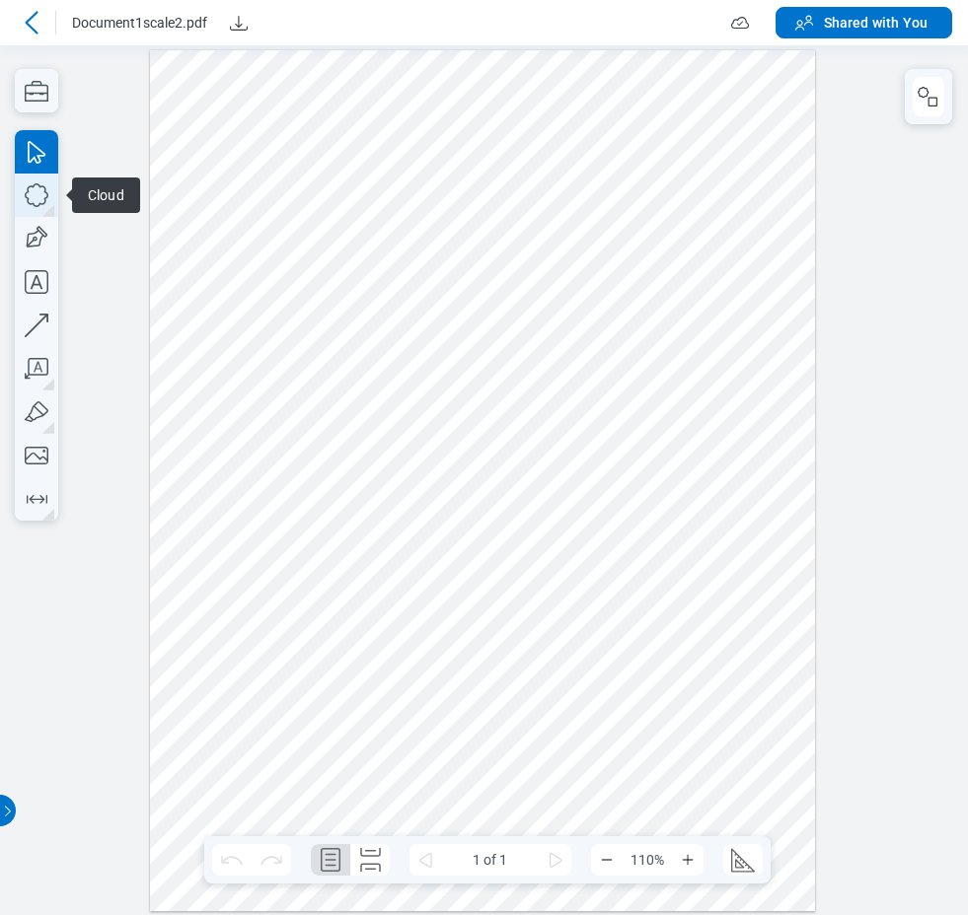
click at [33, 203] on icon "button" at bounding box center [37, 195] width 24 height 24
drag, startPoint x: 297, startPoint y: 202, endPoint x: 347, endPoint y: 248, distance: 67.7
click at [347, 248] on div at bounding box center [483, 479] width 666 height 861
click at [31, 203] on icon "button" at bounding box center [37, 195] width 24 height 24
drag, startPoint x: 205, startPoint y: 261, endPoint x: 364, endPoint y: 338, distance: 176.5
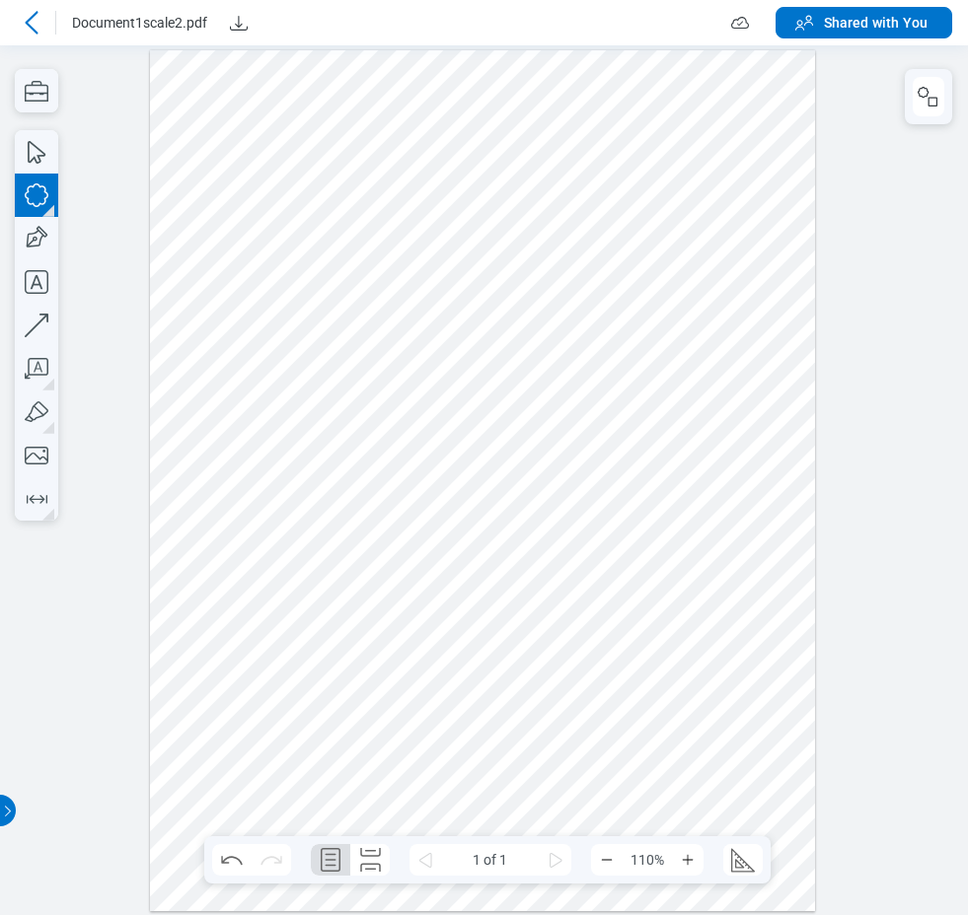
click at [364, 338] on div at bounding box center [483, 479] width 666 height 861
click at [181, 80] on div at bounding box center [483, 479] width 666 height 861
click at [28, 194] on icon "button" at bounding box center [36, 195] width 43 height 43
drag, startPoint x: 432, startPoint y: 368, endPoint x: 466, endPoint y: 397, distance: 44.1
click at [463, 393] on div at bounding box center [483, 479] width 666 height 861
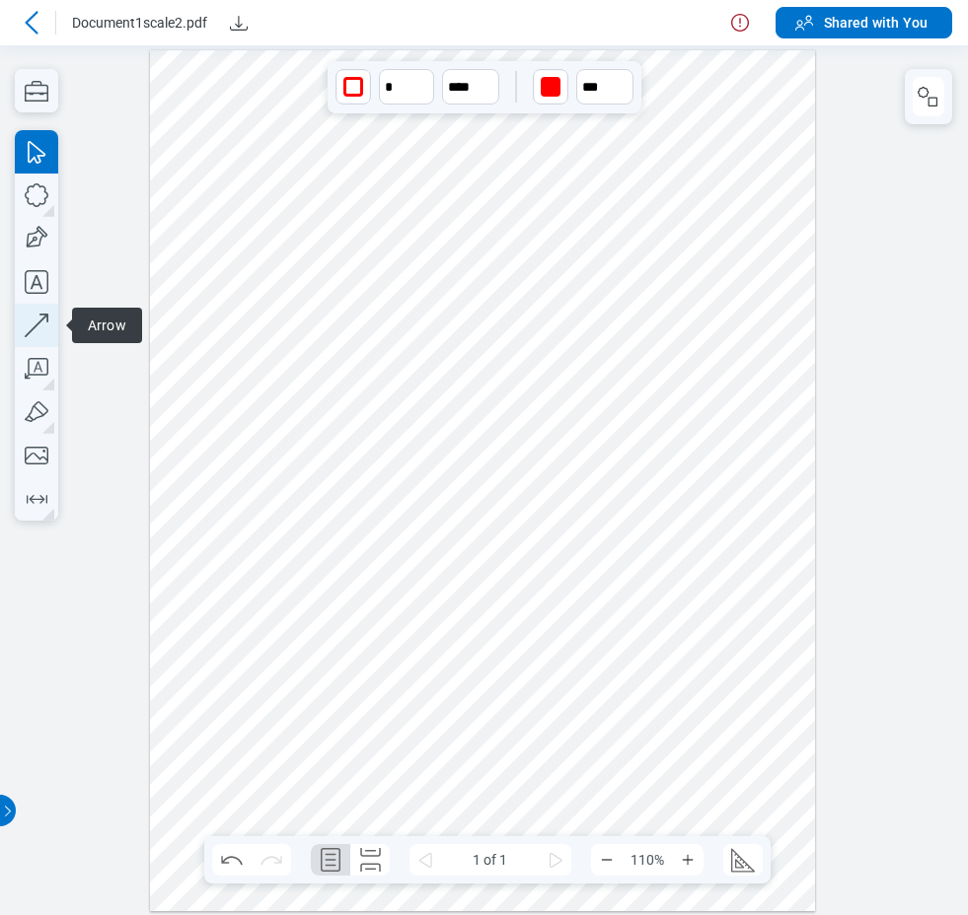
click at [36, 323] on icon "button" at bounding box center [36, 325] width 43 height 43
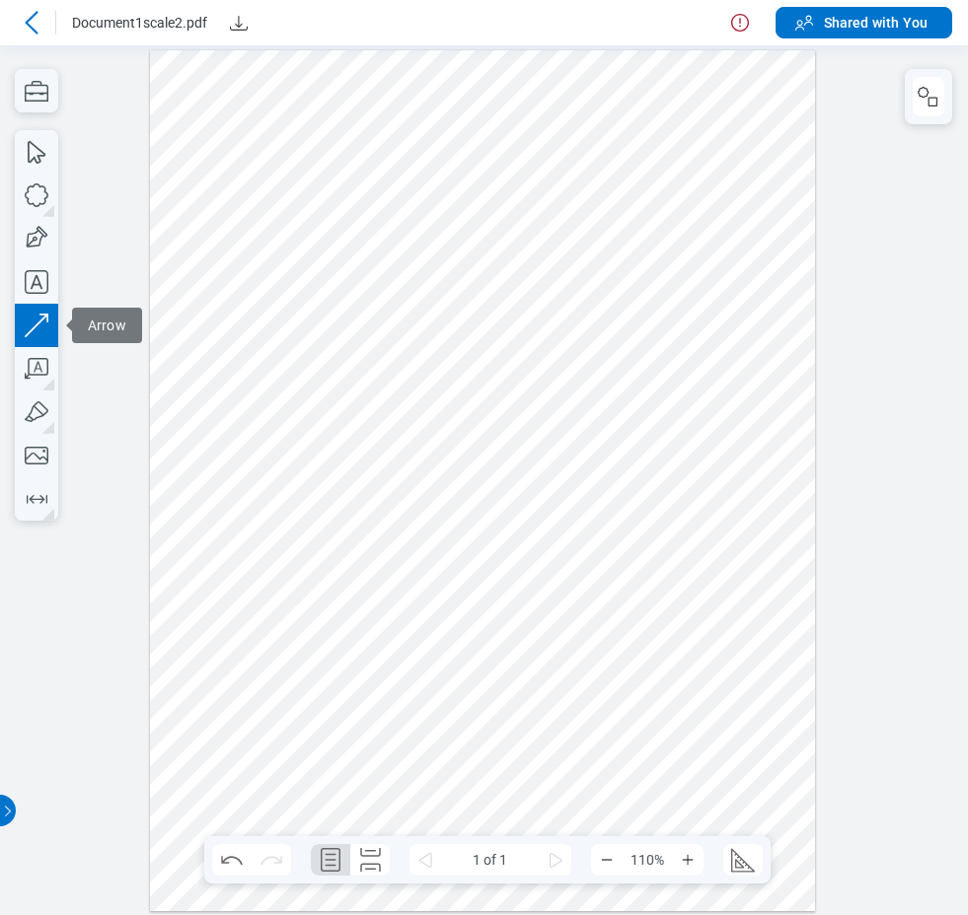
drag, startPoint x: 632, startPoint y: 340, endPoint x: 538, endPoint y: 430, distance: 130.5
click at [538, 430] on div at bounding box center [483, 479] width 666 height 861
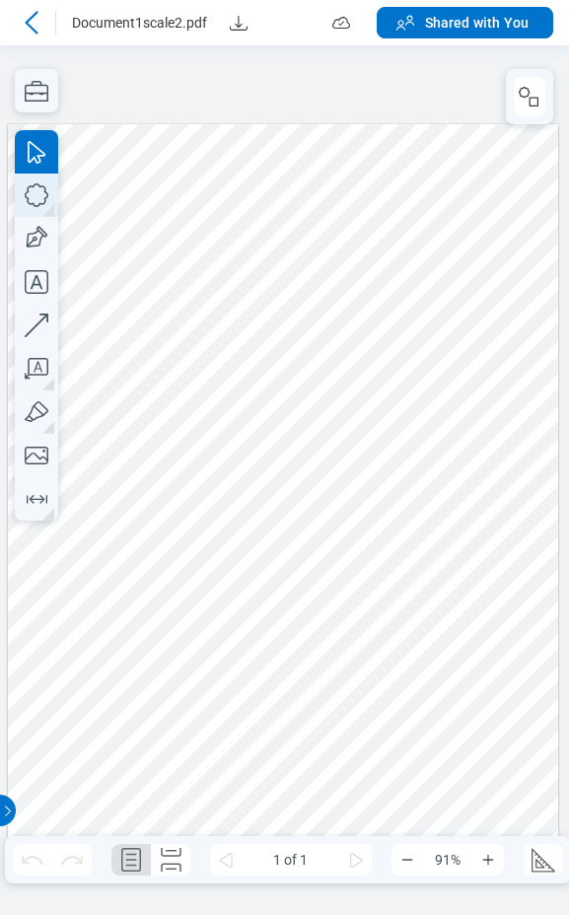
click at [40, 188] on icon "button" at bounding box center [36, 195] width 43 height 43
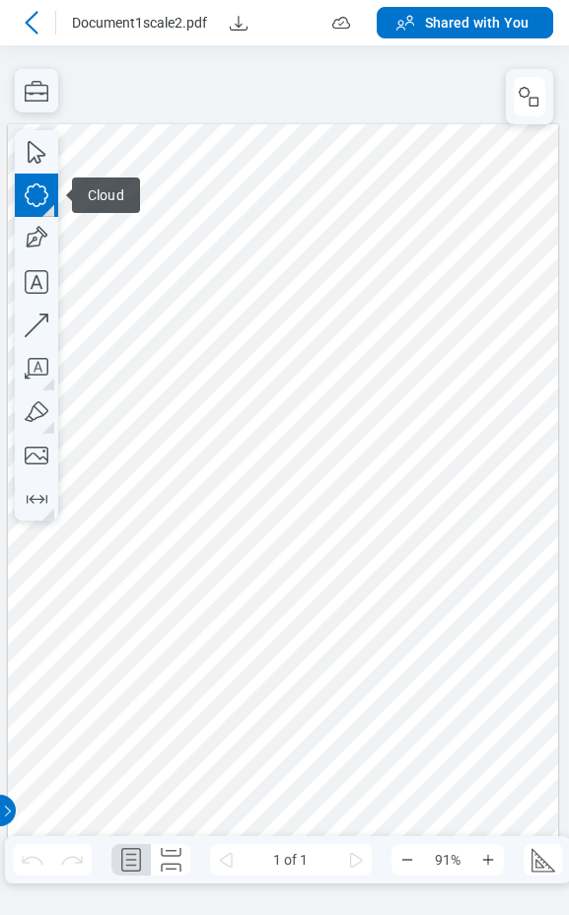
drag, startPoint x: 189, startPoint y: 175, endPoint x: 211, endPoint y: 188, distance: 25.7
click at [211, 188] on div at bounding box center [283, 479] width 551 height 713
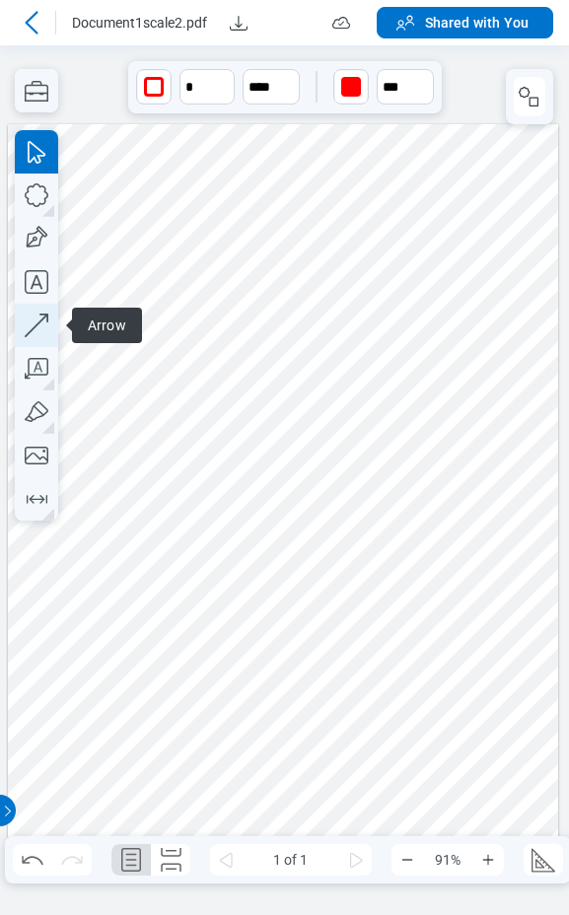
click at [31, 333] on icon "button" at bounding box center [283, 435] width 559 height 721
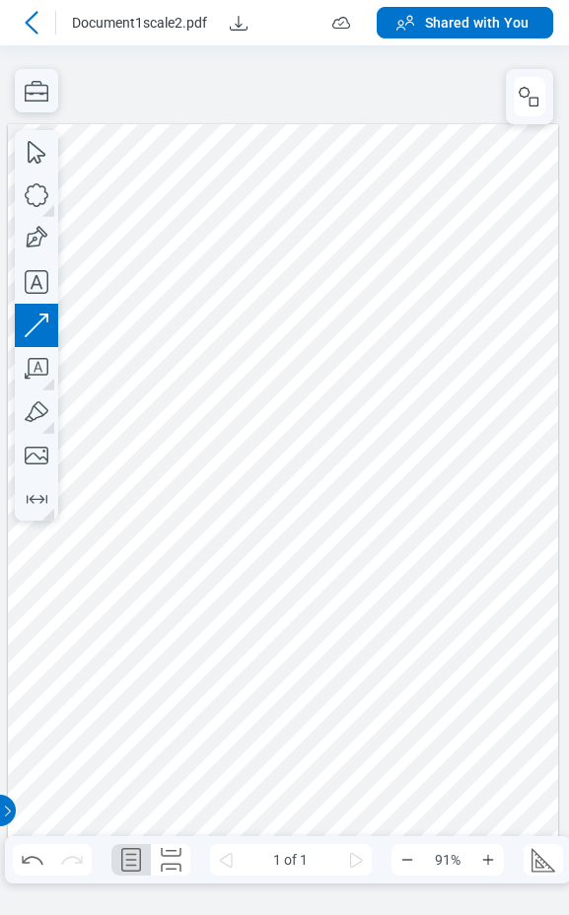
drag, startPoint x: 100, startPoint y: 801, endPoint x: 269, endPoint y: 783, distance: 170.6
click at [269, 783] on div at bounding box center [283, 479] width 551 height 713
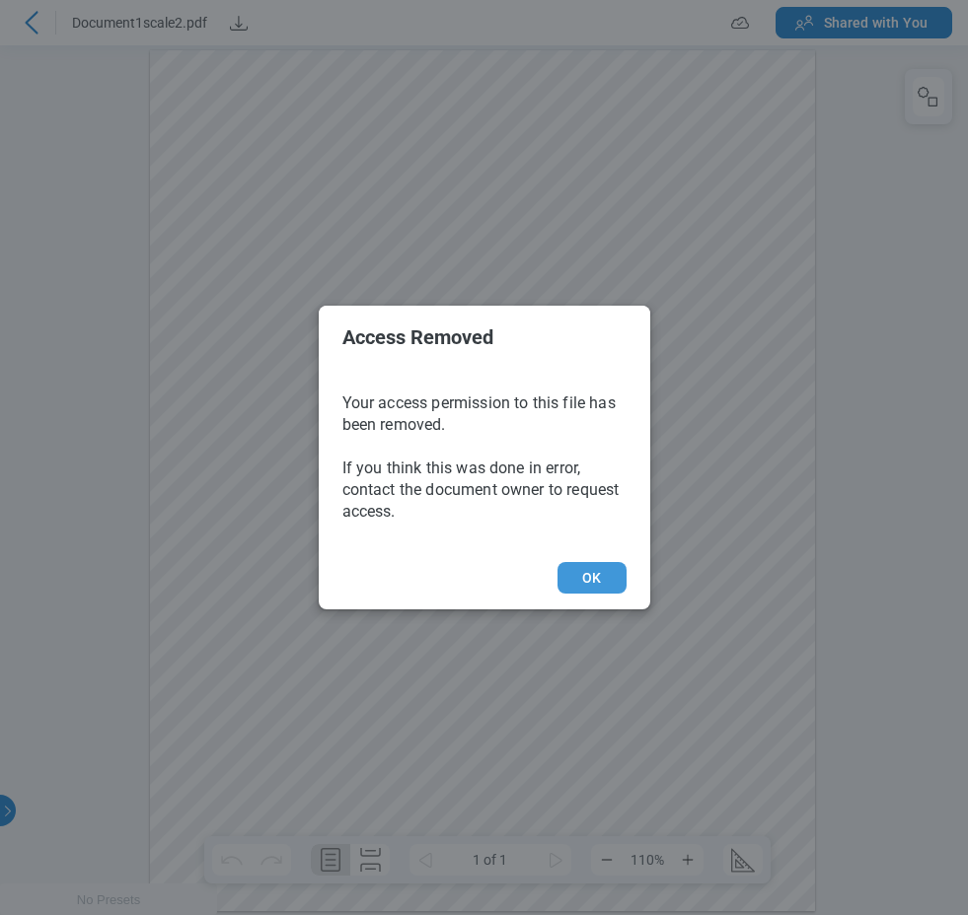
click at [967, 435] on button "OK" at bounding box center [974, 430] width 5 height 9
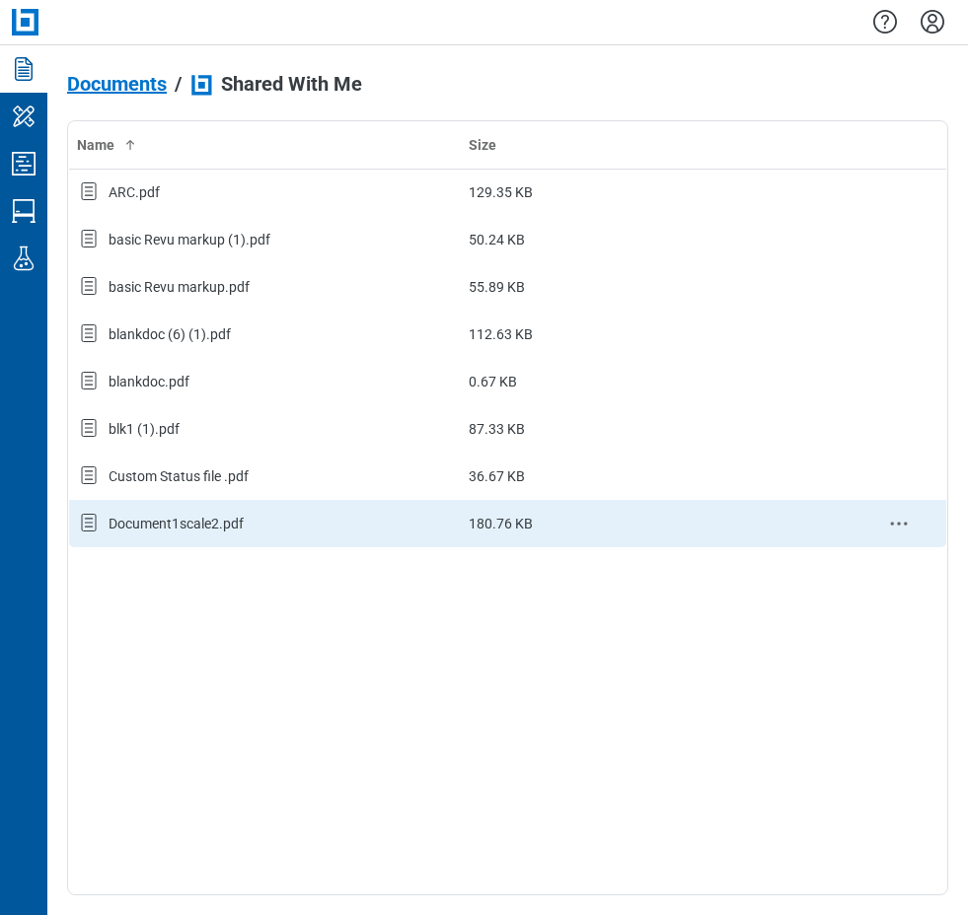
click at [255, 527] on div "Document1scale2.pdf" at bounding box center [265, 524] width 376 height 26
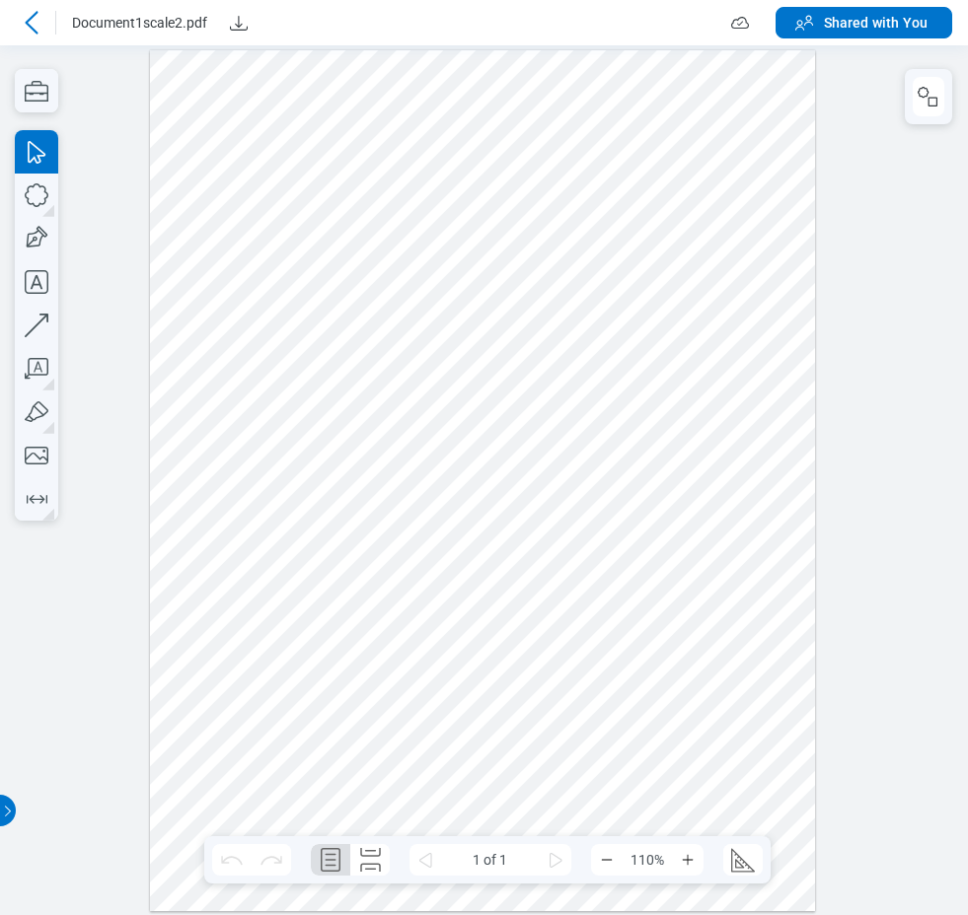
click at [44, 20] on div at bounding box center [32, 23] width 32 height 32
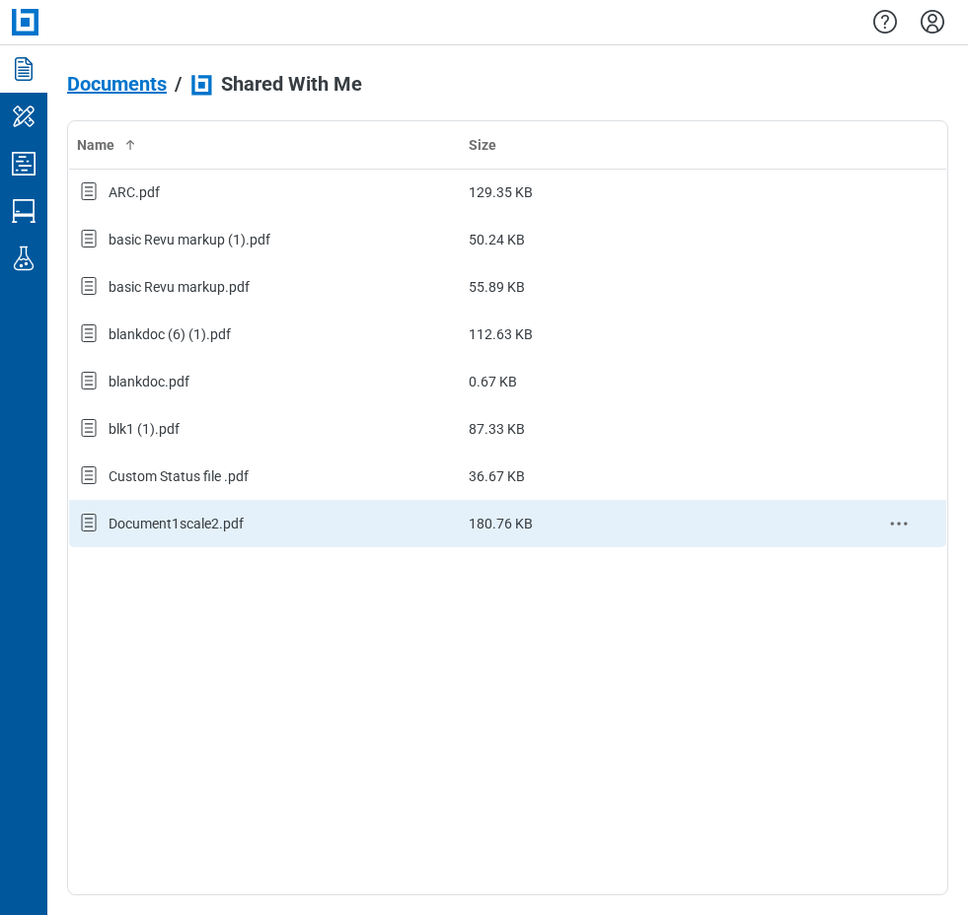
click at [227, 534] on div "Document1scale2.pdf" at bounding box center [265, 524] width 376 height 26
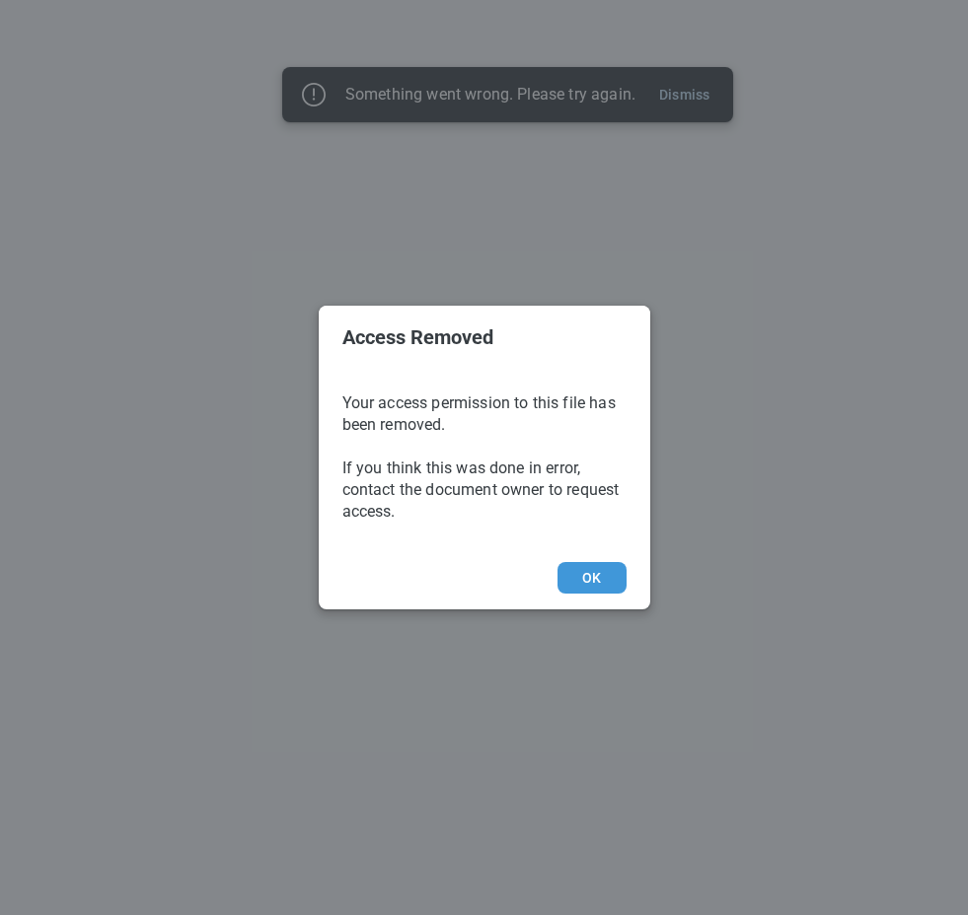
click at [597, 581] on button "OK" at bounding box center [591, 578] width 68 height 32
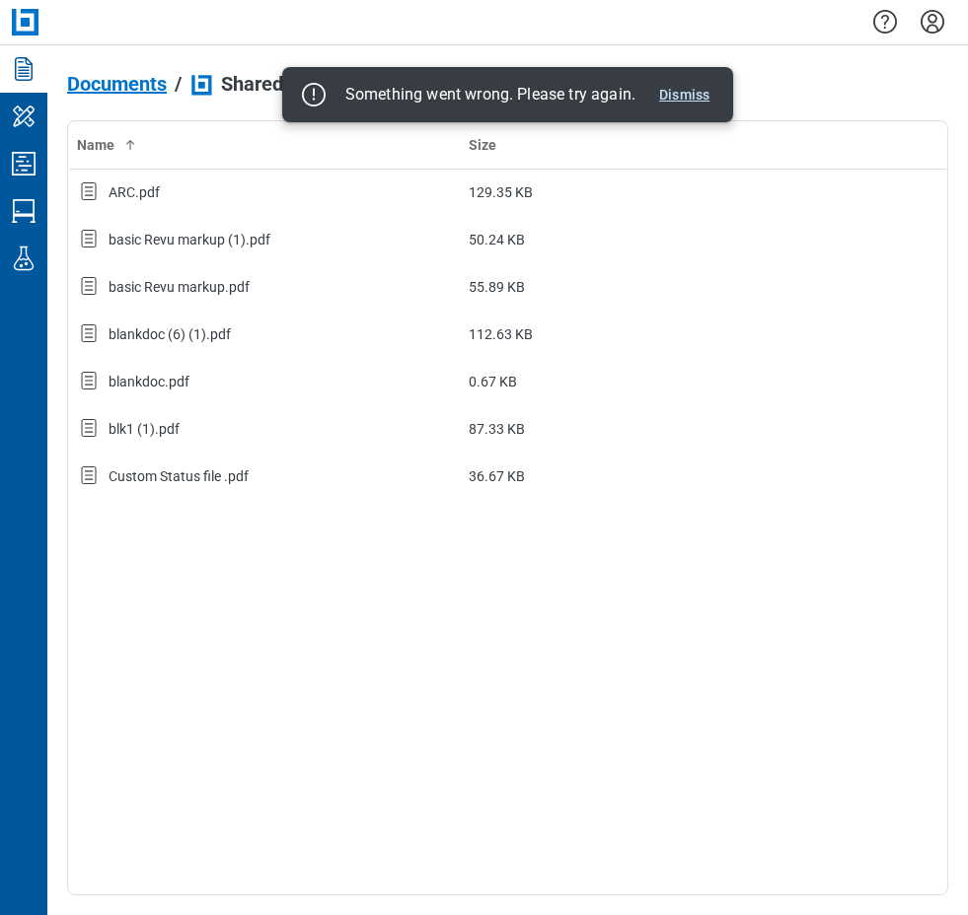
click at [692, 98] on button "Dismiss" at bounding box center [684, 95] width 66 height 24
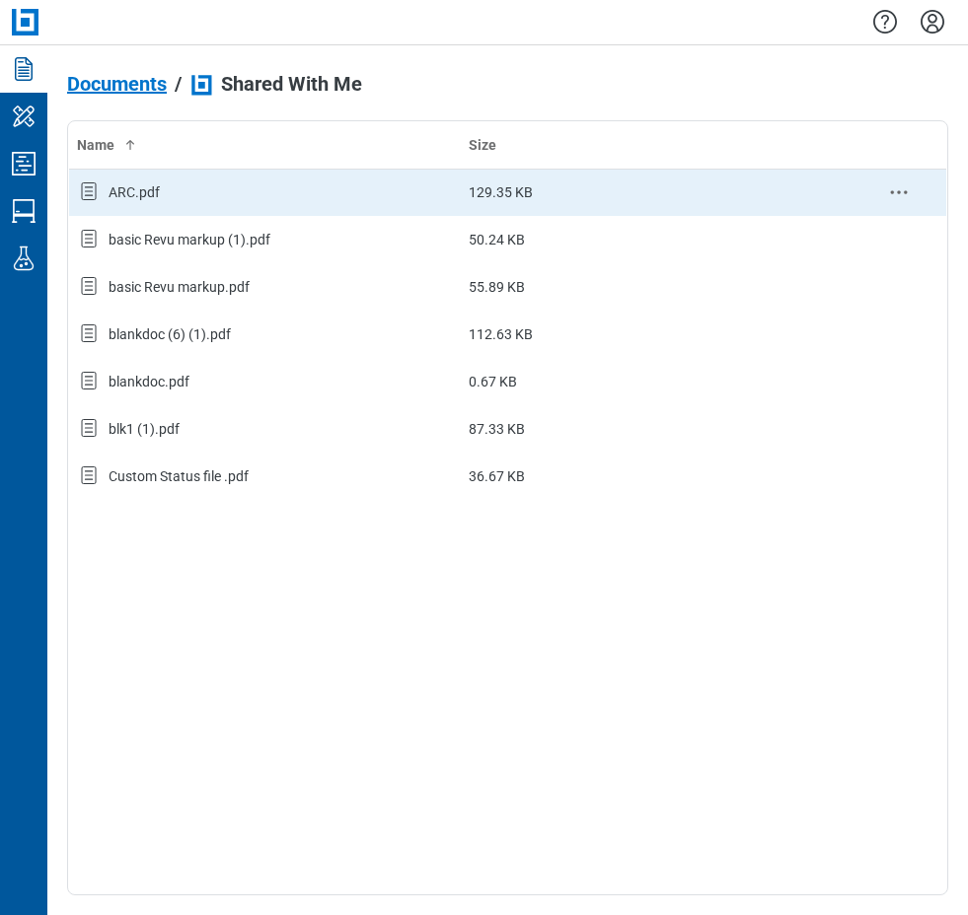
click at [185, 203] on div "ARC.pdf" at bounding box center [265, 193] width 376 height 26
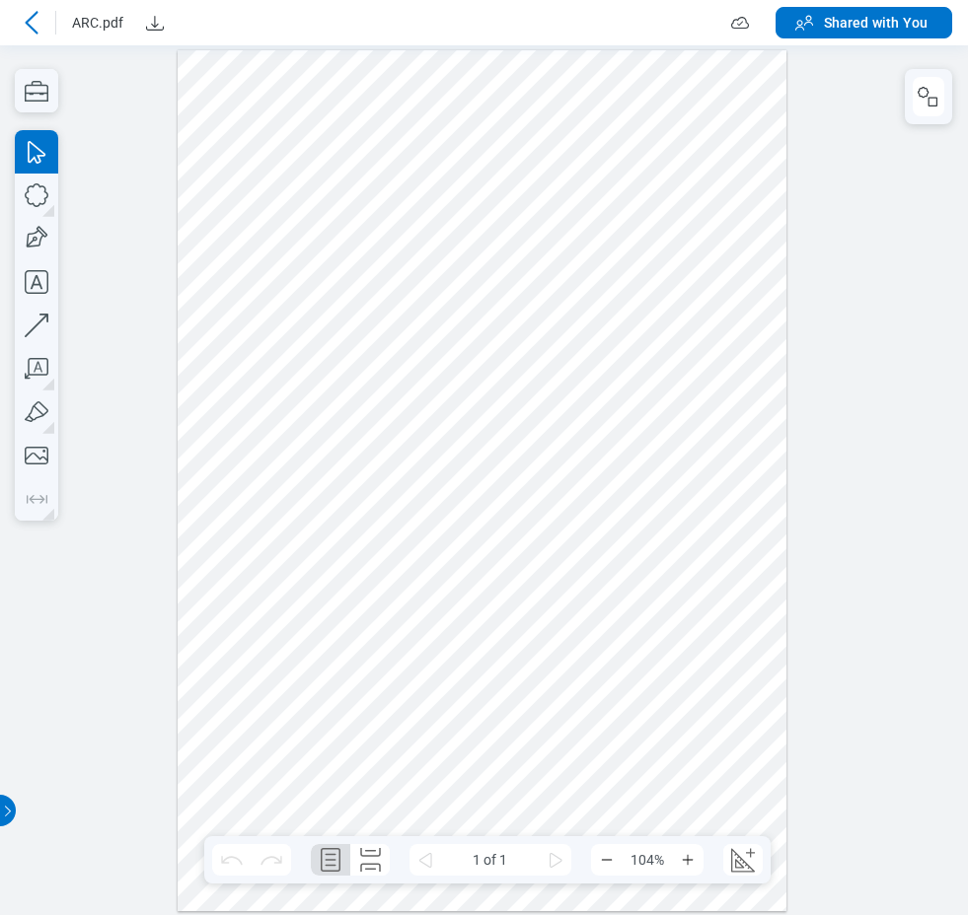
click at [36, 29] on icon at bounding box center [32, 23] width 24 height 24
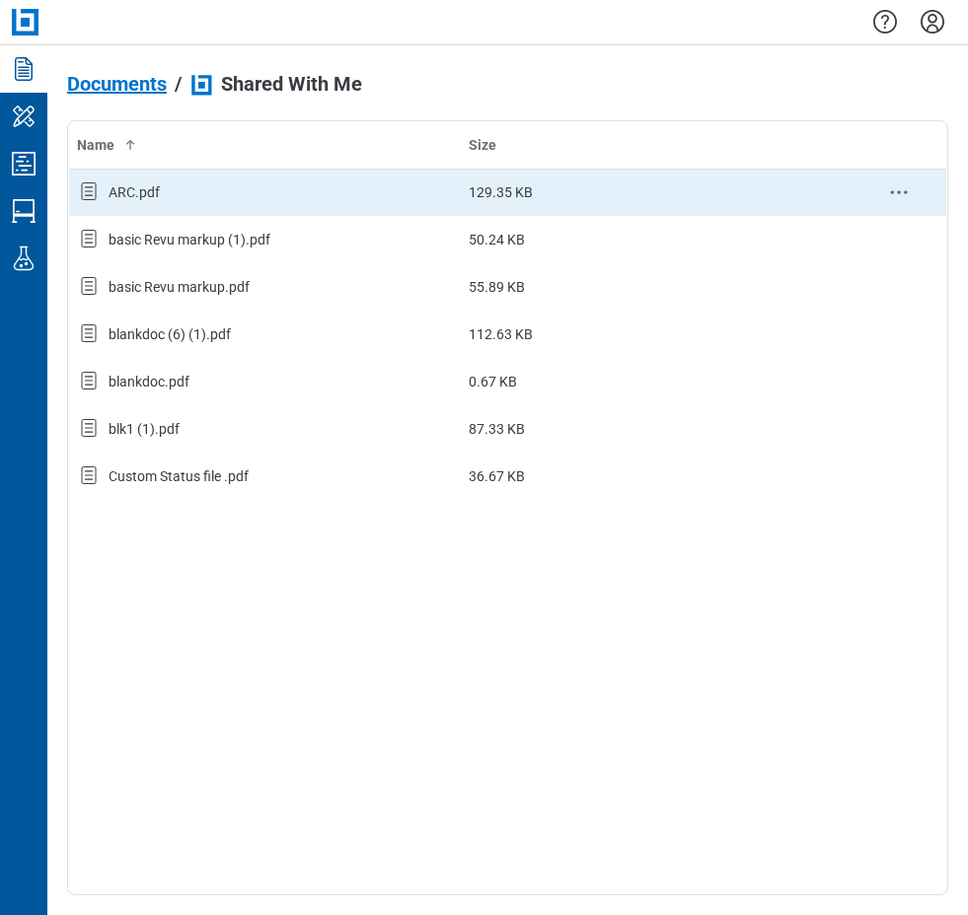
click at [191, 192] on div "ARC.pdf" at bounding box center [265, 193] width 376 height 26
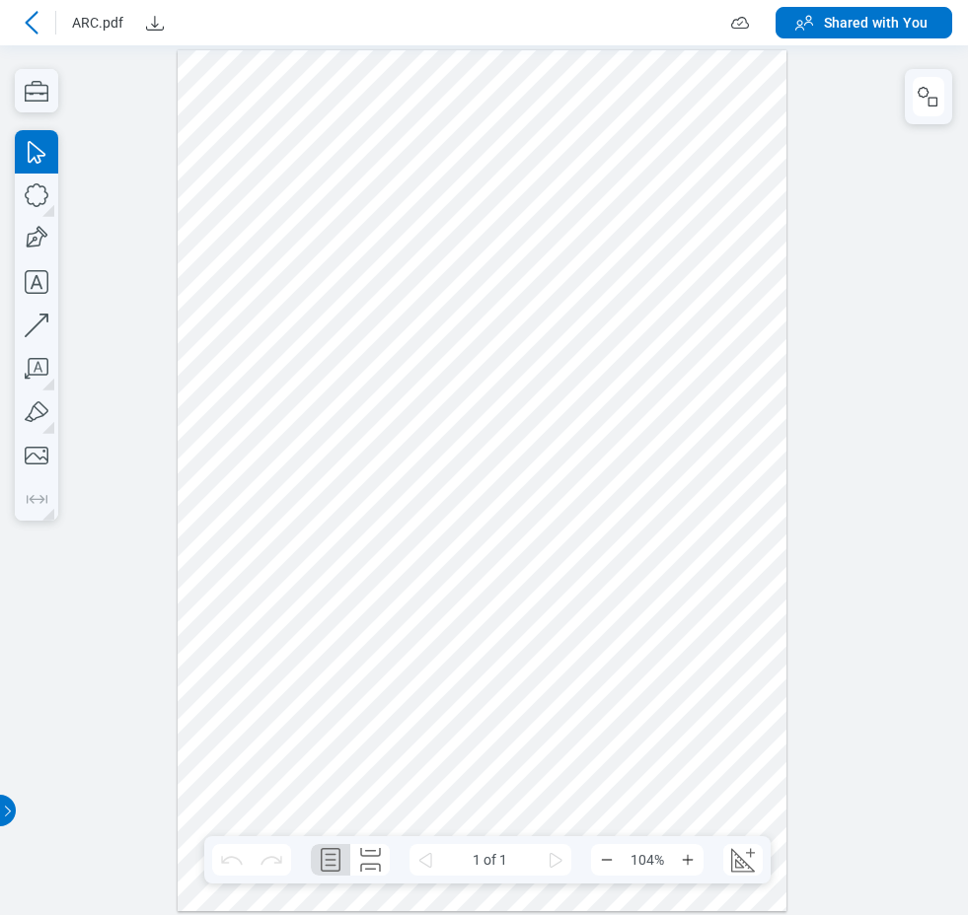
click at [27, 20] on icon at bounding box center [32, 23] width 24 height 24
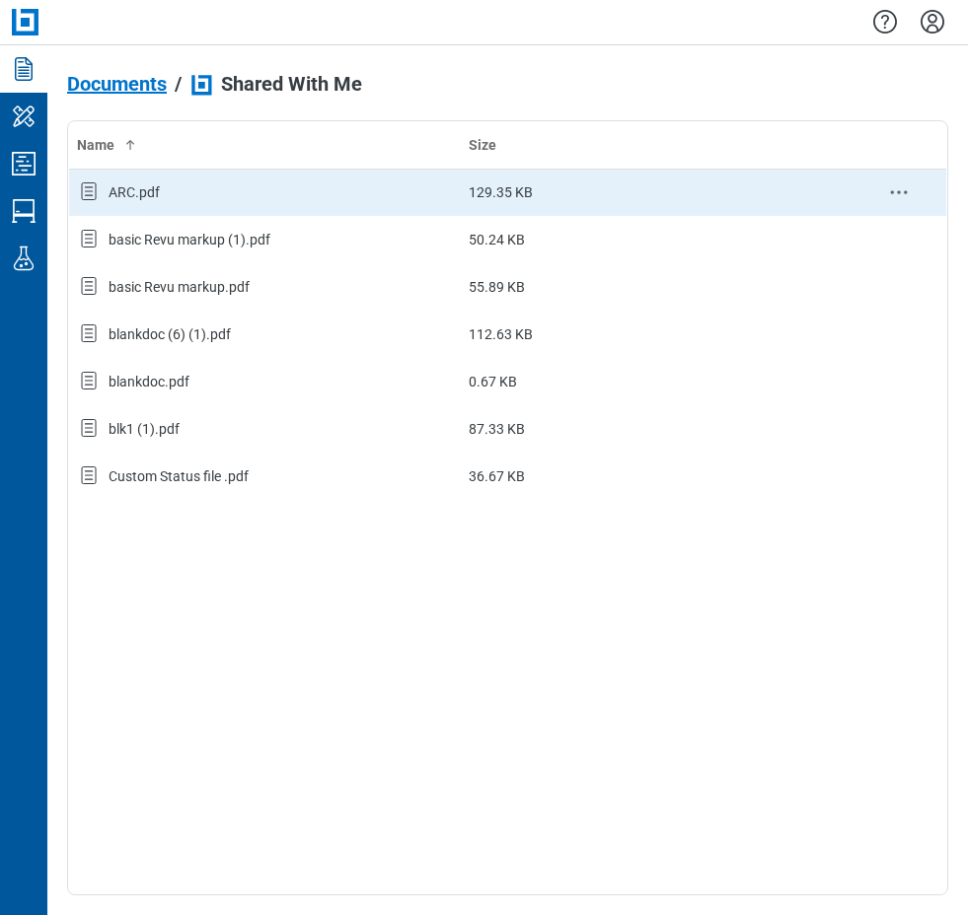
click at [151, 195] on div "ARC.pdf" at bounding box center [133, 192] width 51 height 20
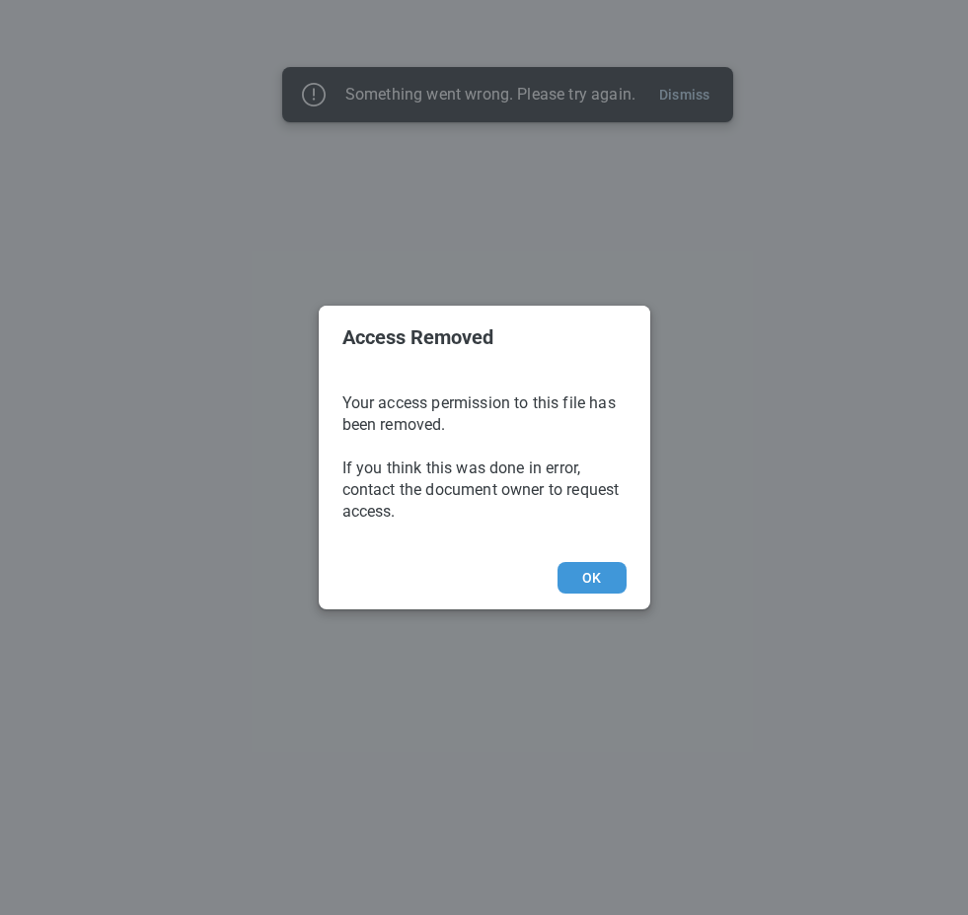
click at [597, 583] on button "OK" at bounding box center [591, 578] width 68 height 32
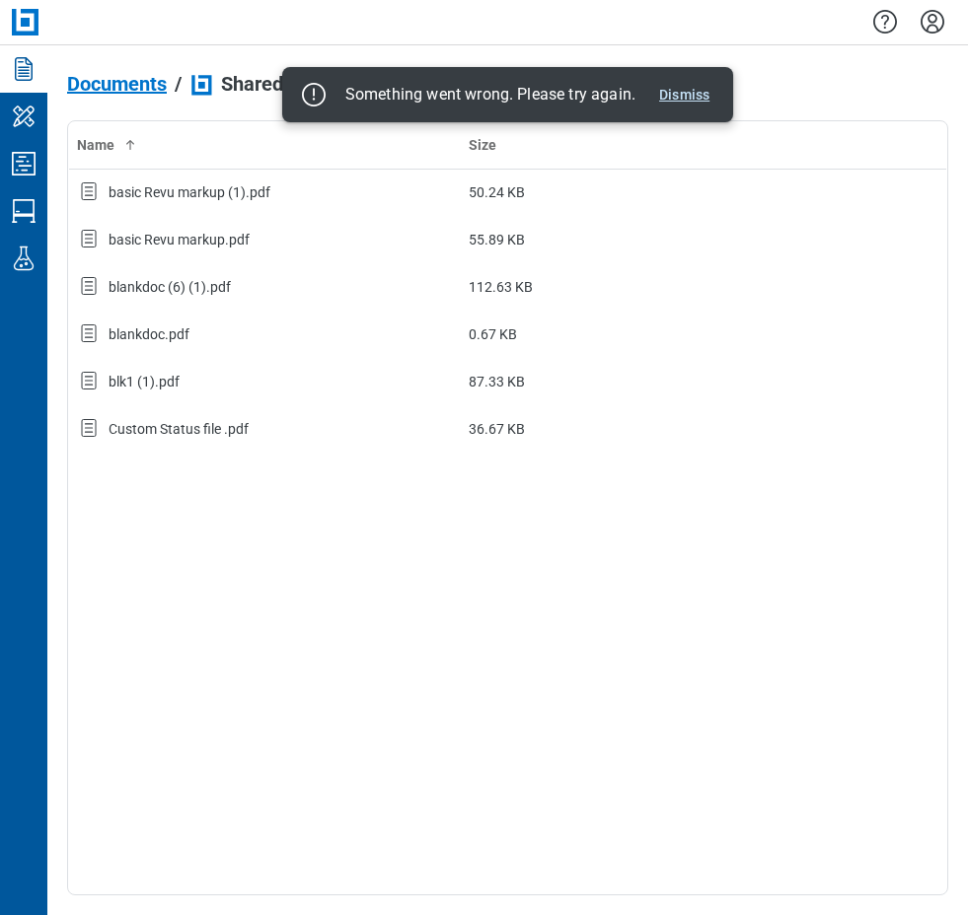
click at [679, 103] on button "Dismiss" at bounding box center [684, 95] width 66 height 24
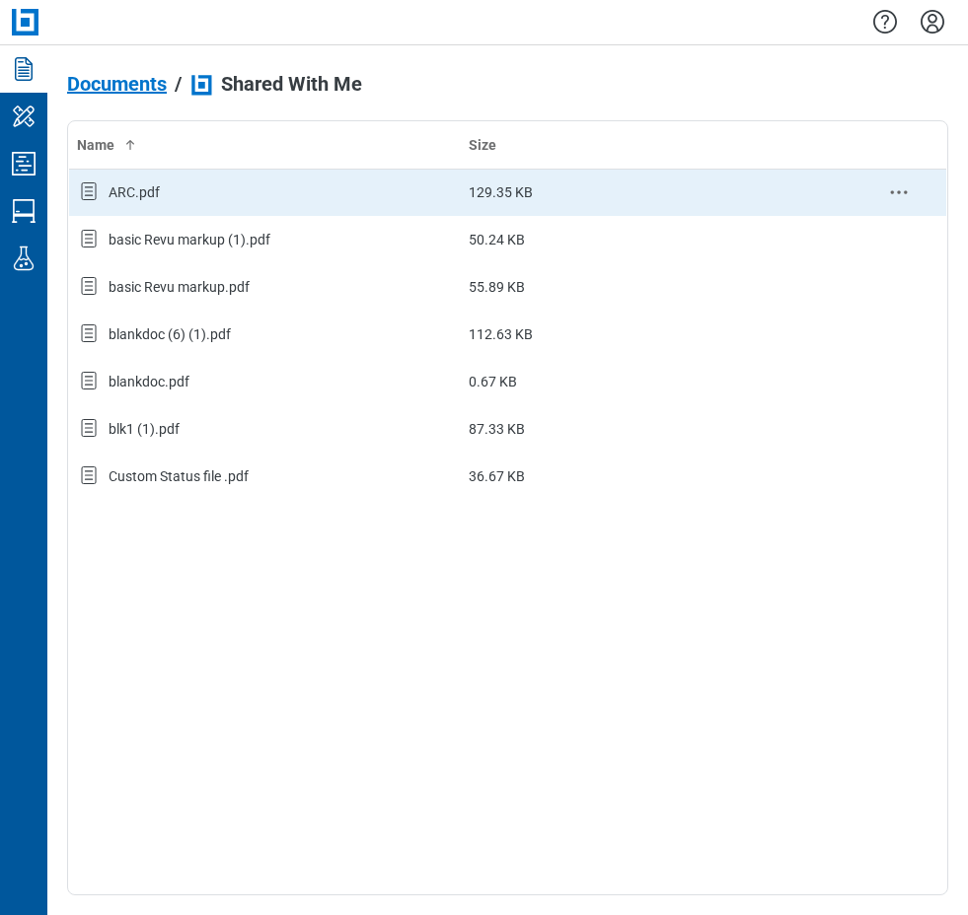
click at [124, 184] on div "ARC.pdf" at bounding box center [133, 192] width 51 height 20
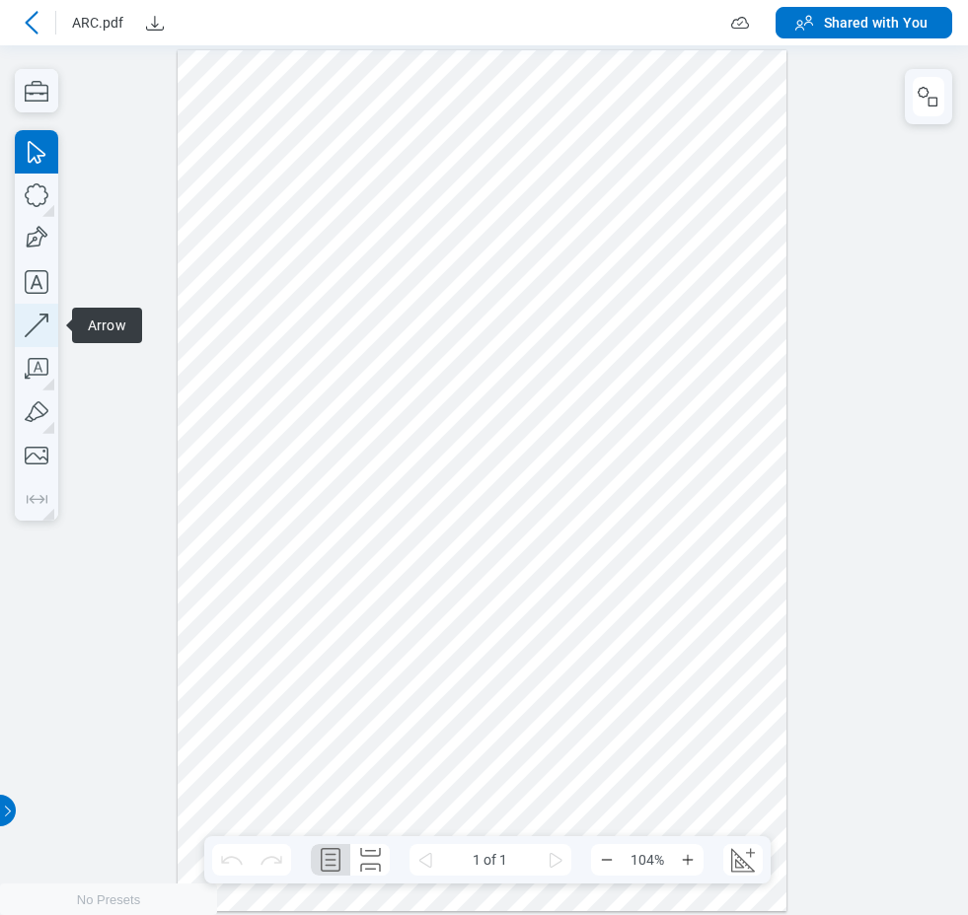
click at [37, 320] on icon "button" at bounding box center [36, 325] width 43 height 43
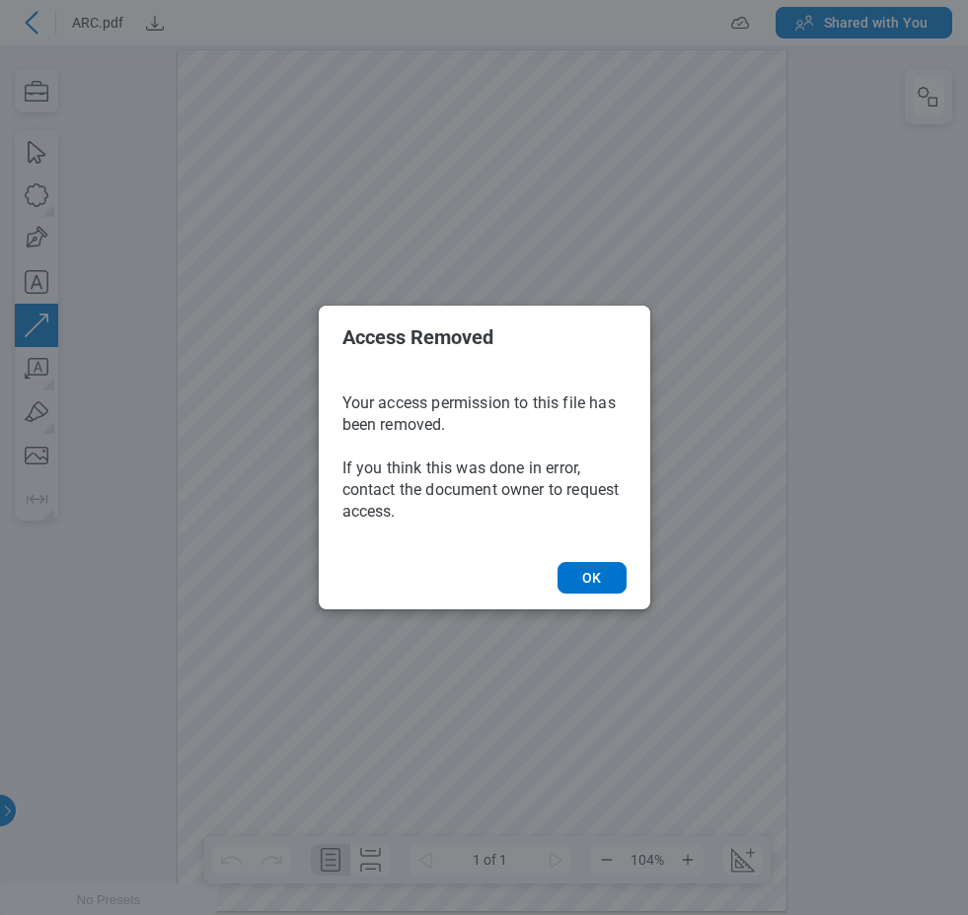
click at [297, 223] on div "Access Removed Your access permission to this file has been removed. If you thi…" at bounding box center [484, 457] width 968 height 915
click at [587, 575] on button "OK" at bounding box center [591, 578] width 68 height 32
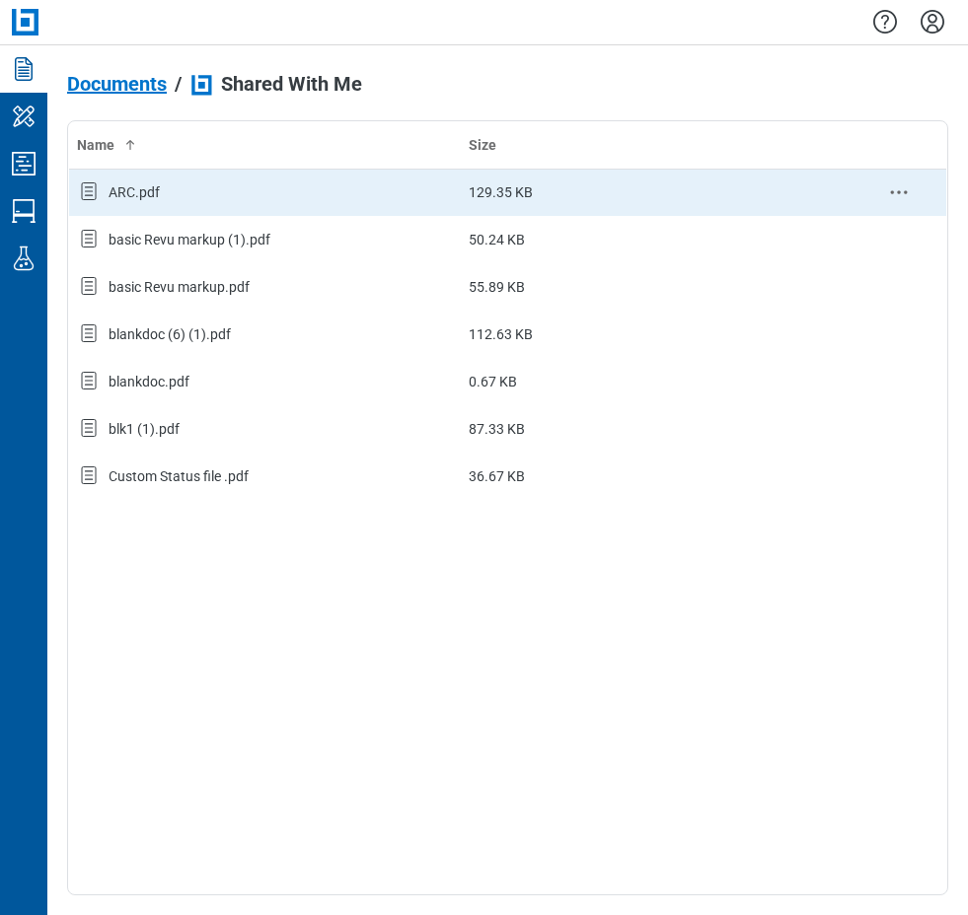
click at [187, 197] on div "ARC.pdf" at bounding box center [265, 193] width 376 height 26
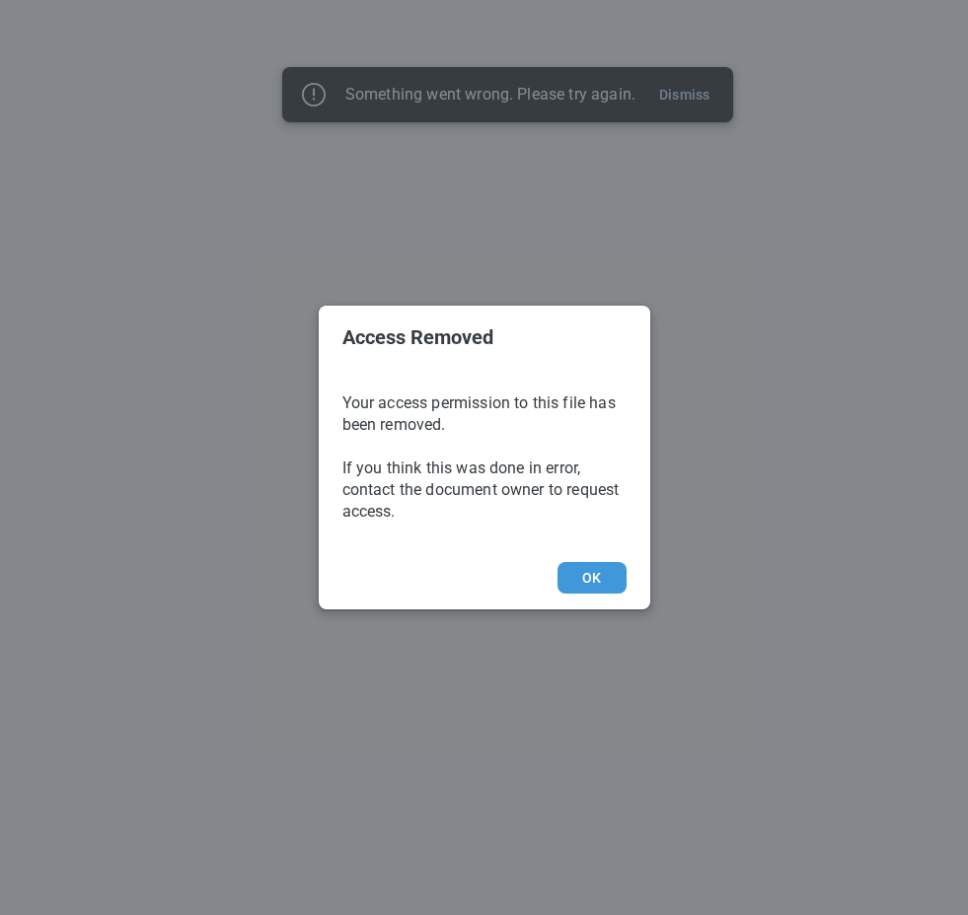
click at [603, 580] on button "OK" at bounding box center [591, 578] width 68 height 32
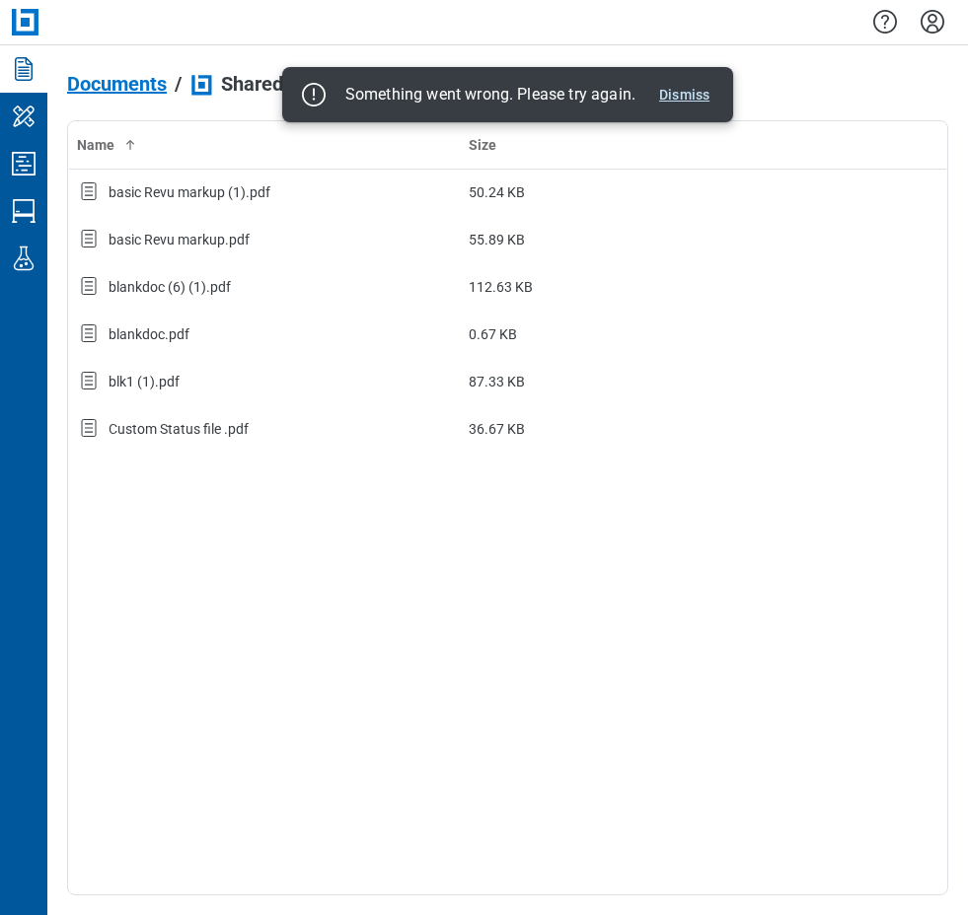
click at [683, 94] on button "Dismiss" at bounding box center [684, 95] width 66 height 24
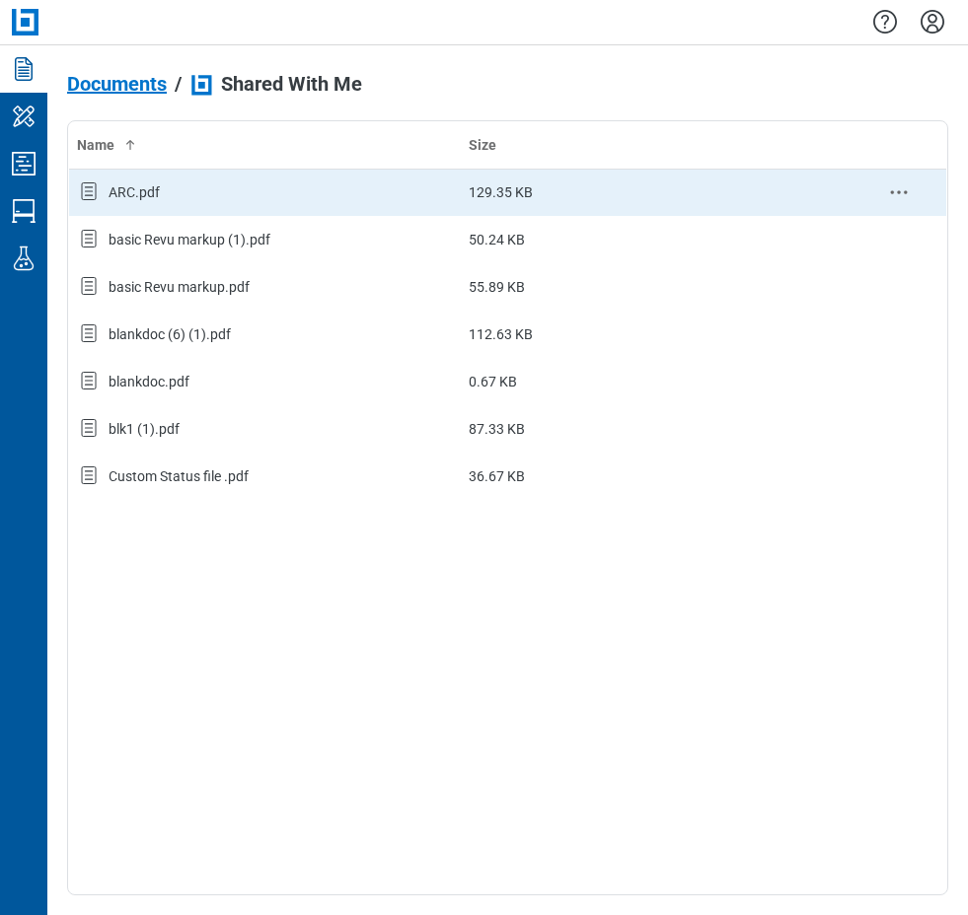
click at [124, 195] on div "ARC.pdf" at bounding box center [133, 192] width 51 height 20
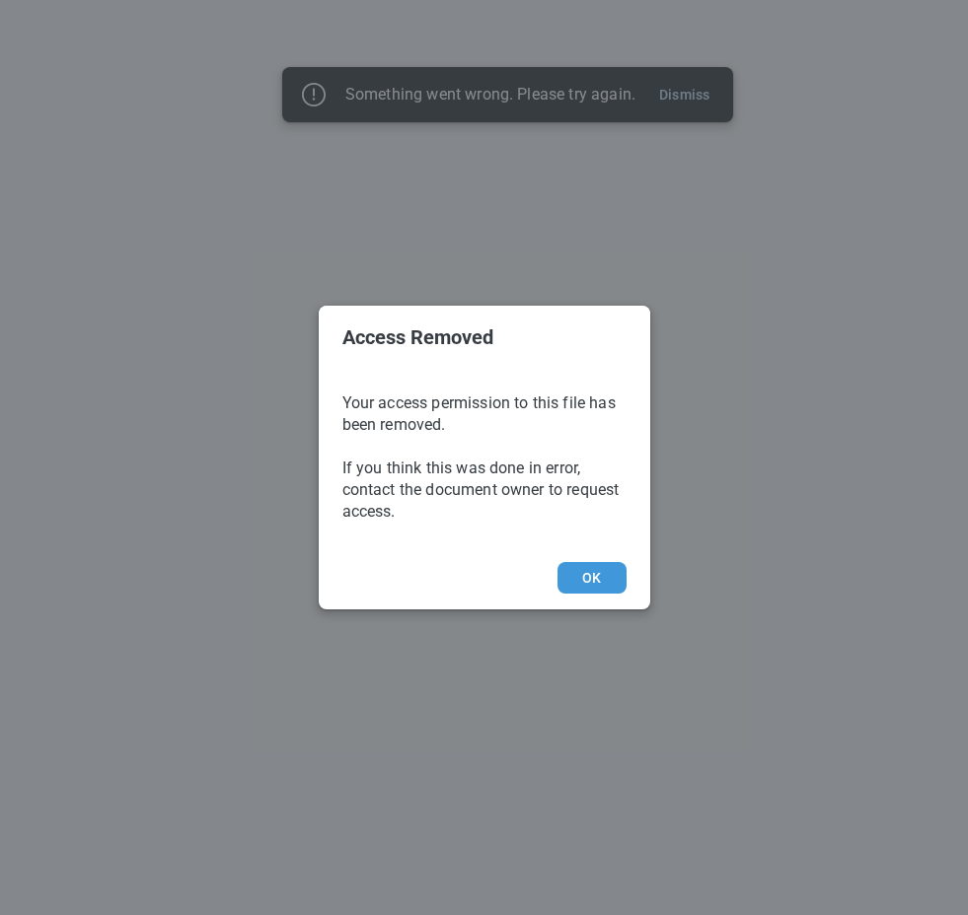
click at [601, 582] on button "OK" at bounding box center [591, 578] width 68 height 32
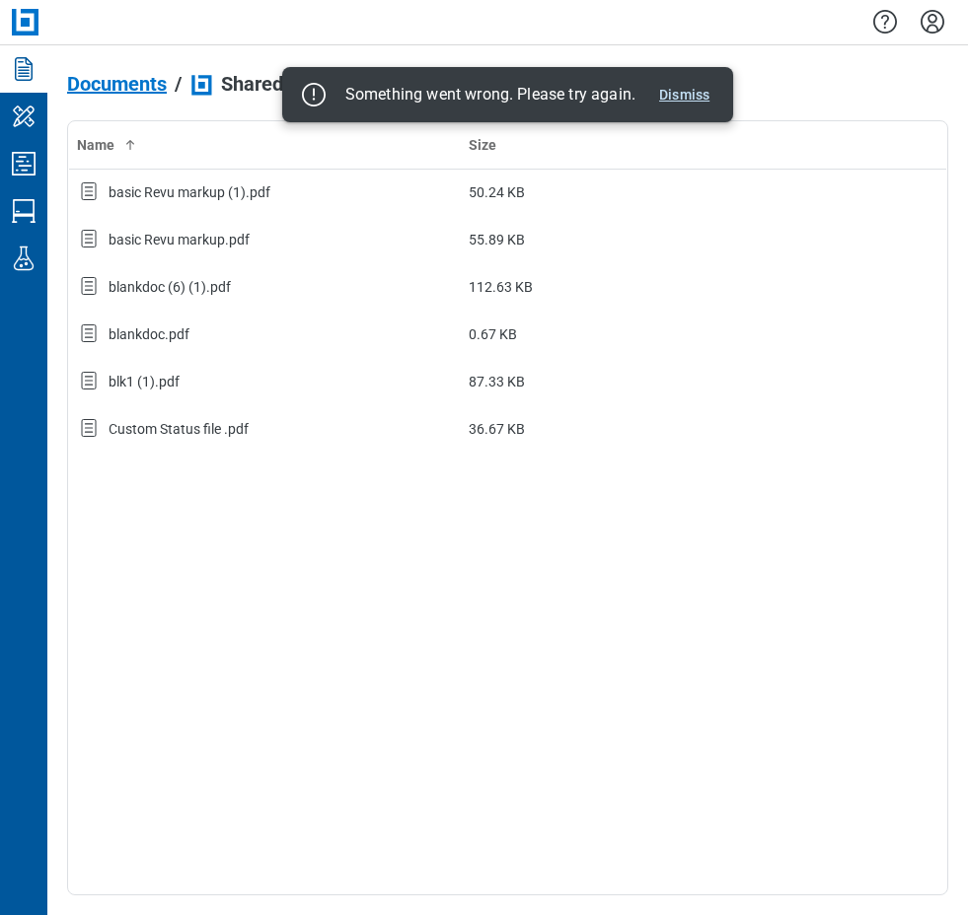
click at [690, 95] on button "Dismiss" at bounding box center [684, 95] width 66 height 24
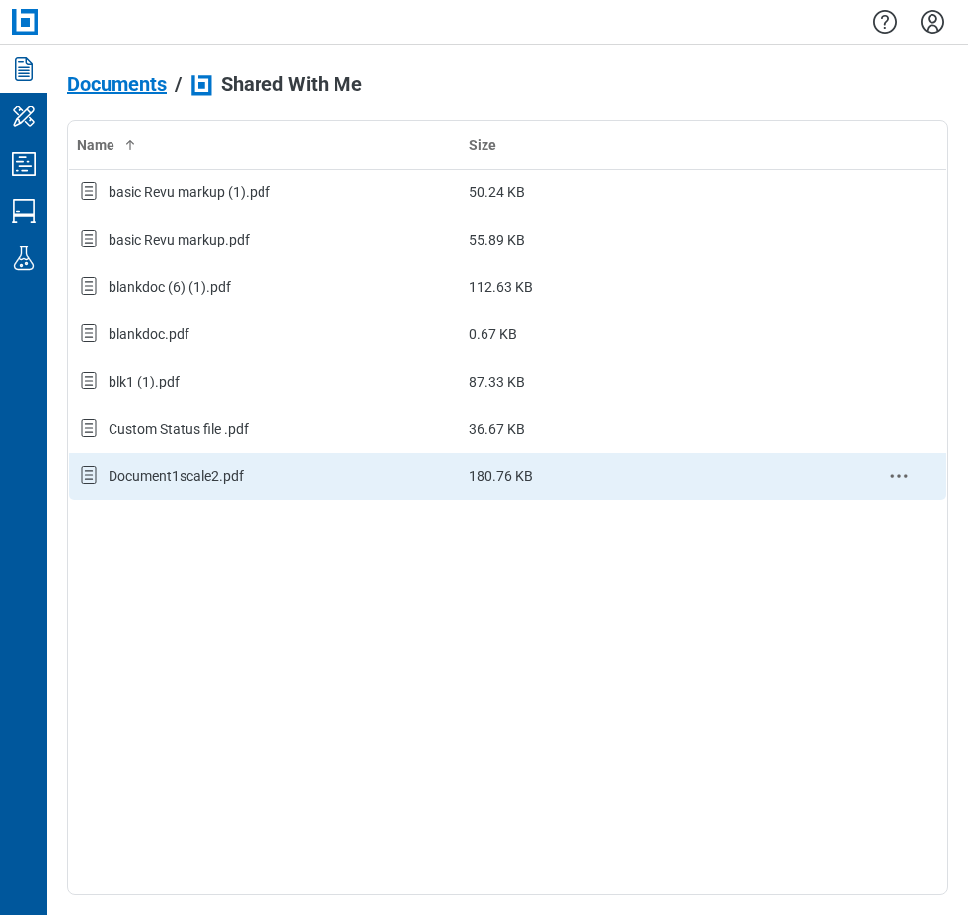
click at [193, 473] on div "Document1scale2.pdf" at bounding box center [175, 477] width 135 height 20
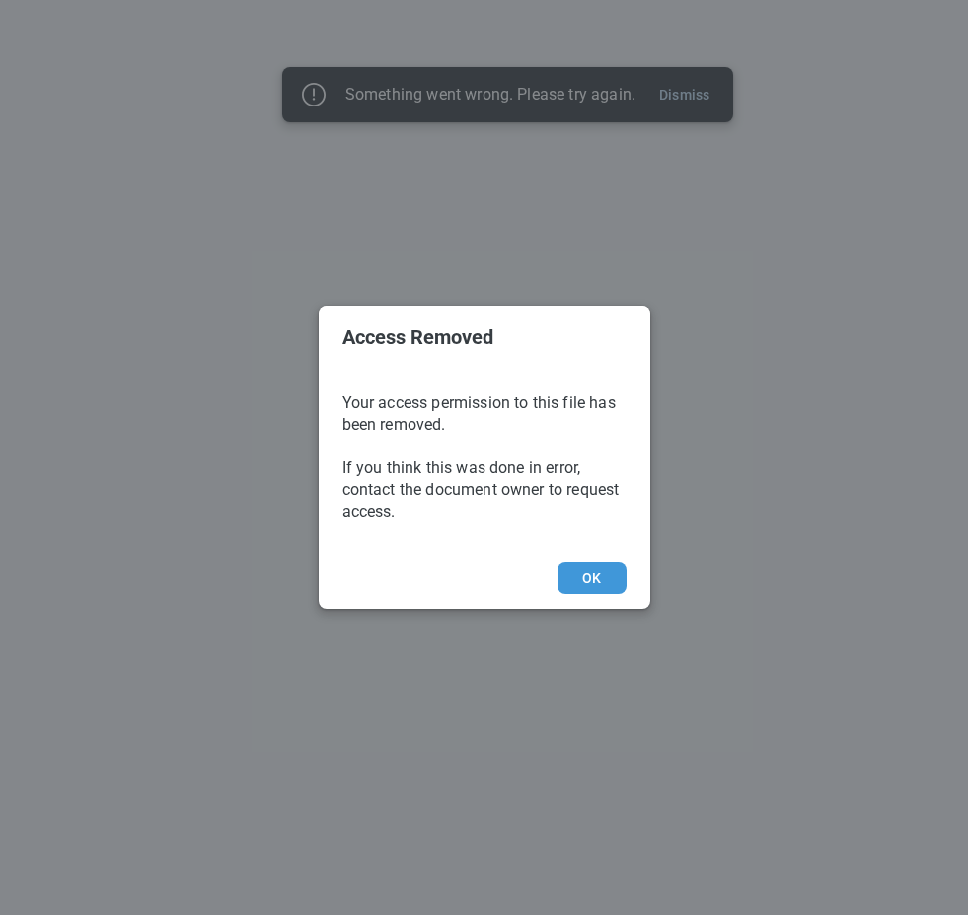
click at [583, 576] on button "OK" at bounding box center [591, 578] width 68 height 32
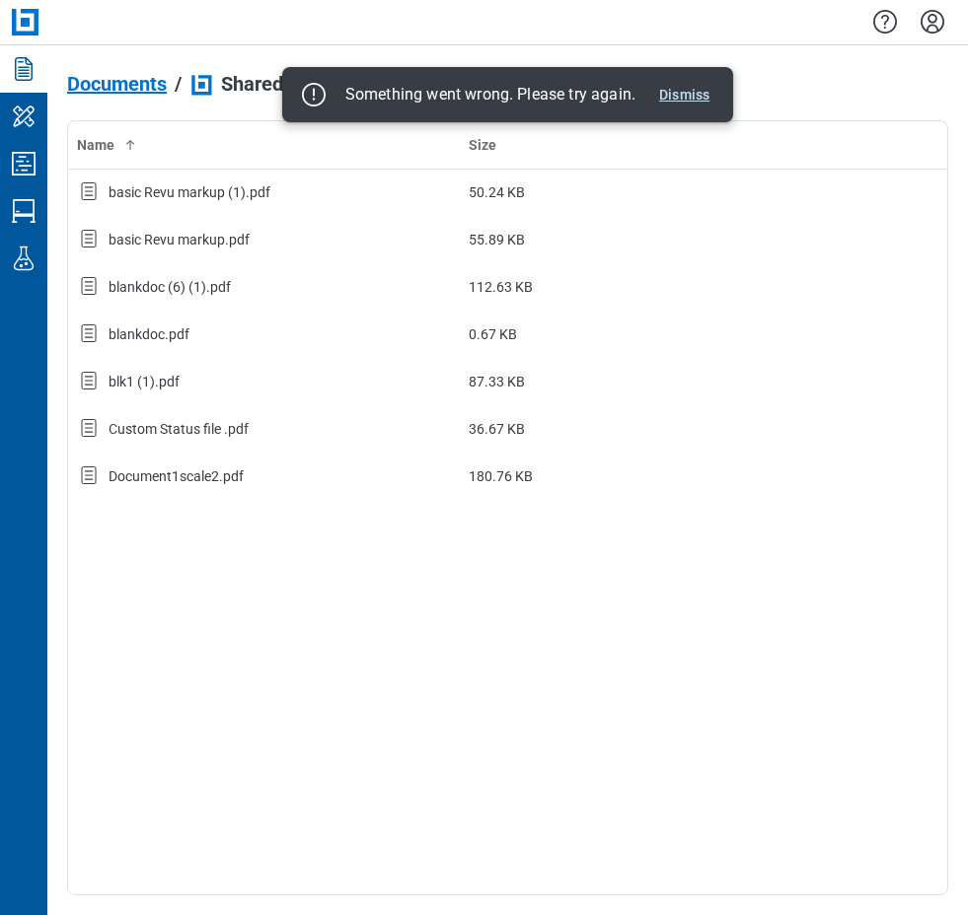
click at [684, 93] on button "Dismiss" at bounding box center [684, 95] width 66 height 24
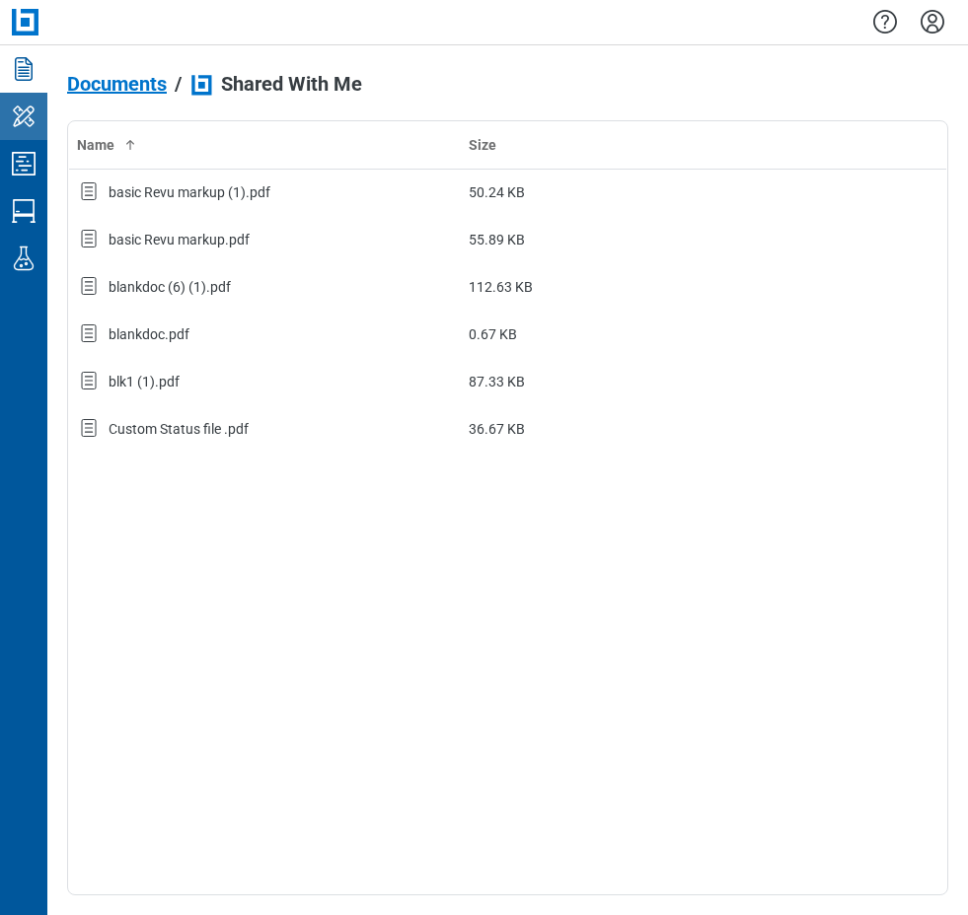
click at [17, 124] on icon "My Workspace" at bounding box center [24, 116] width 22 height 21
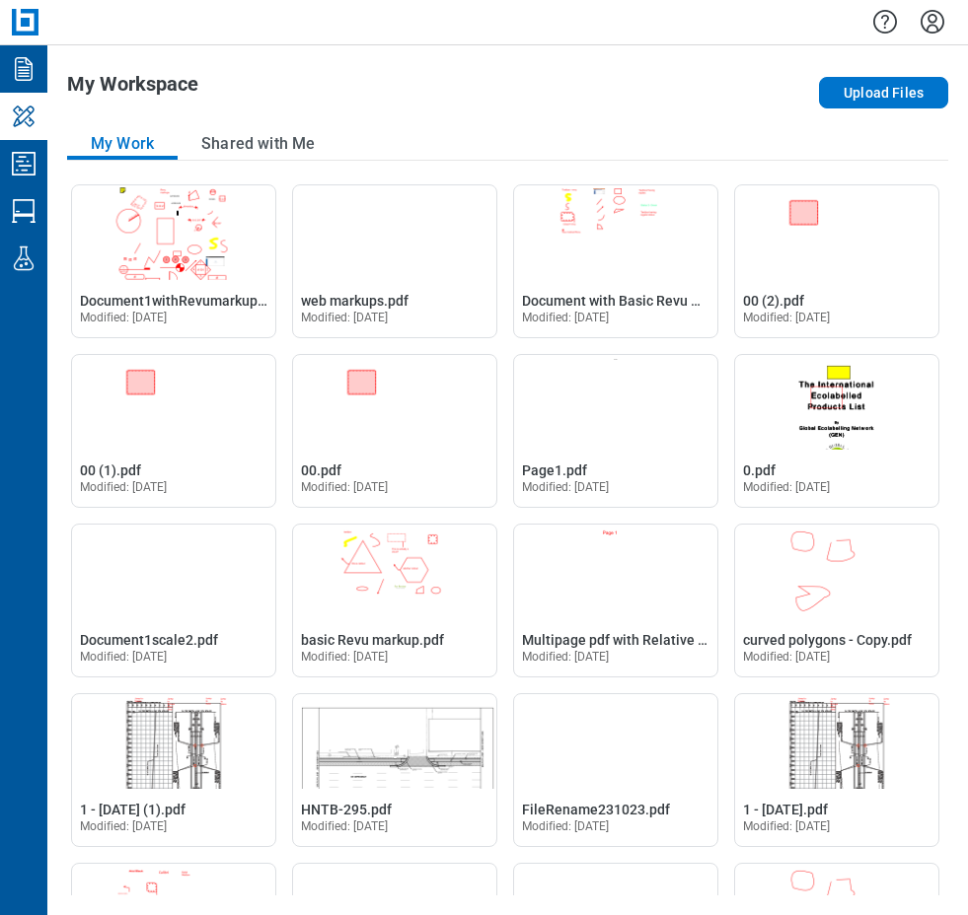
click at [225, 143] on button "Shared with Me" at bounding box center [258, 144] width 161 height 32
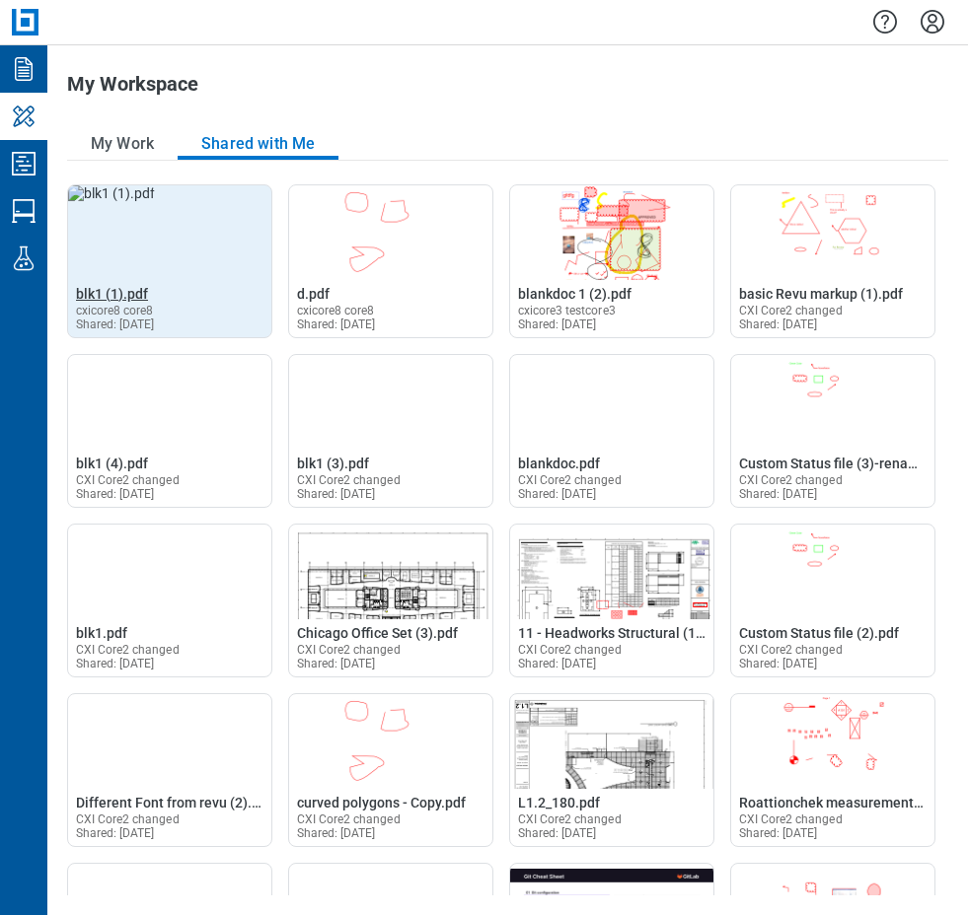
click at [105, 294] on span "blk1 (1).pdf" at bounding box center [112, 294] width 72 height 16
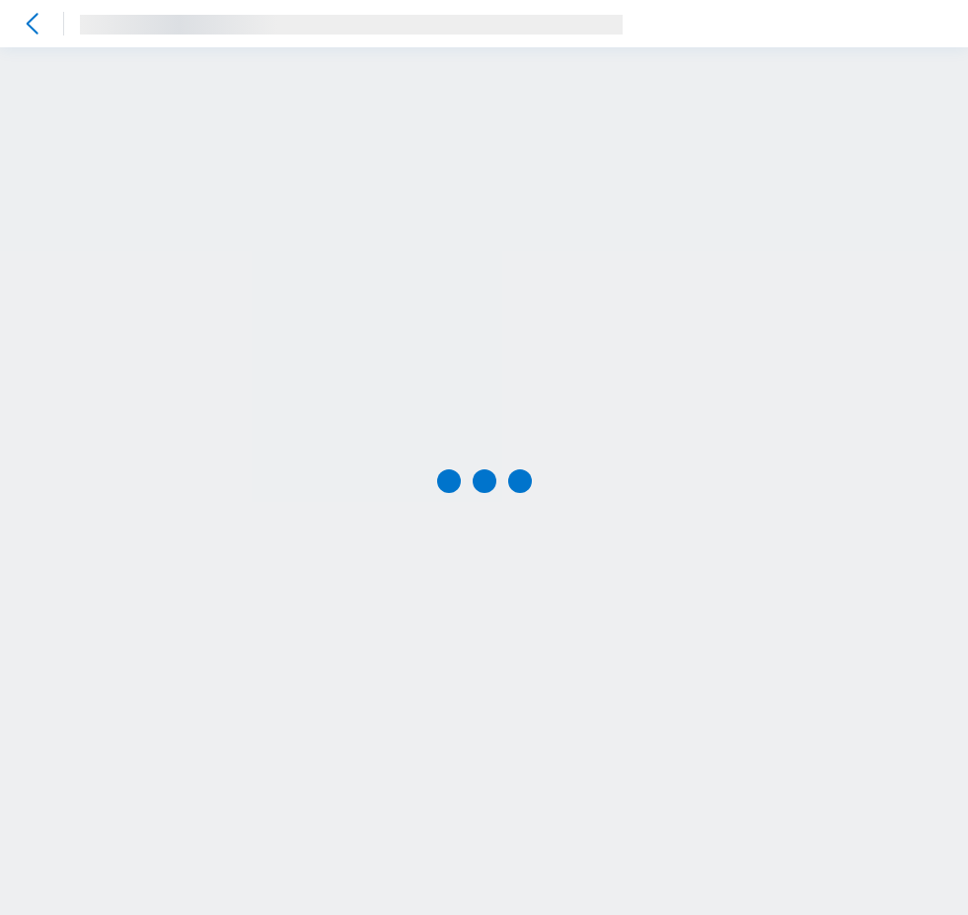
click at [0, 0] on icon at bounding box center [0, 0] width 0 height 0
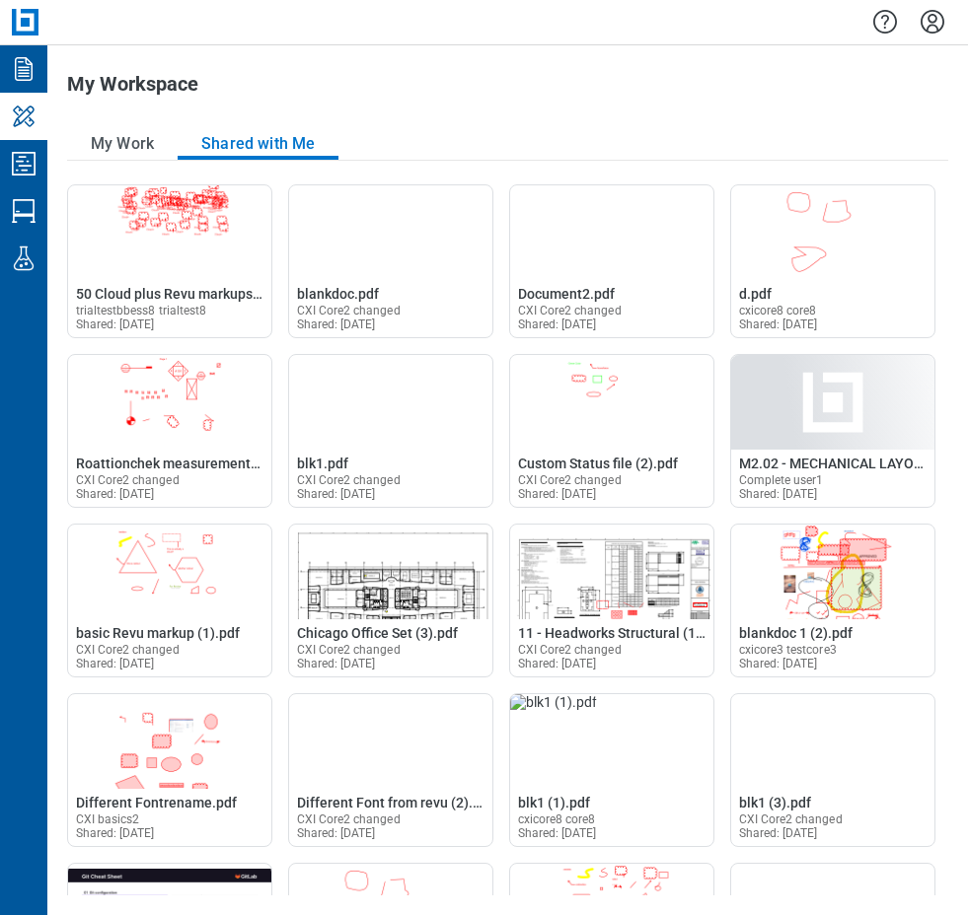
click at [279, 139] on button "Shared with Me" at bounding box center [258, 144] width 161 height 32
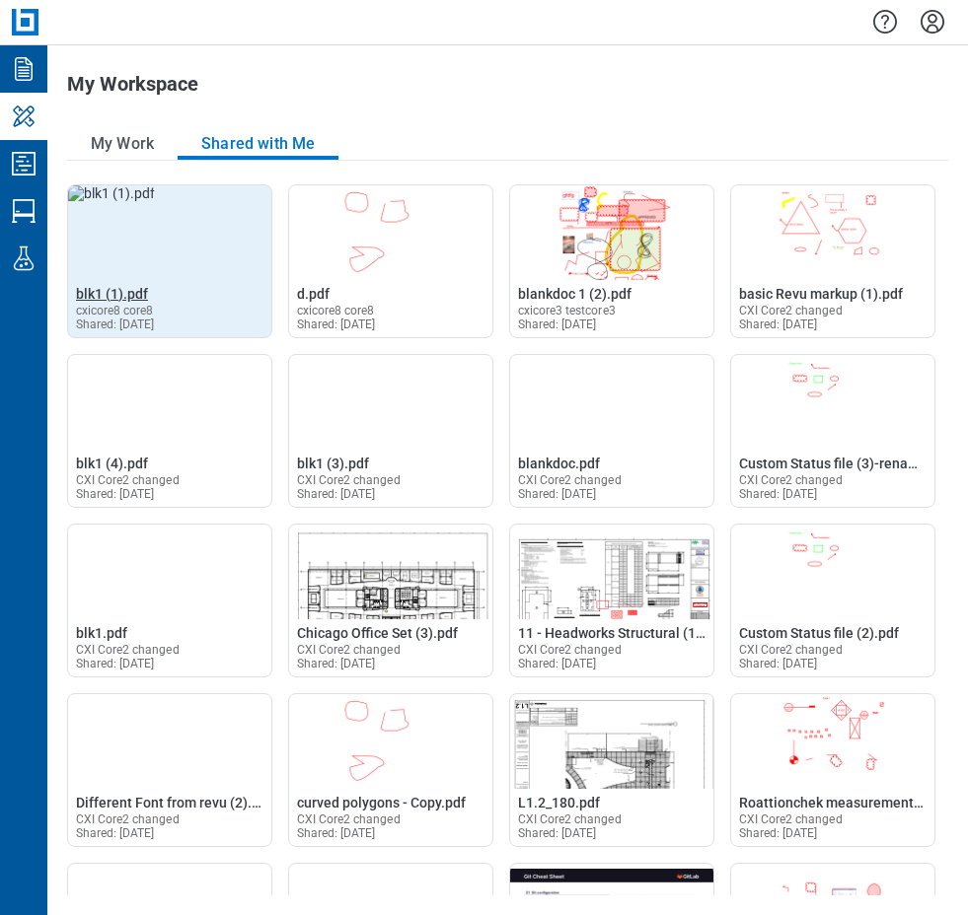
click at [127, 295] on span "blk1 (1).pdf" at bounding box center [112, 294] width 72 height 16
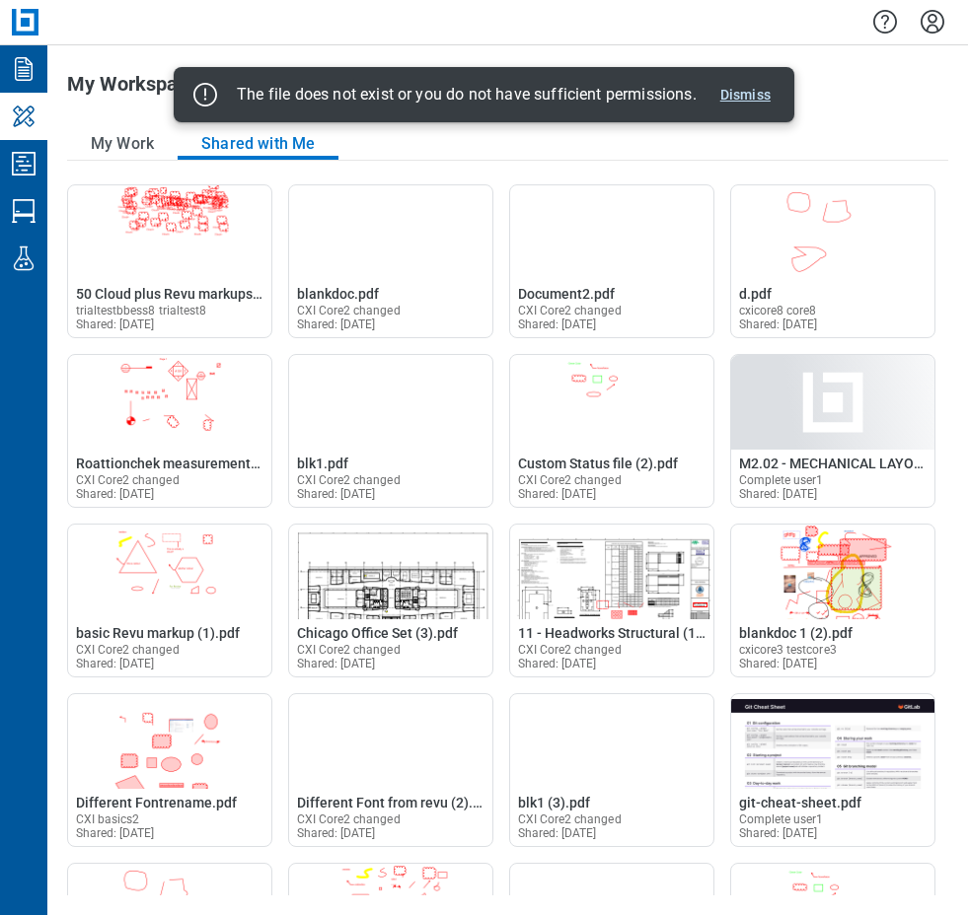
click at [758, 98] on button "Dismiss" at bounding box center [745, 95] width 66 height 24
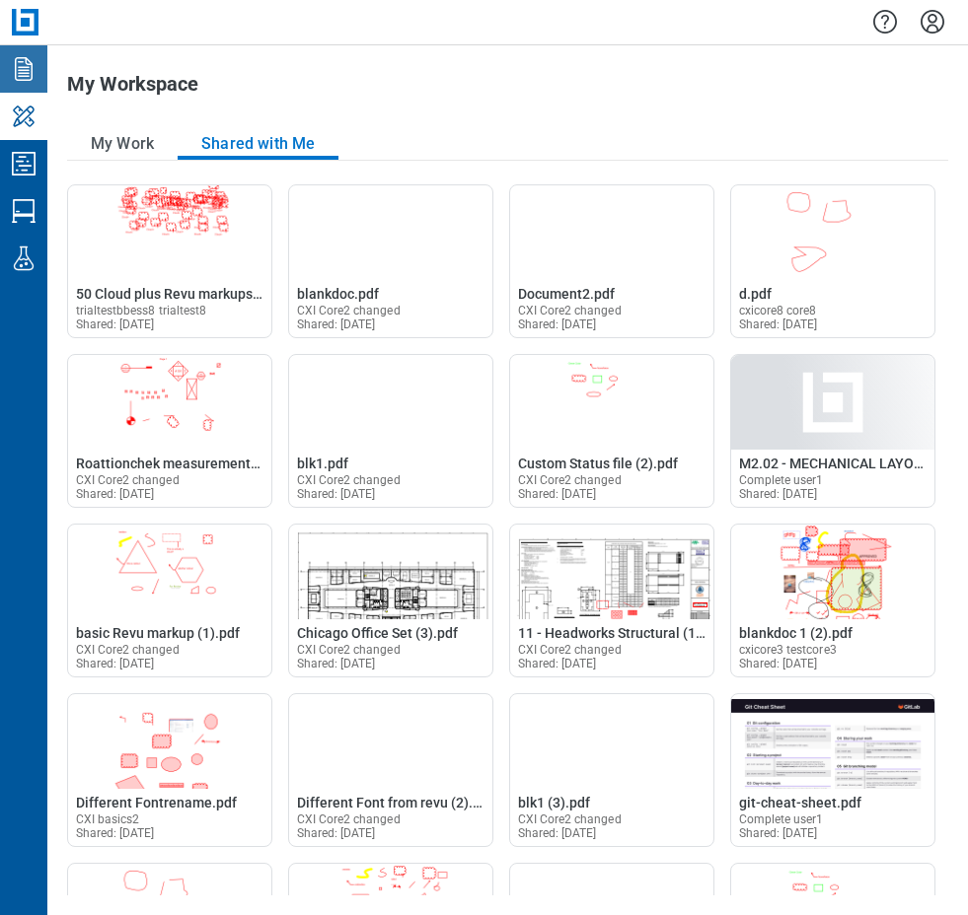
click at [27, 65] on icon "Documents" at bounding box center [24, 69] width 32 height 32
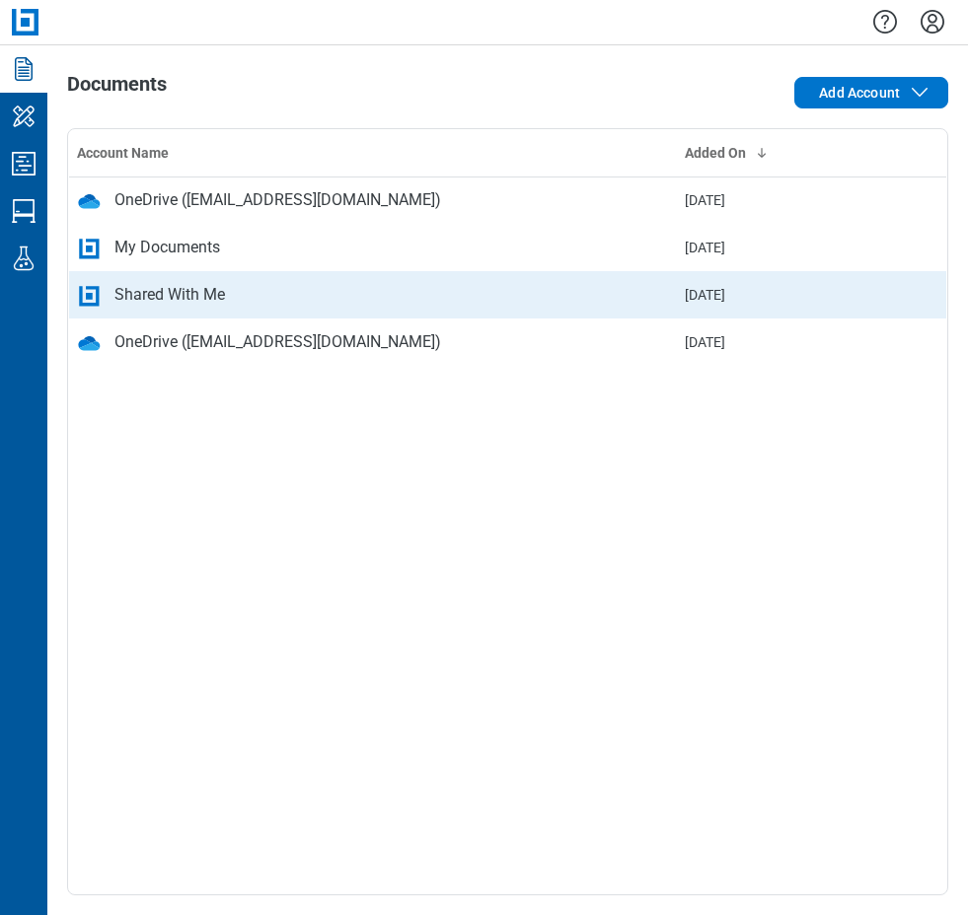
click at [212, 298] on div "Shared With Me" at bounding box center [169, 295] width 110 height 24
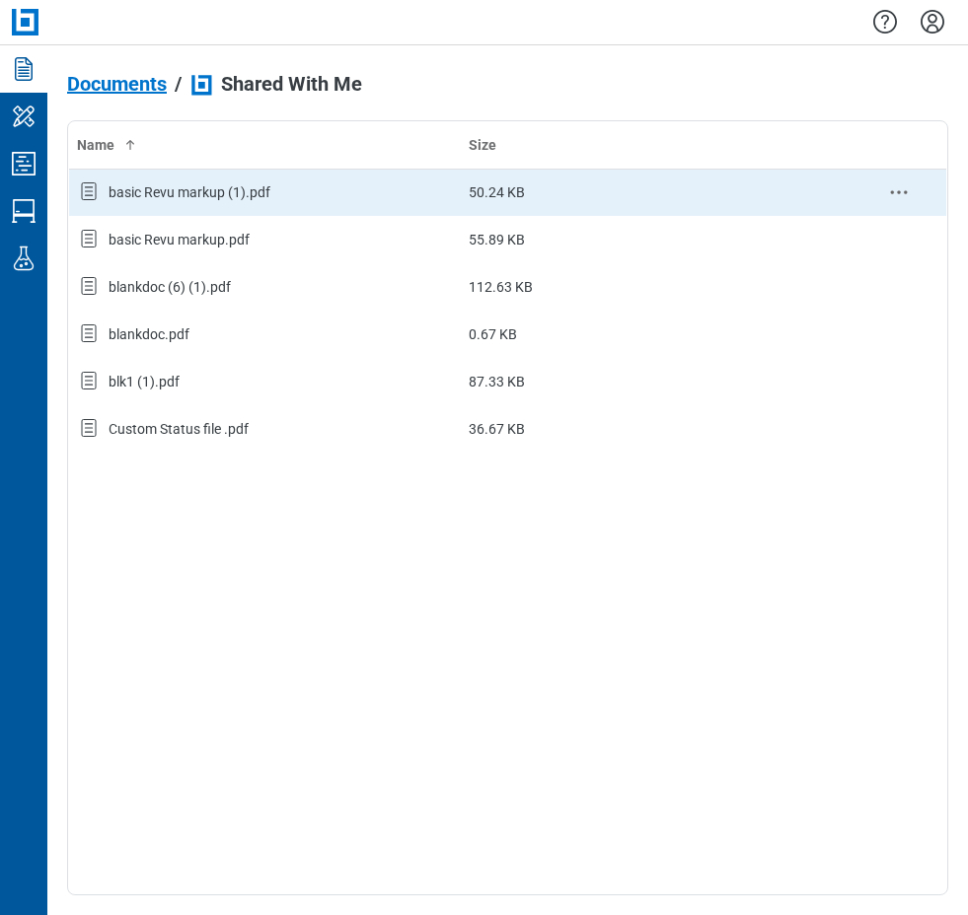
click at [180, 200] on div "basic Revu markup (1).pdf" at bounding box center [189, 192] width 162 height 20
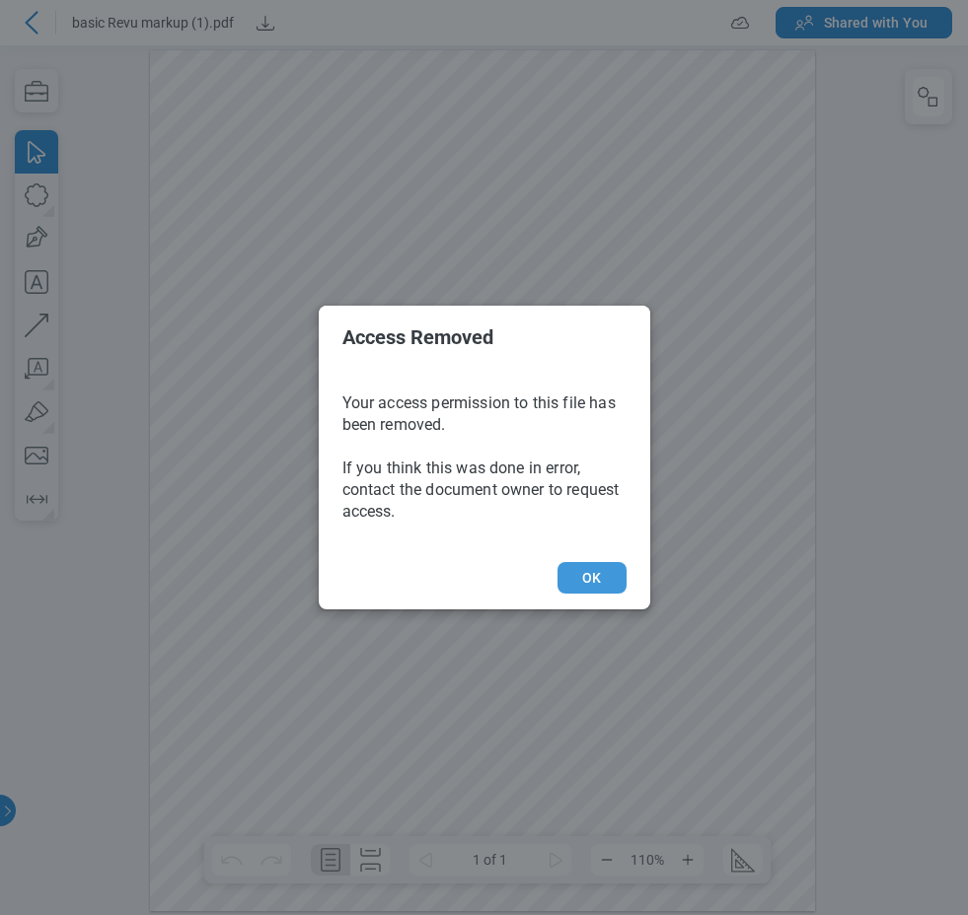
click at [601, 584] on button "OK" at bounding box center [591, 578] width 68 height 32
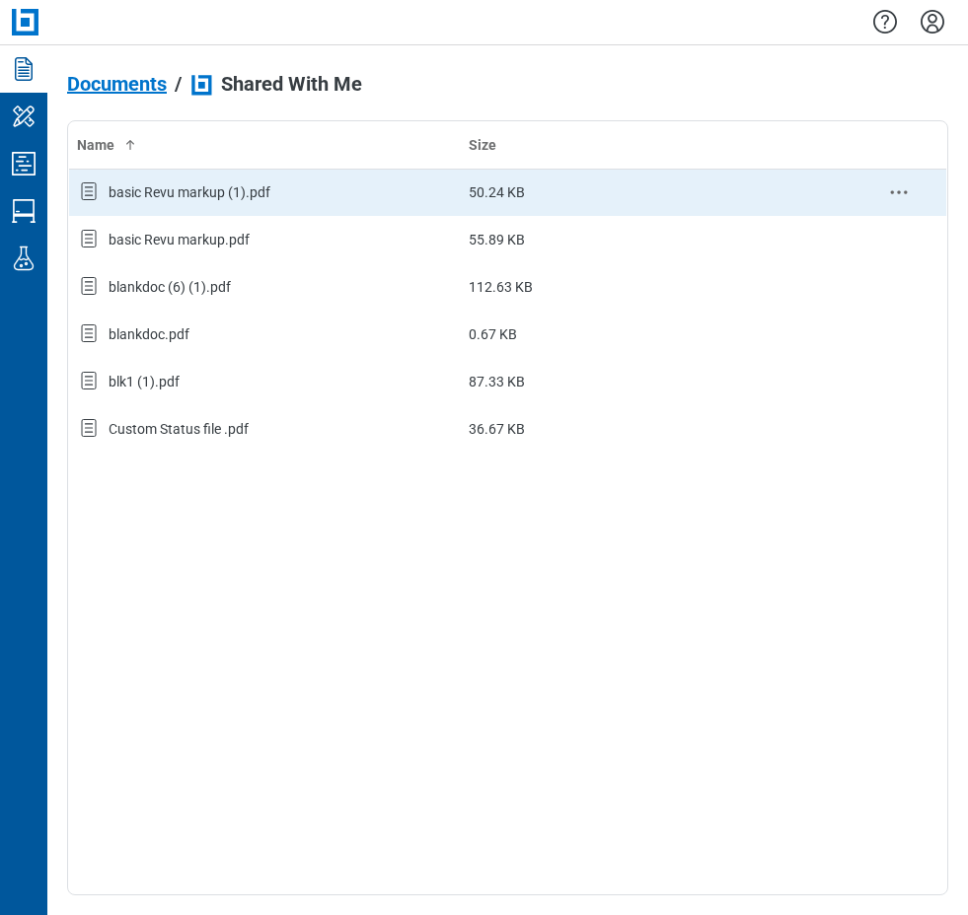
click at [275, 198] on div "basic Revu markup (1).pdf" at bounding box center [265, 193] width 376 height 26
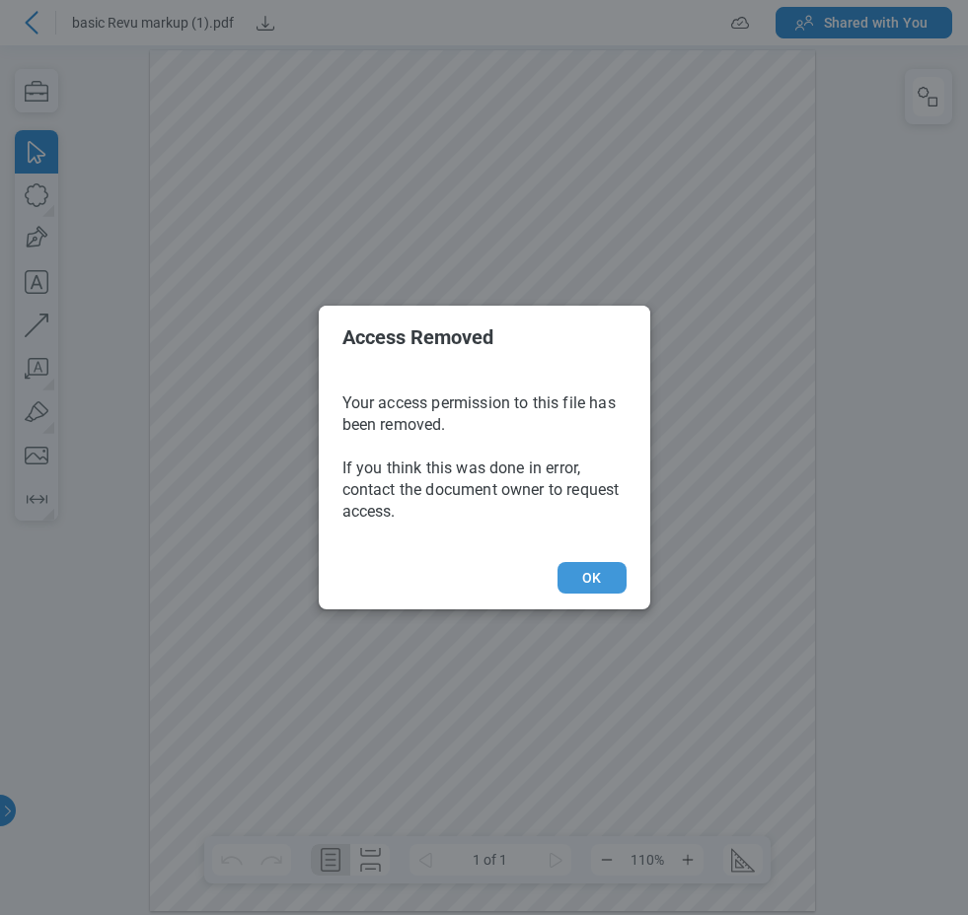
click at [583, 580] on button "OK" at bounding box center [591, 578] width 68 height 32
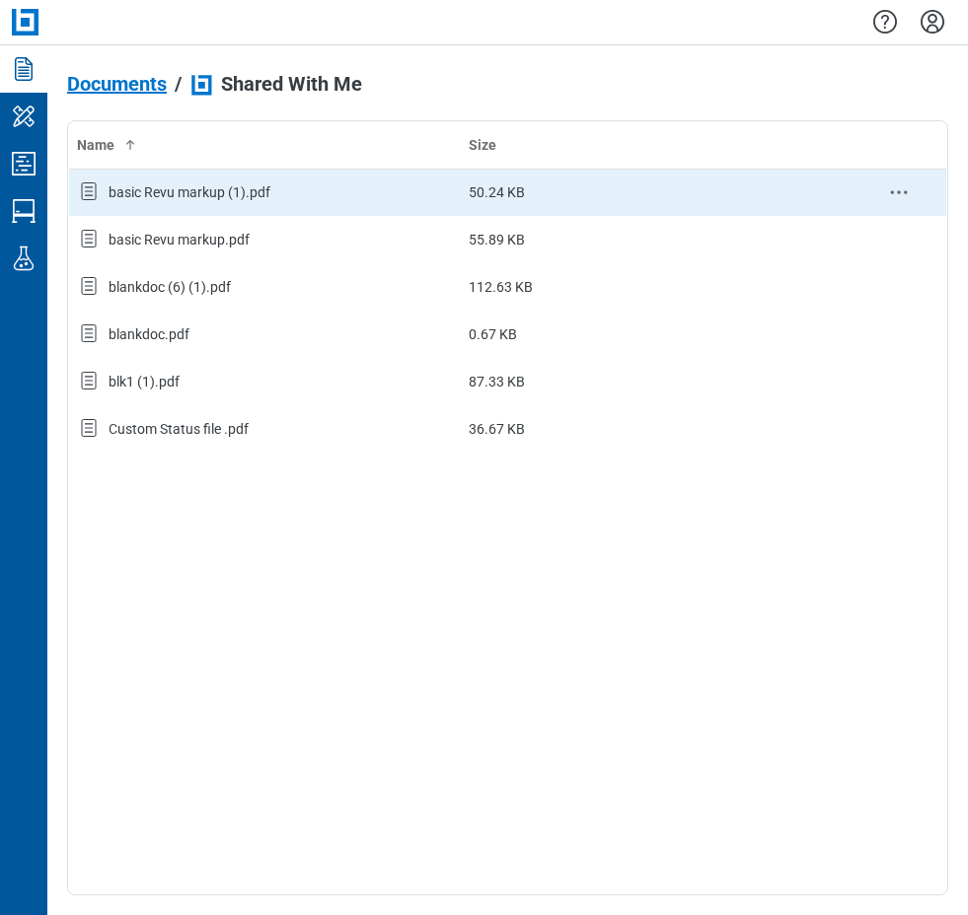
click at [226, 193] on div "basic Revu markup (1).pdf" at bounding box center [189, 192] width 162 height 20
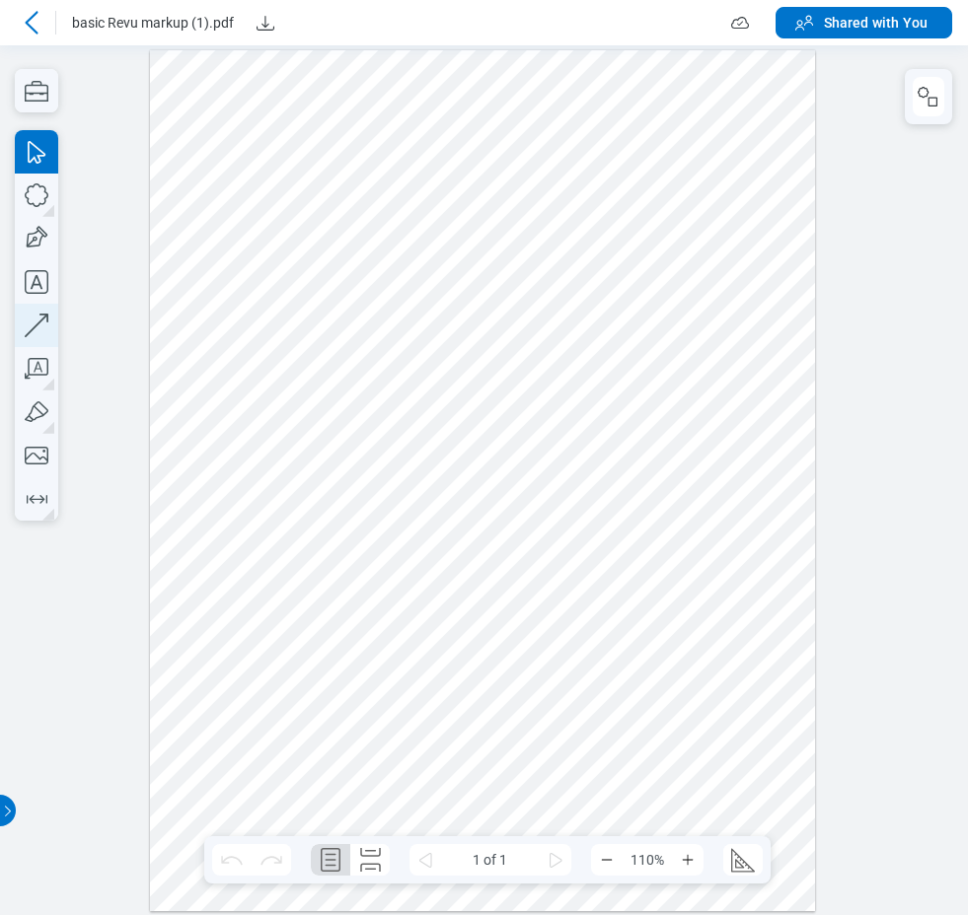
click at [30, 327] on icon "button" at bounding box center [36, 325] width 43 height 43
drag, startPoint x: 198, startPoint y: 476, endPoint x: 293, endPoint y: 347, distance: 160.2
click at [293, 347] on div at bounding box center [483, 479] width 666 height 861
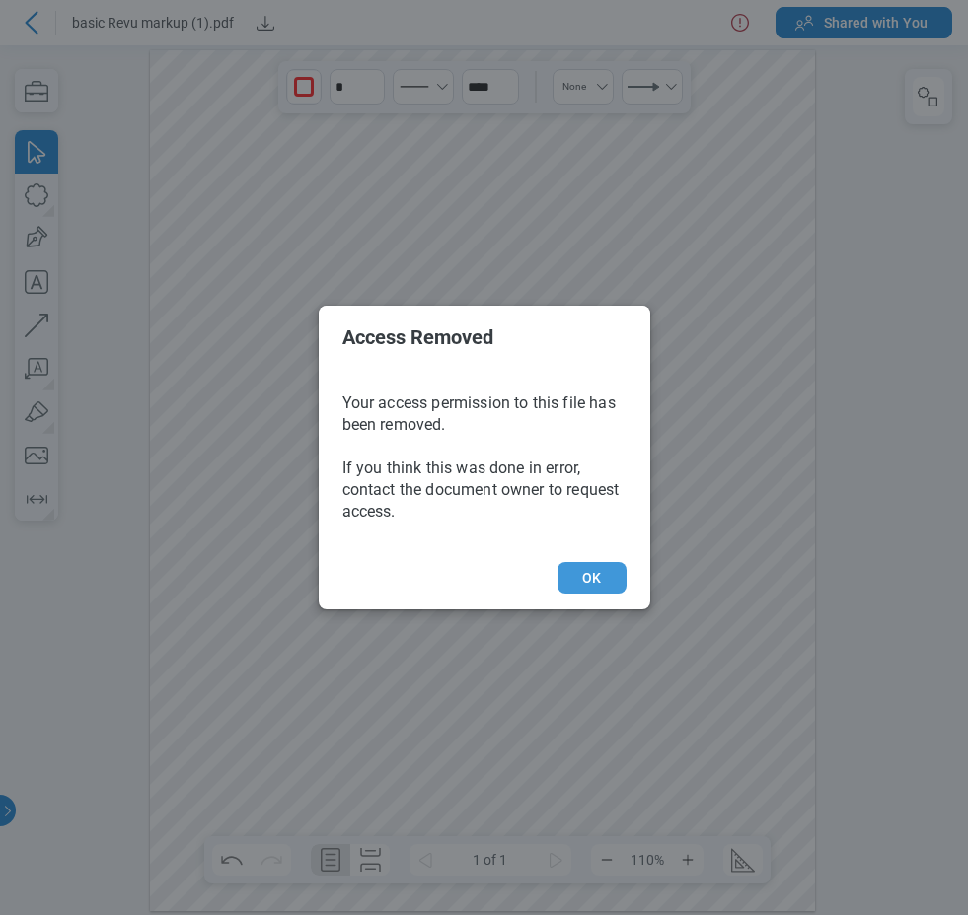
click at [597, 590] on button "OK" at bounding box center [482, 435] width 665 height 861
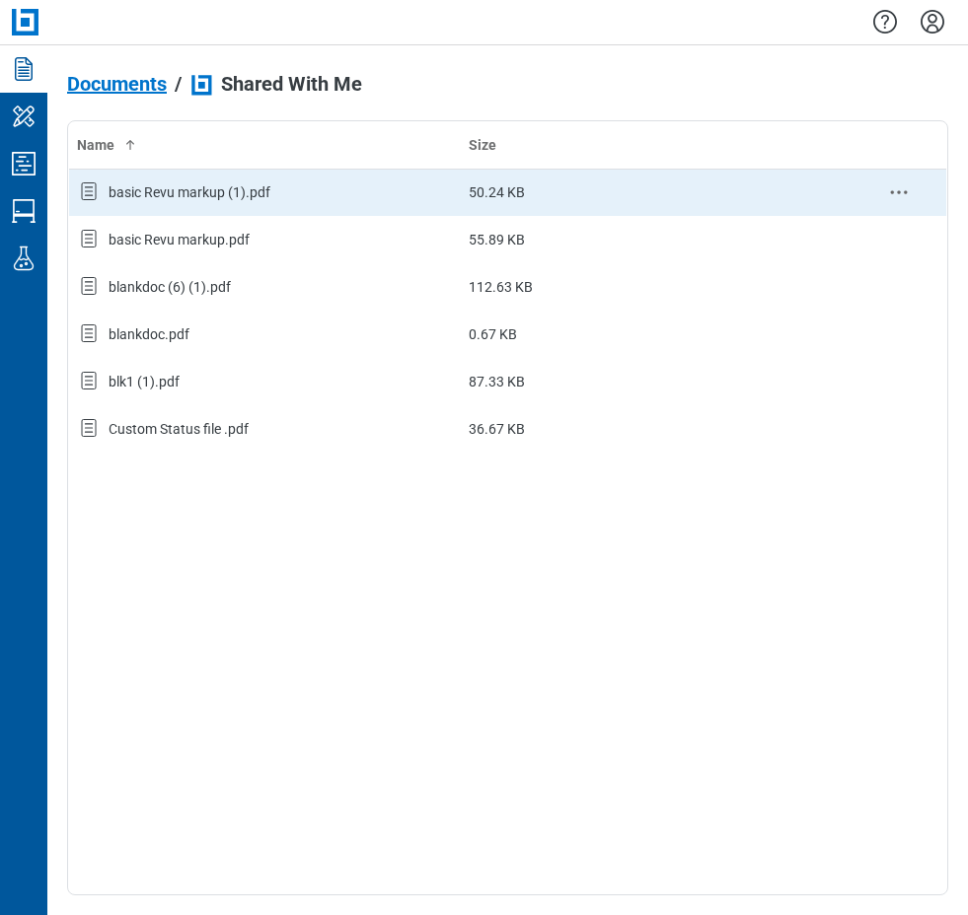
click at [299, 190] on div "basic Revu markup (1).pdf" at bounding box center [265, 193] width 376 height 26
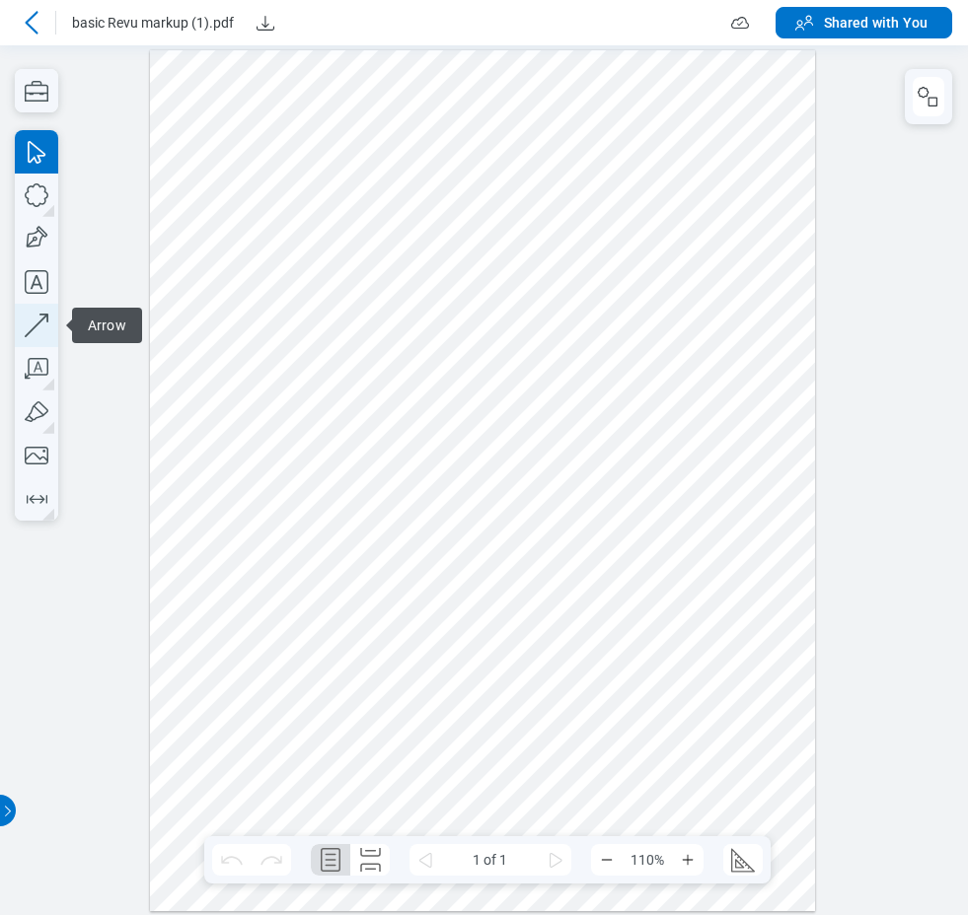
click at [44, 320] on icon "button" at bounding box center [36, 325] width 43 height 43
drag, startPoint x: 417, startPoint y: 365, endPoint x: 395, endPoint y: 388, distance: 32.1
click at [395, 388] on div at bounding box center [483, 479] width 666 height 861
drag, startPoint x: 202, startPoint y: 480, endPoint x: 224, endPoint y: 405, distance: 78.0
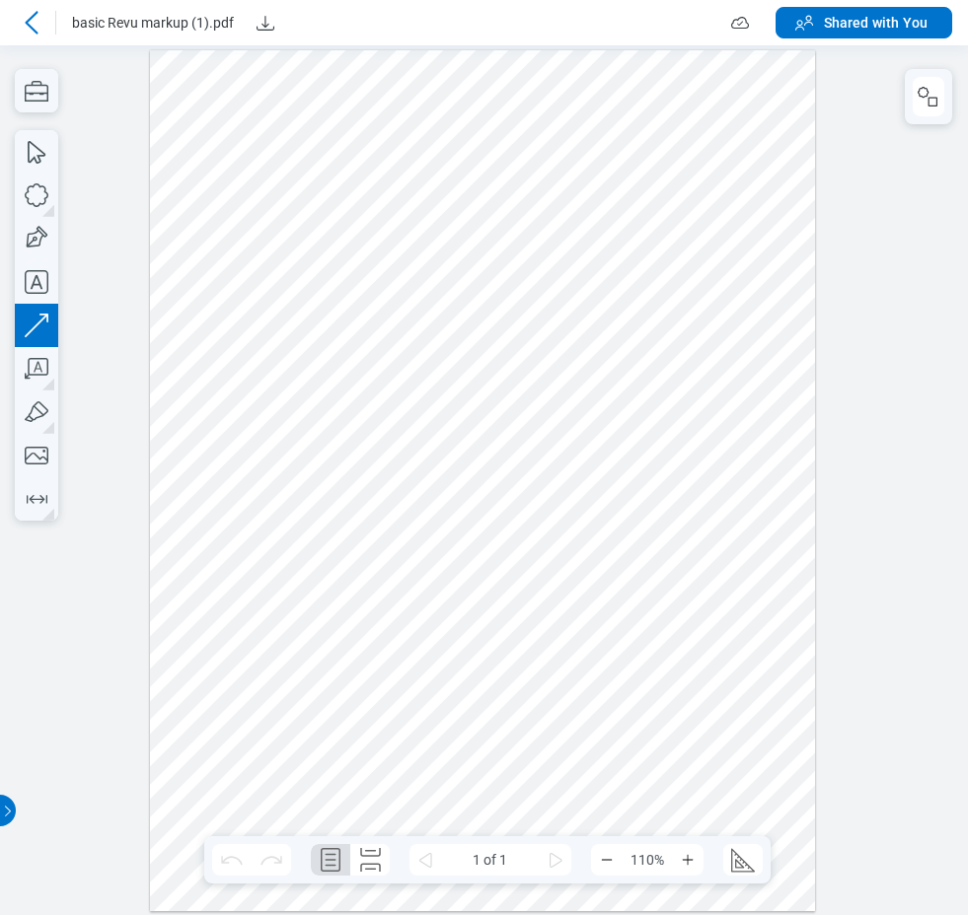
click at [224, 405] on div at bounding box center [483, 479] width 666 height 861
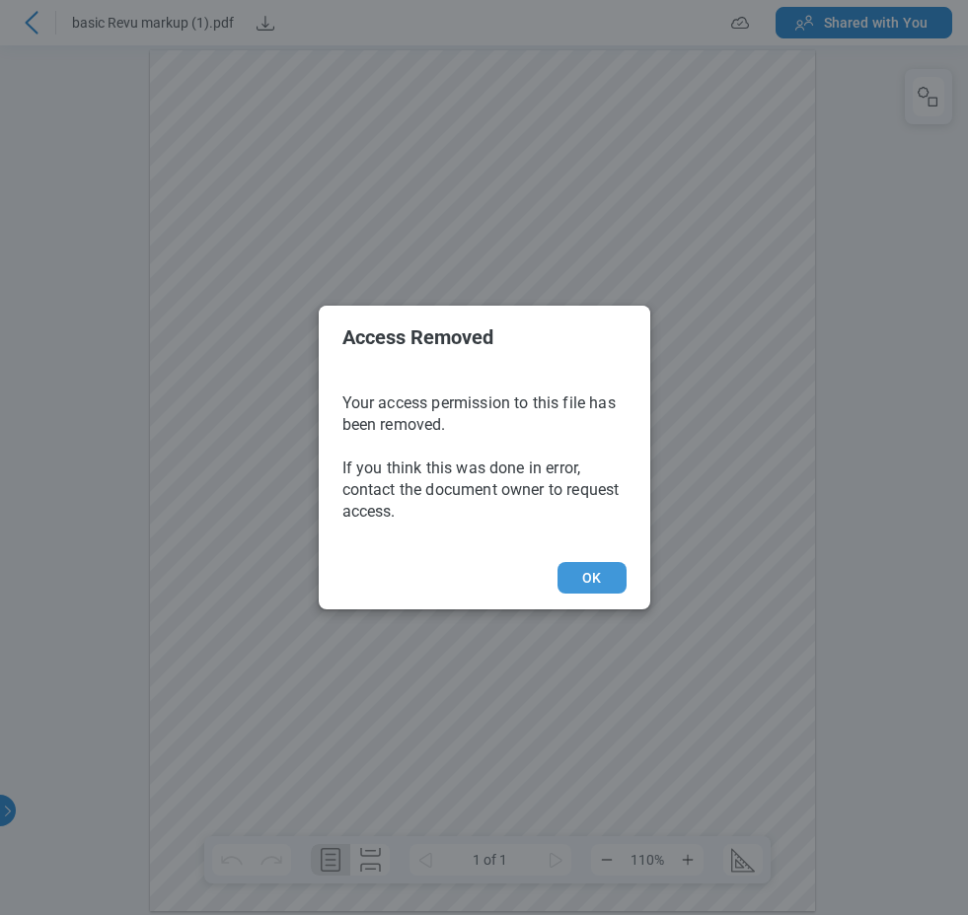
click at [589, 572] on button "OK" at bounding box center [591, 578] width 68 height 32
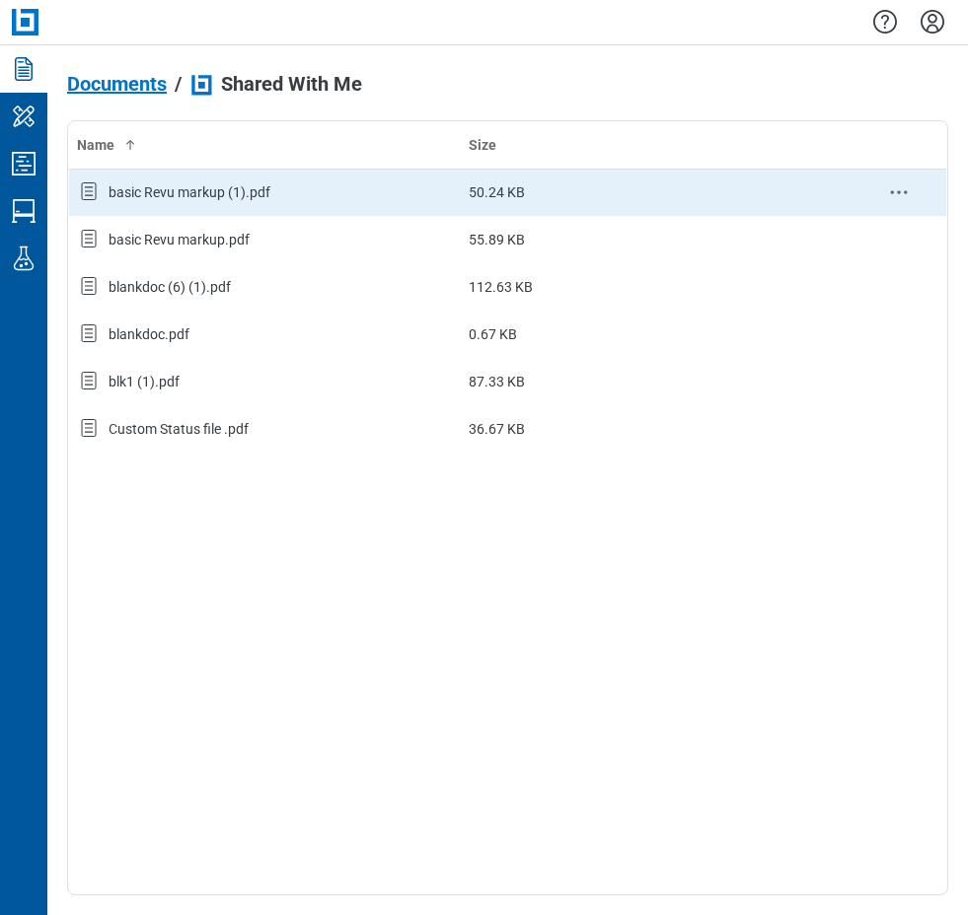
click at [289, 183] on div "basic Revu markup (1).pdf" at bounding box center [265, 193] width 376 height 26
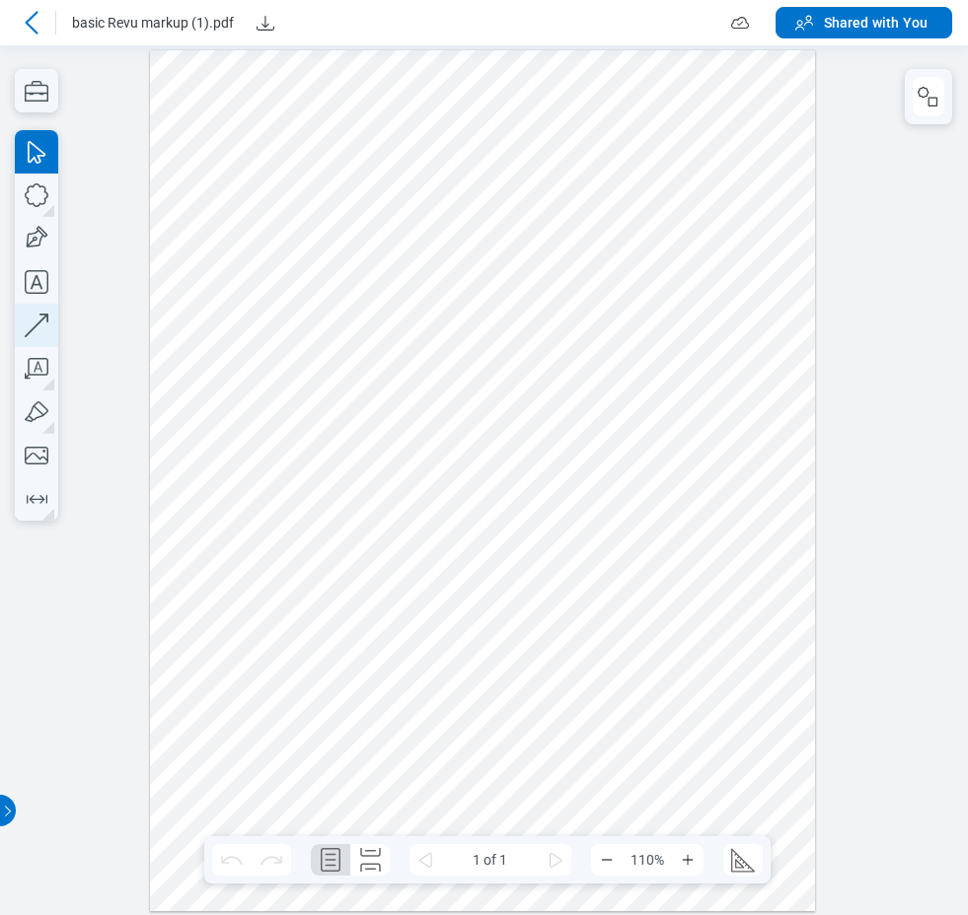
click at [37, 327] on icon "button" at bounding box center [36, 325] width 43 height 43
drag, startPoint x: 185, startPoint y: 472, endPoint x: 268, endPoint y: 345, distance: 151.8
click at [268, 345] on div at bounding box center [483, 479] width 666 height 861
click at [29, 20] on icon at bounding box center [31, 22] width 13 height 23
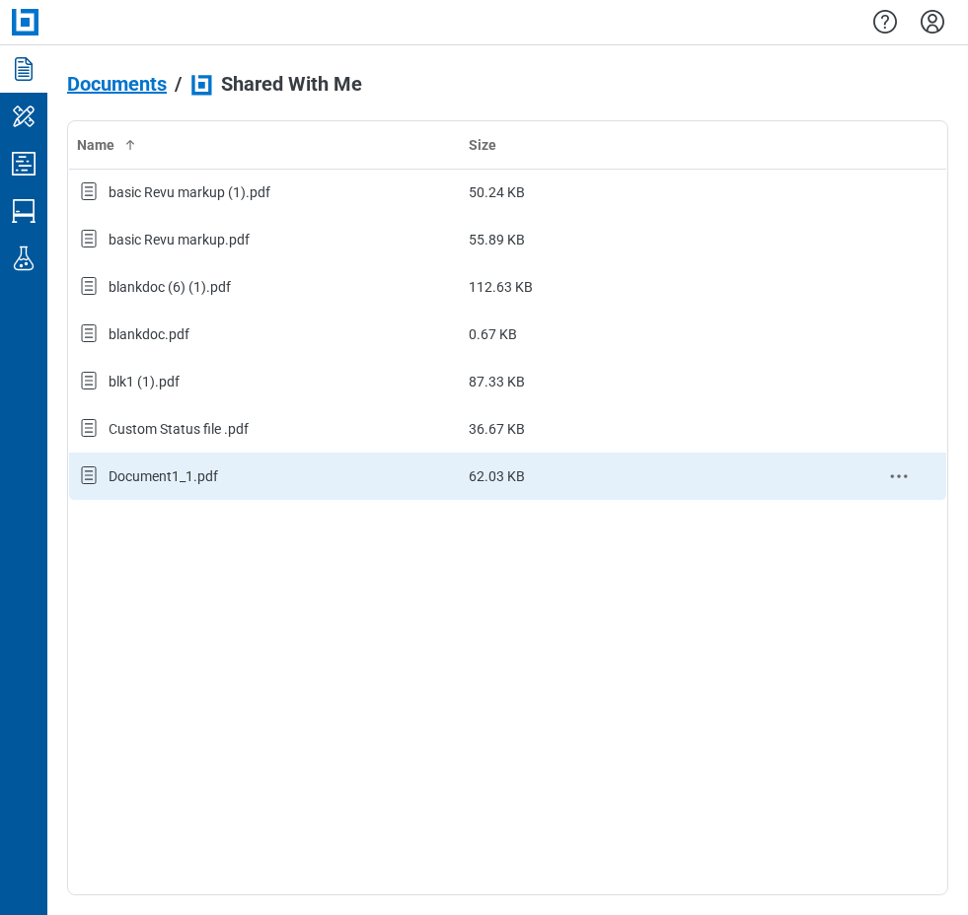
click at [212, 474] on div "Document1_1.pdf" at bounding box center [162, 477] width 109 height 20
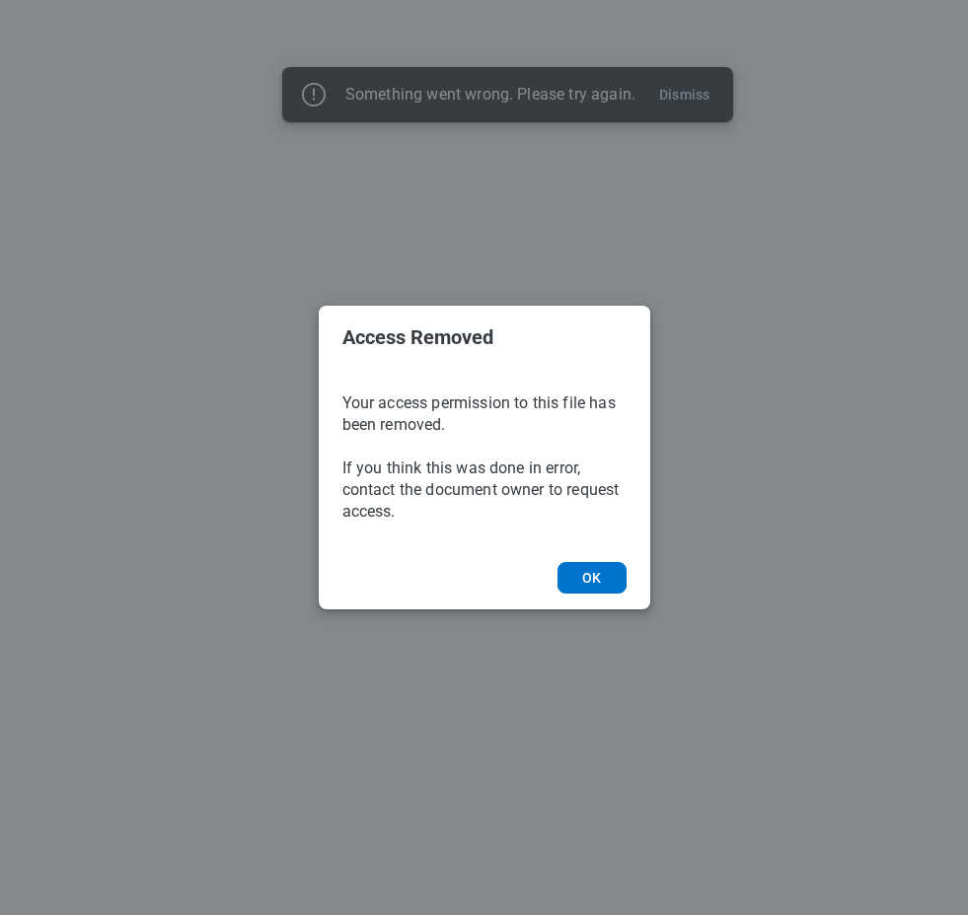
click at [689, 96] on div "Access Removed Your access permission to this file has been removed. If you thi…" at bounding box center [484, 457] width 968 height 915
click at [741, 488] on div "Access Removed Your access permission to this file has been removed. If you thi…" at bounding box center [484, 457] width 968 height 915
click at [596, 580] on button "OK" at bounding box center [591, 578] width 68 height 32
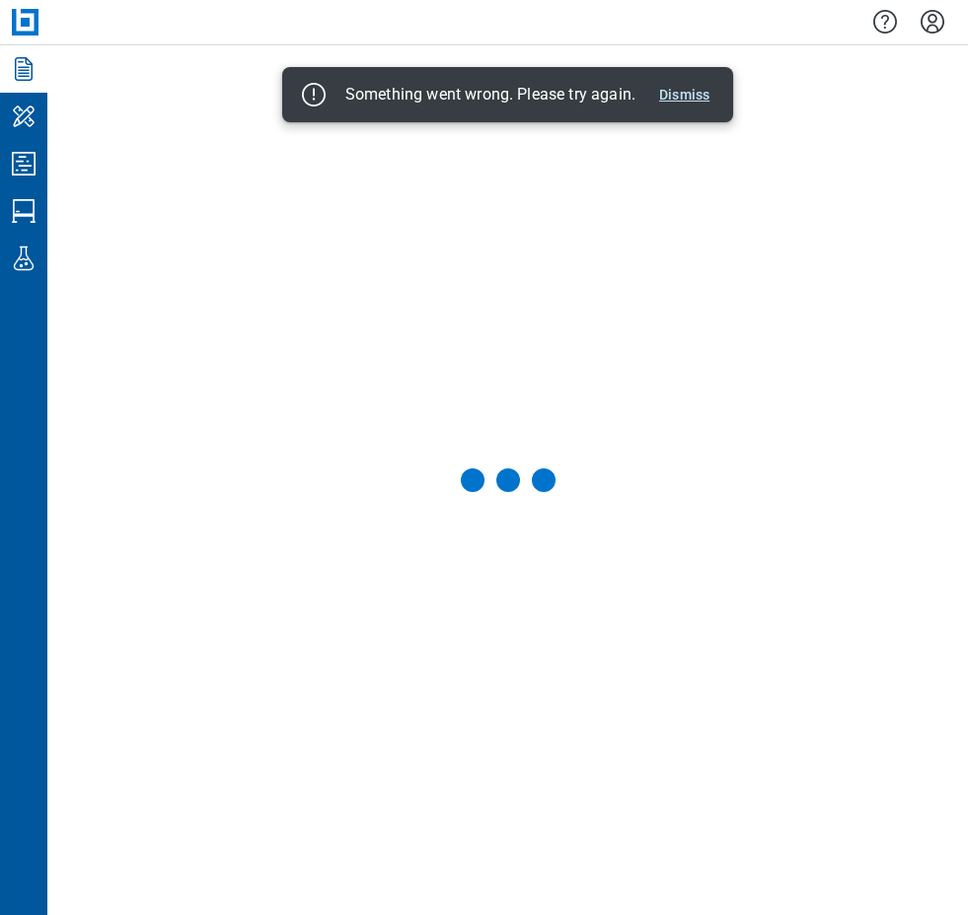
click at [708, 86] on button "Dismiss" at bounding box center [684, 95] width 66 height 24
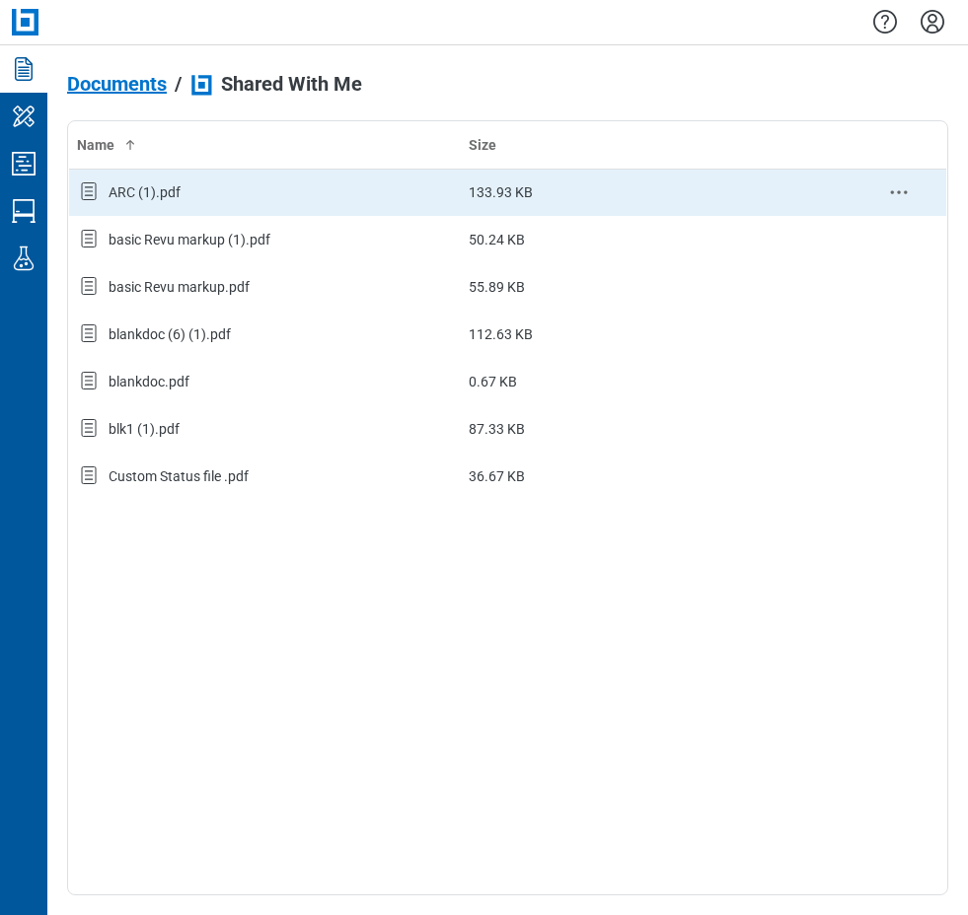
click at [161, 196] on div "ARC (1).pdf" at bounding box center [144, 192] width 72 height 20
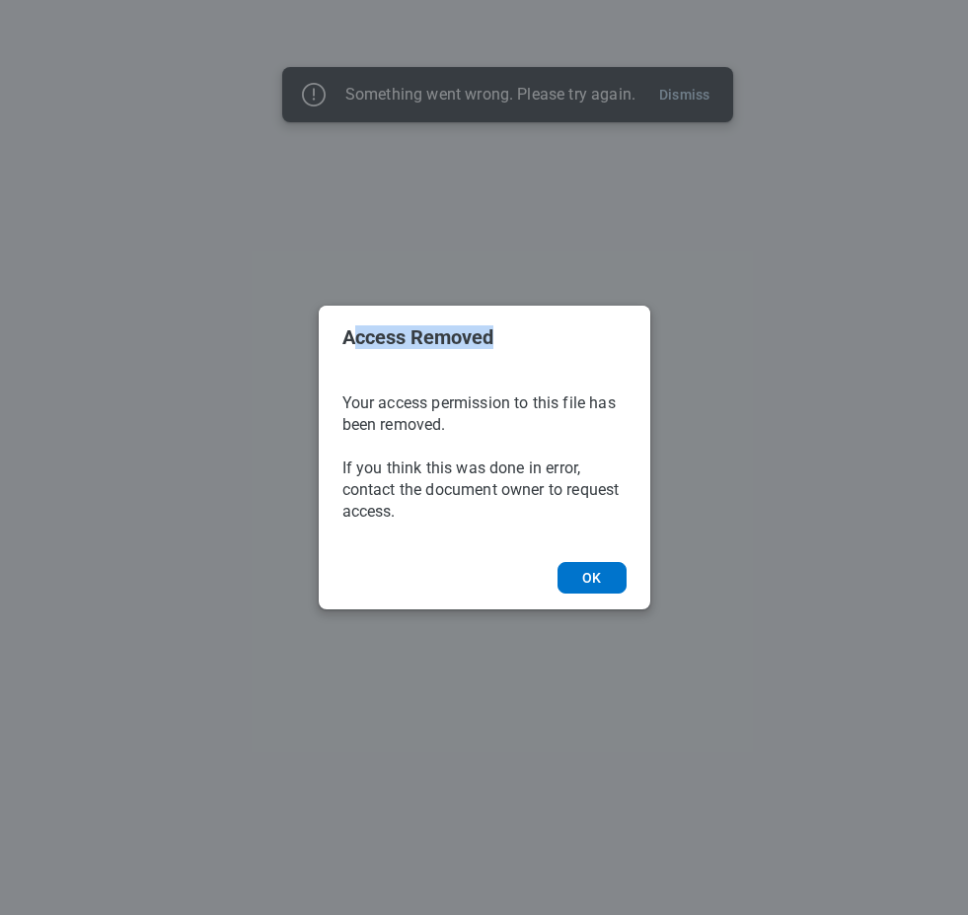
drag, startPoint x: 350, startPoint y: 342, endPoint x: 491, endPoint y: 343, distance: 141.1
click at [491, 343] on h2 "Access Removed" at bounding box center [484, 337] width 284 height 22
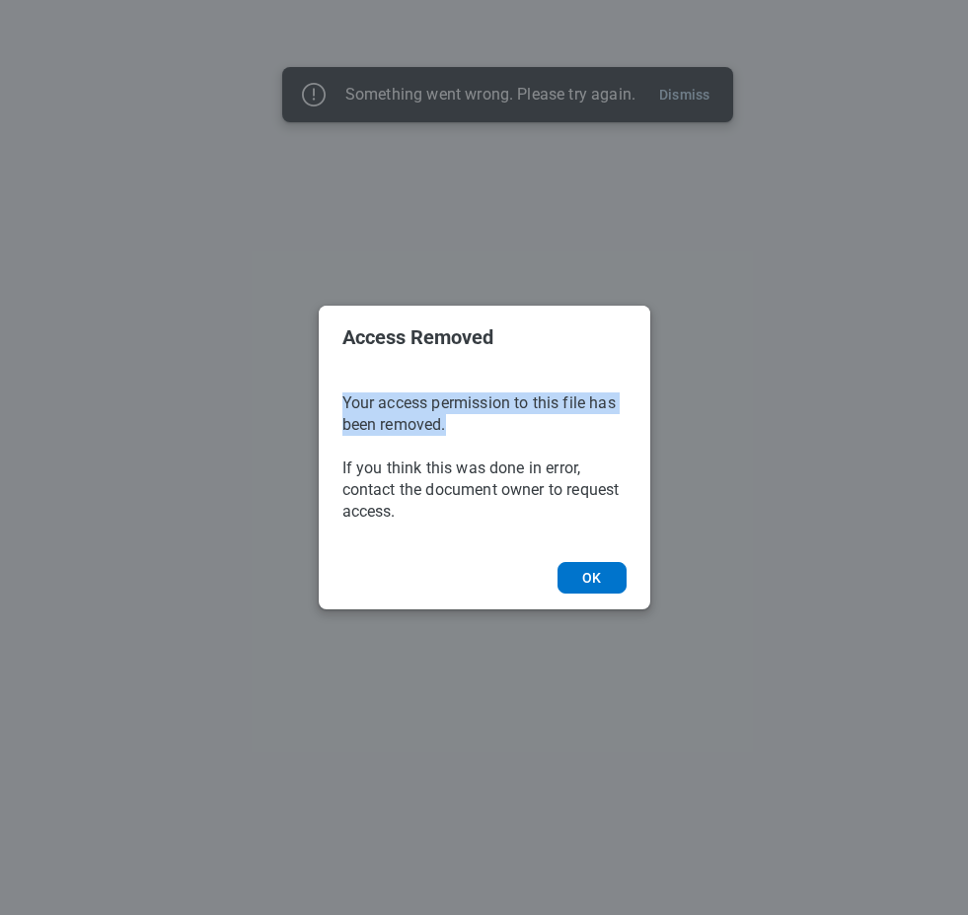
drag, startPoint x: 491, startPoint y: 343, endPoint x: 514, endPoint y: 422, distance: 82.1
click at [514, 422] on div "Your access permission to this file has been removed. If you think this was don…" at bounding box center [484, 458] width 331 height 178
click at [587, 582] on button "OK" at bounding box center [591, 578] width 68 height 32
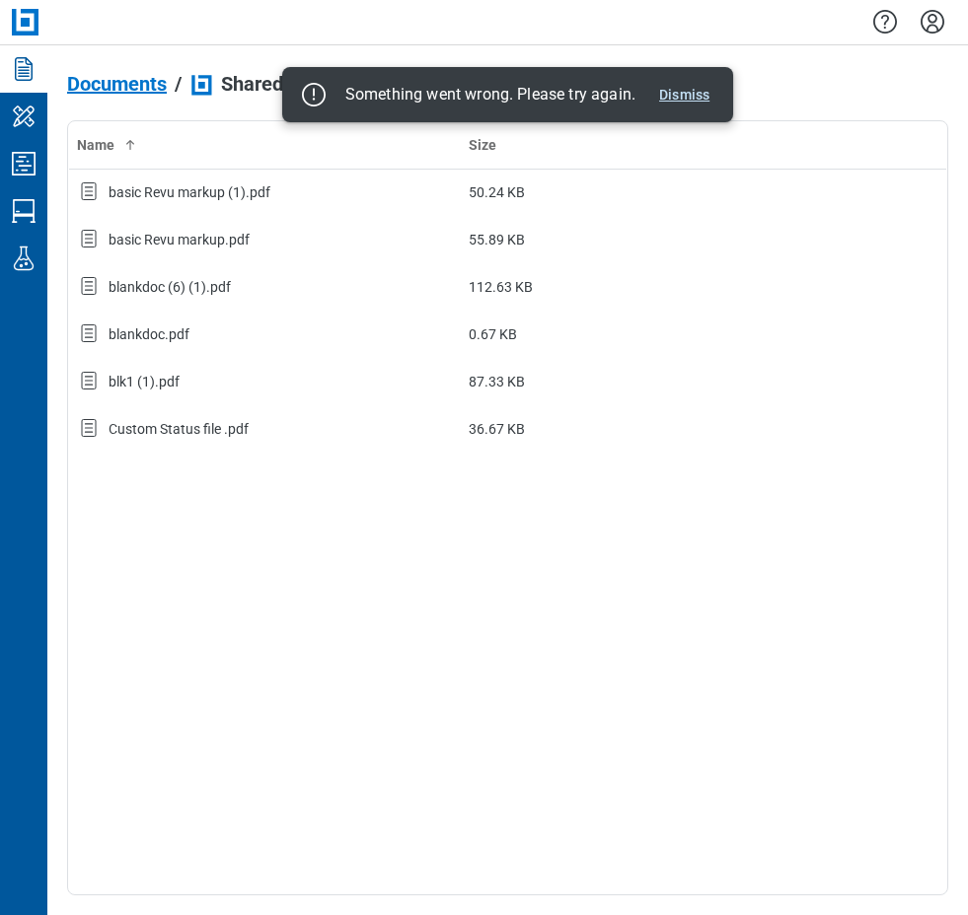
click at [702, 88] on button "Dismiss" at bounding box center [684, 95] width 66 height 24
